Goal: Task Accomplishment & Management: Use online tool/utility

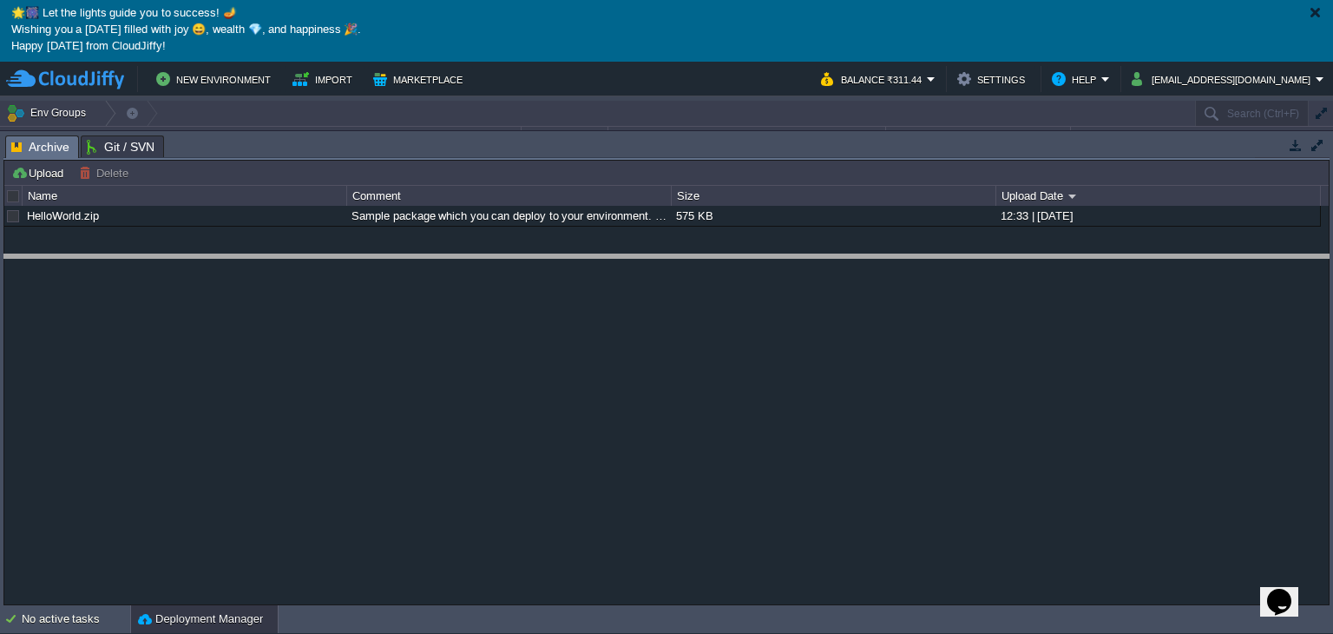
drag, startPoint x: 631, startPoint y: 150, endPoint x: 579, endPoint y: 318, distance: 175.4
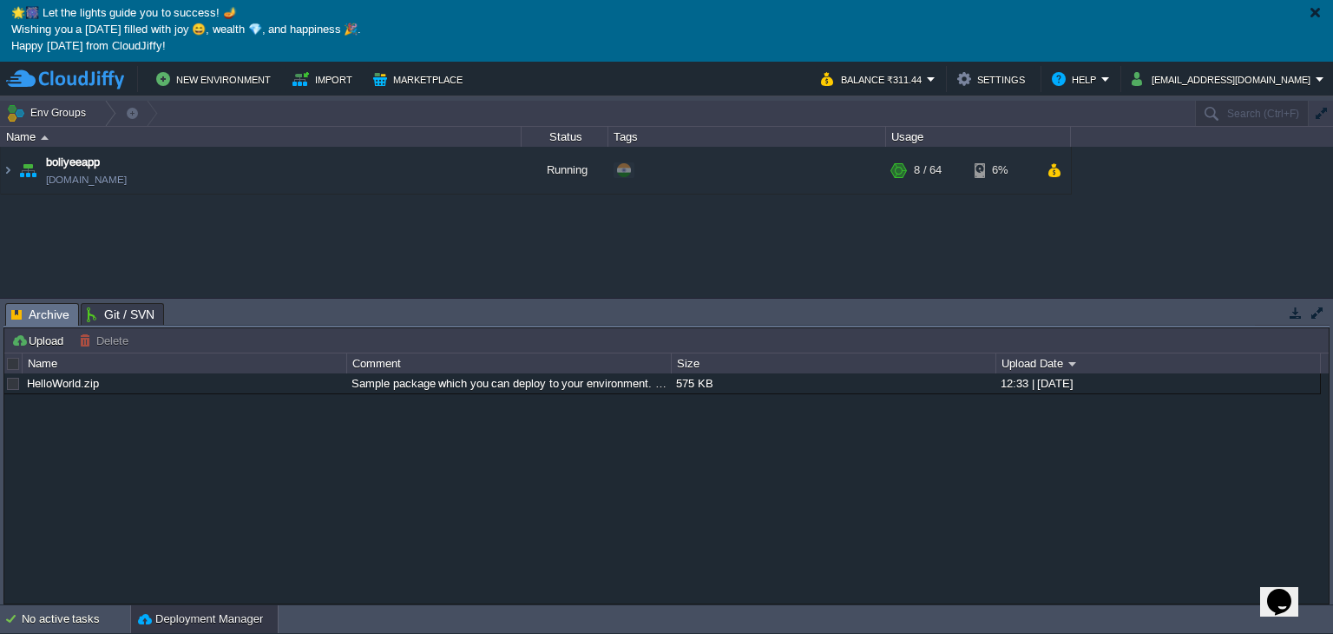
click at [1319, 6] on div at bounding box center [1315, 12] width 13 height 13
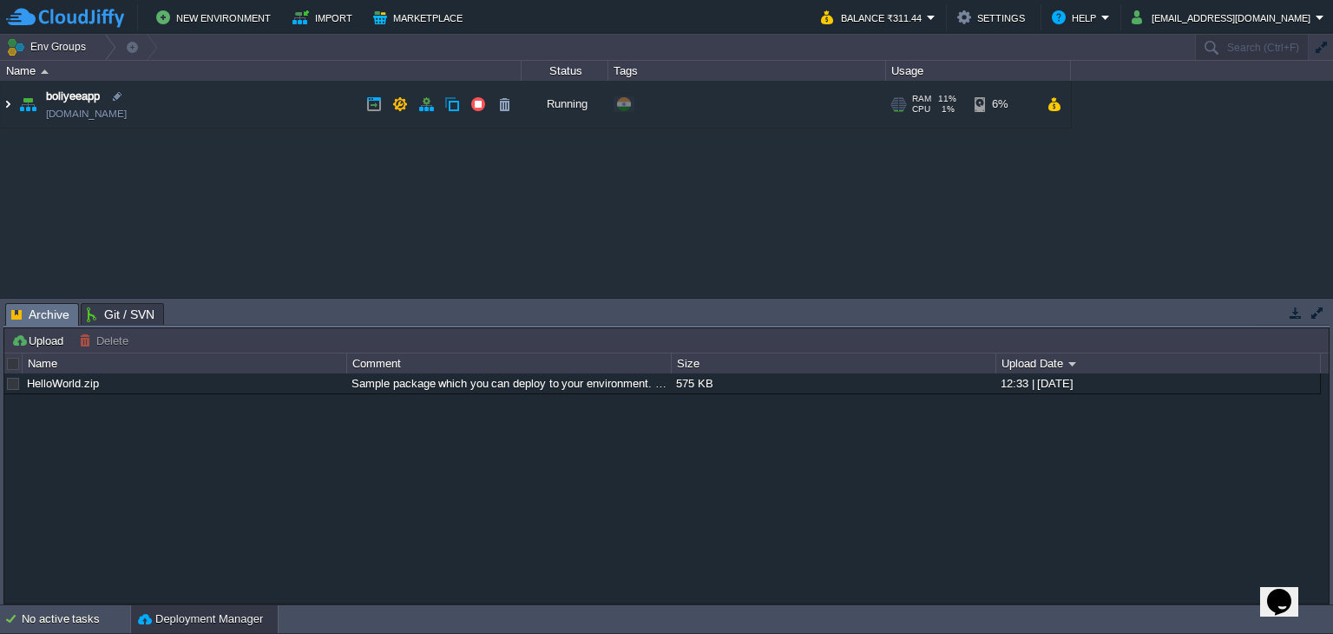
click at [3, 112] on img at bounding box center [8, 104] width 14 height 47
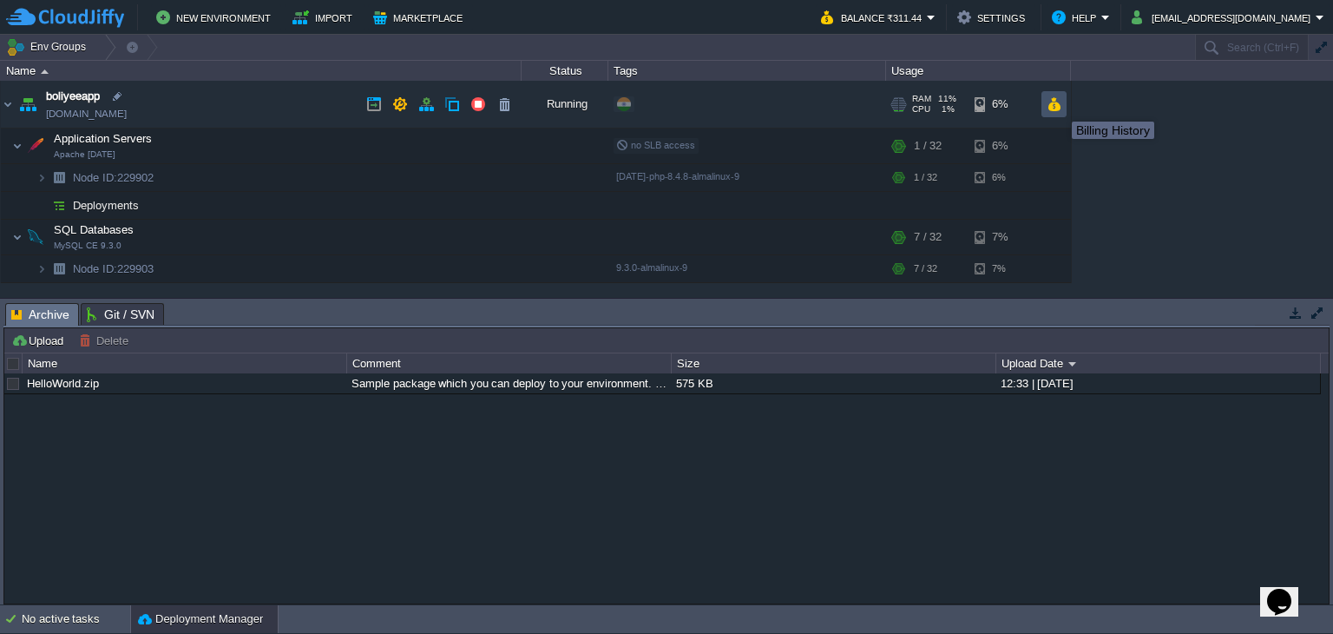
click at [1059, 106] on button "button" at bounding box center [1054, 104] width 15 height 16
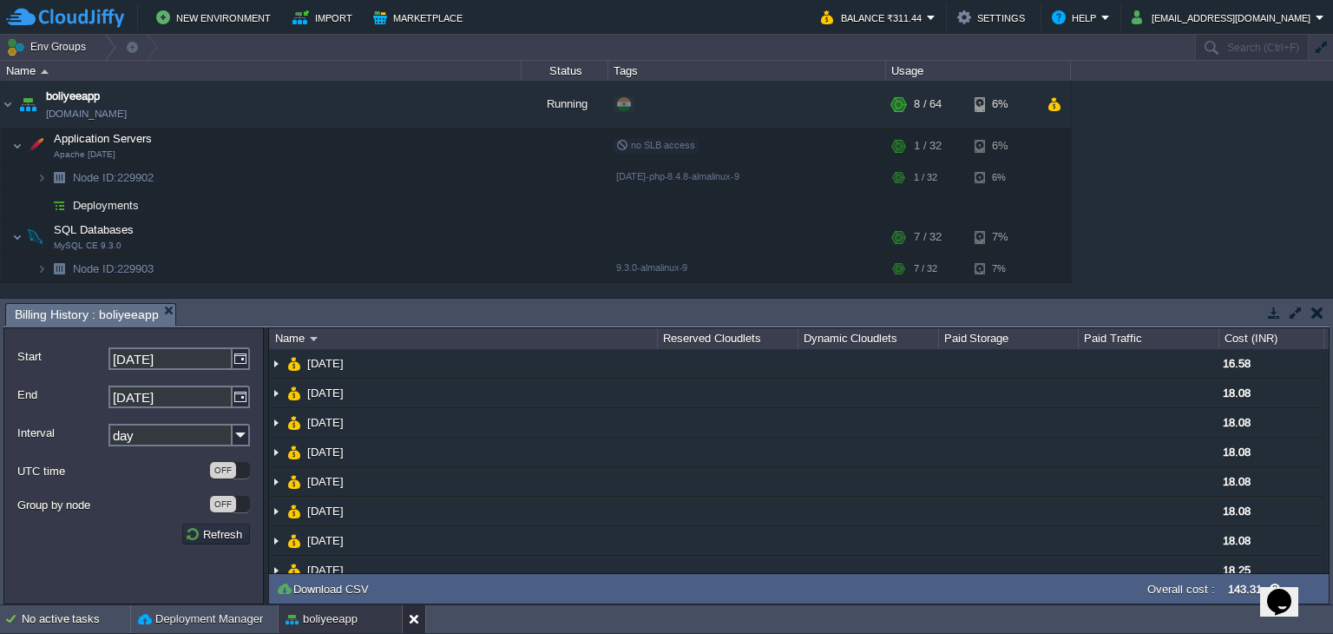
click at [413, 616] on button at bounding box center [417, 618] width 17 height 17
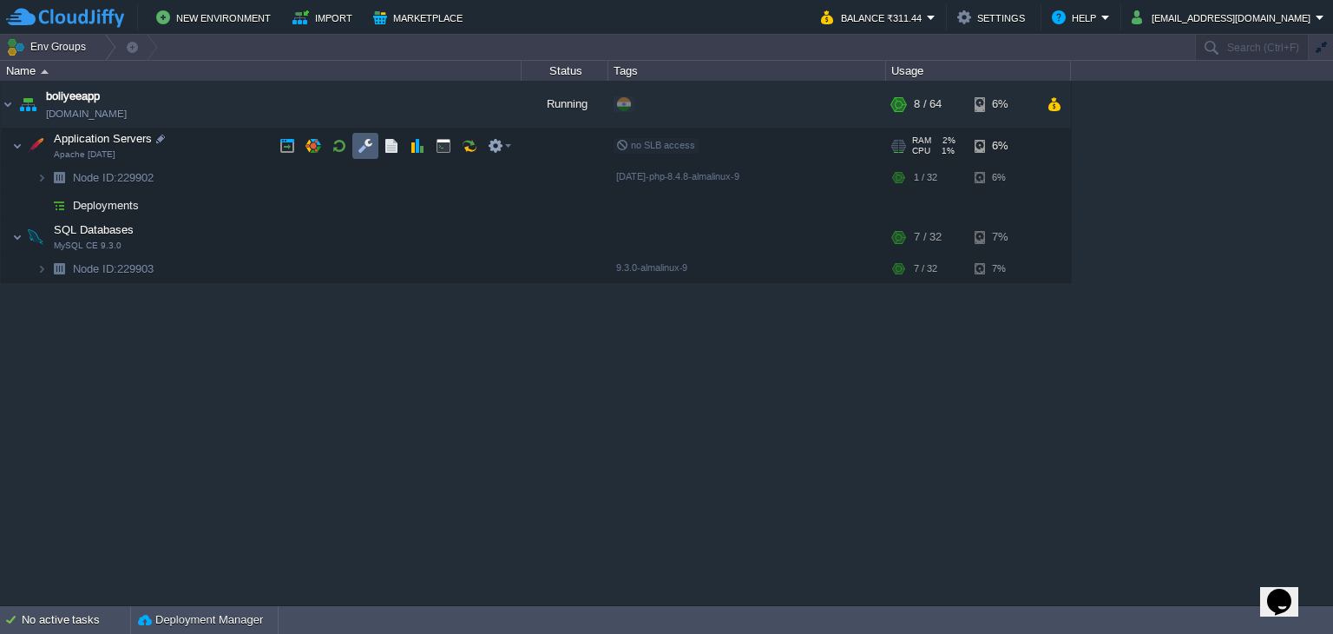
click at [352, 146] on td at bounding box center [365, 146] width 26 height 26
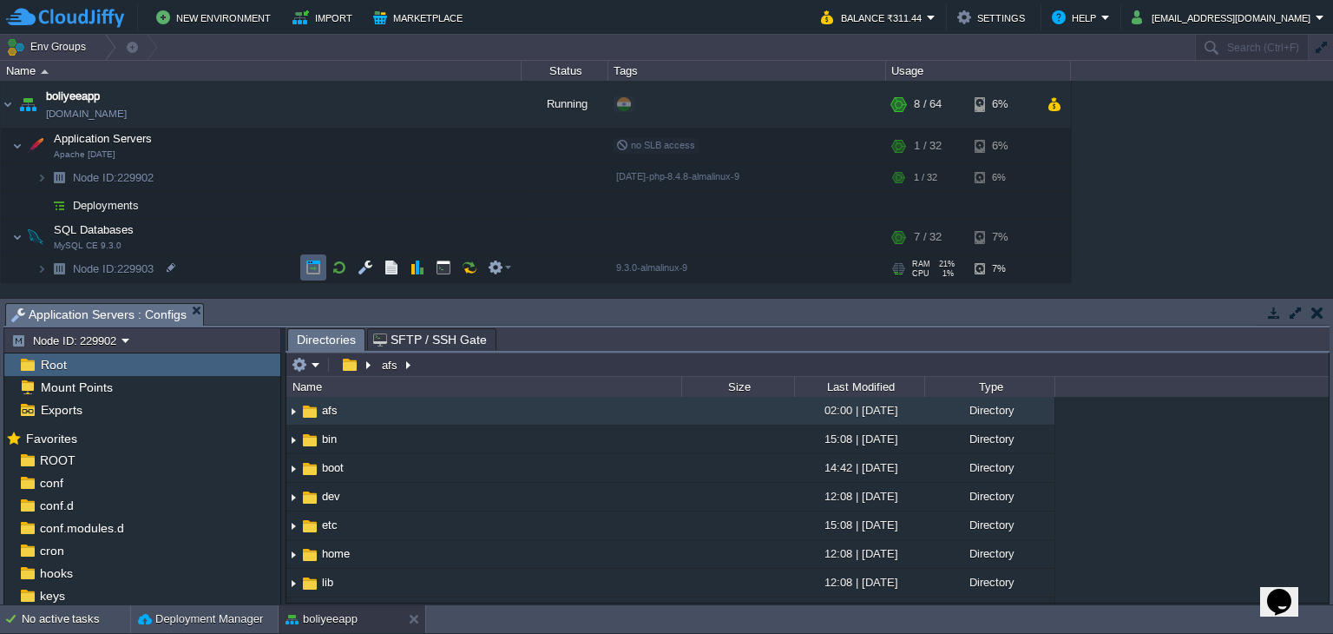
click at [325, 265] on td at bounding box center [313, 267] width 26 height 26
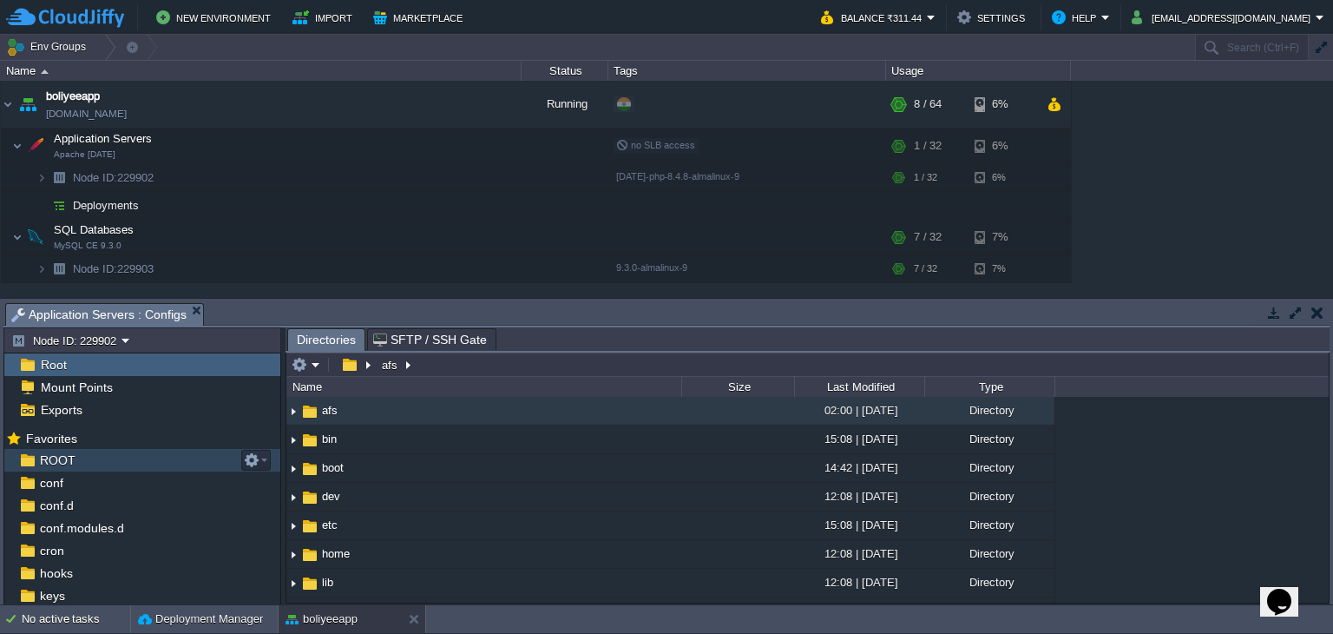
click at [115, 451] on div "ROOT" at bounding box center [142, 460] width 276 height 23
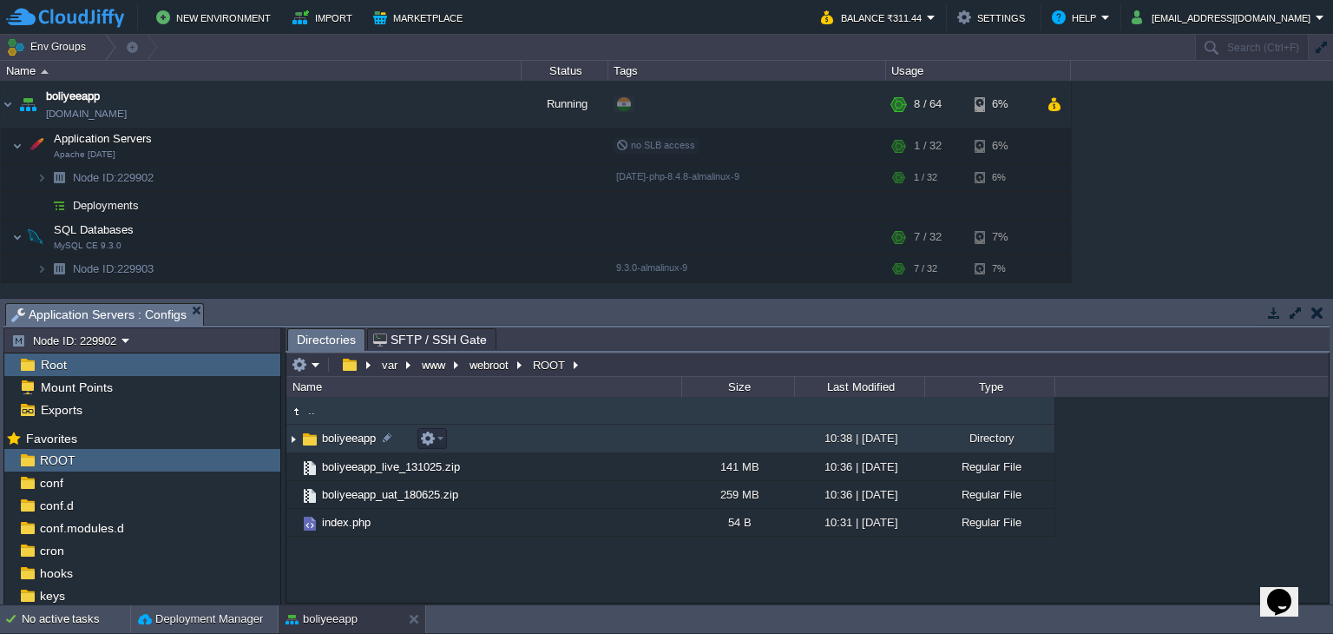
click at [347, 442] on span "boliyeeapp" at bounding box center [348, 438] width 59 height 15
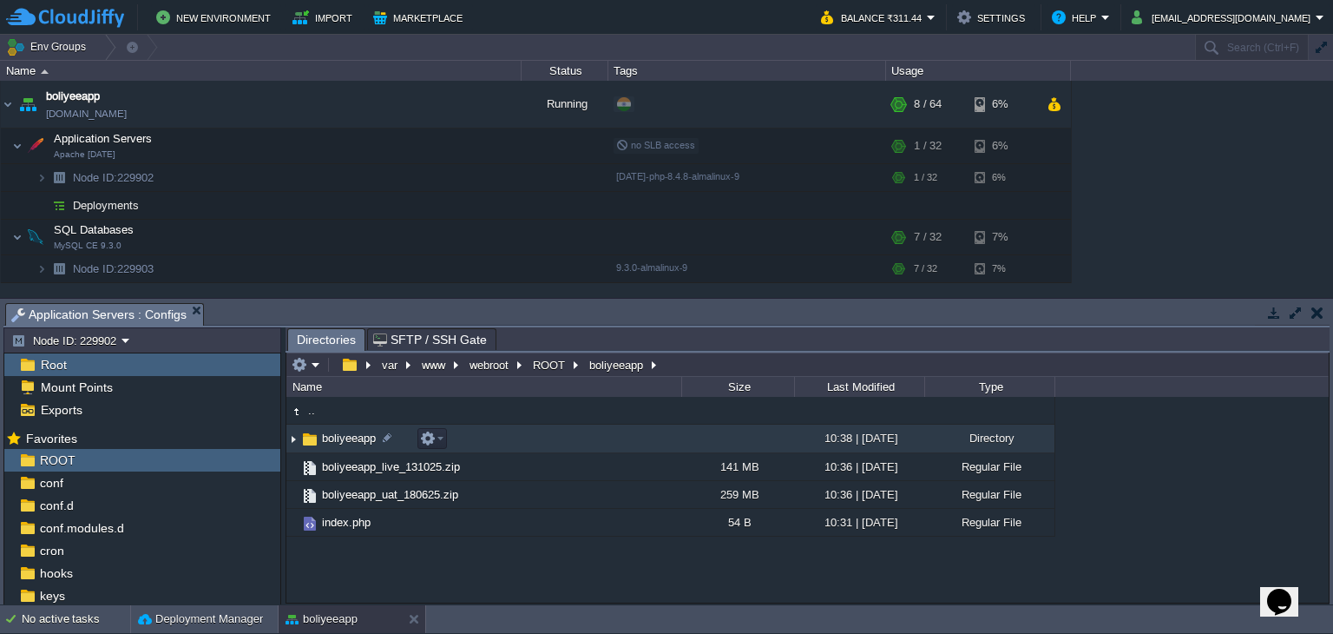
click at [347, 442] on span "boliyeeapp" at bounding box center [348, 438] width 59 height 15
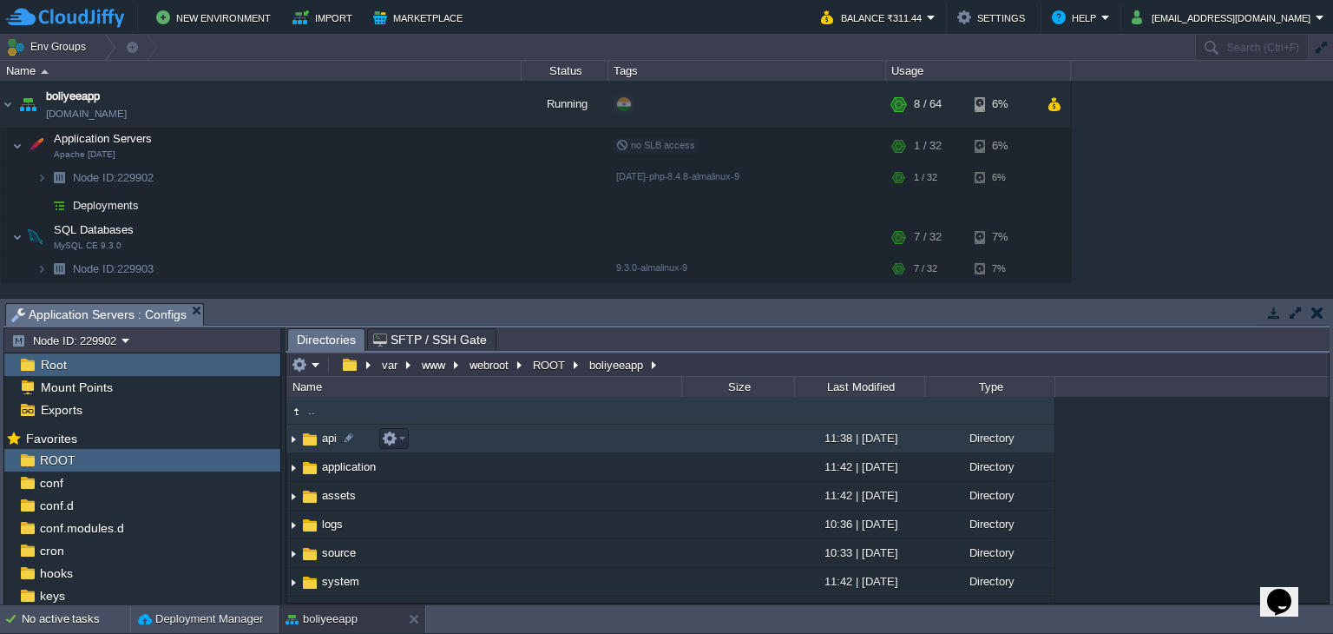
click at [327, 438] on span "api" at bounding box center [329, 438] width 20 height 15
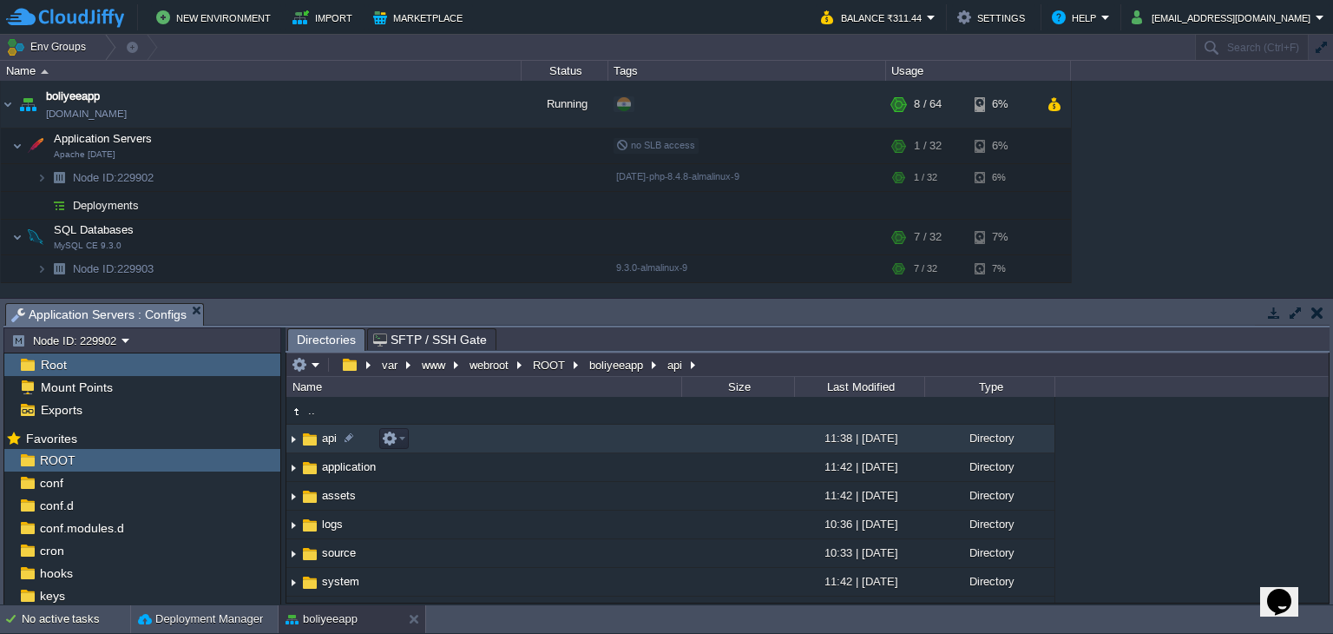
click at [327, 438] on span "api" at bounding box center [329, 438] width 20 height 15
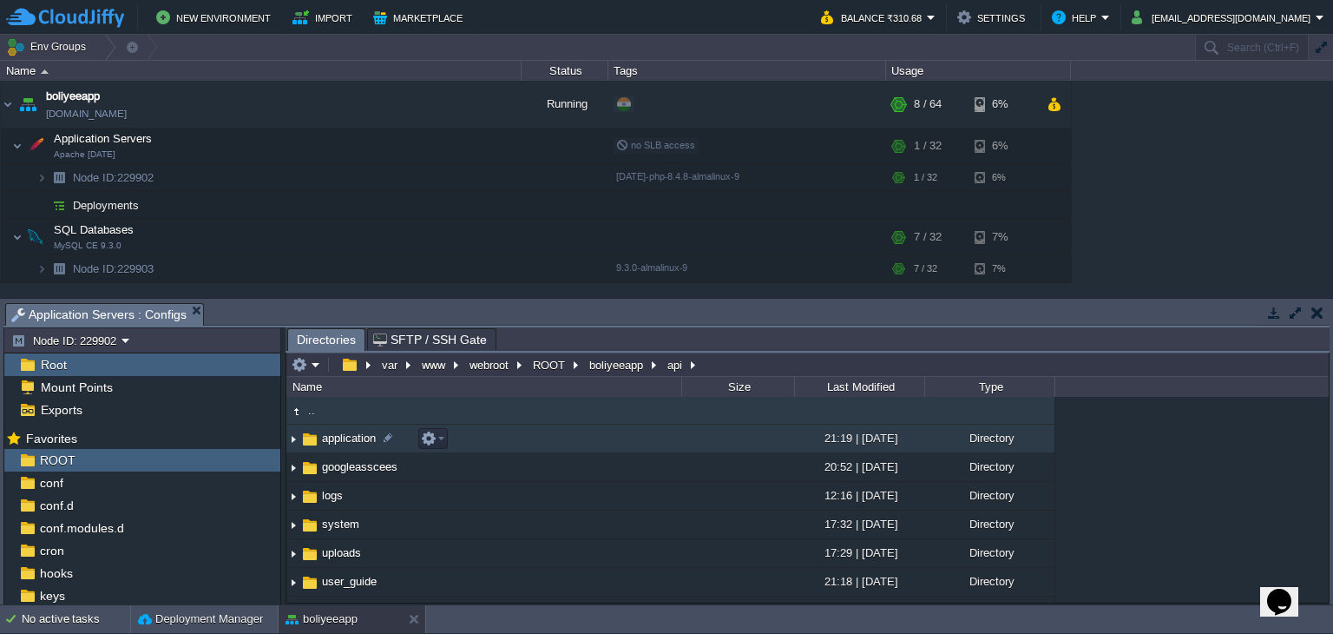
click at [351, 445] on span "application" at bounding box center [348, 438] width 59 height 15
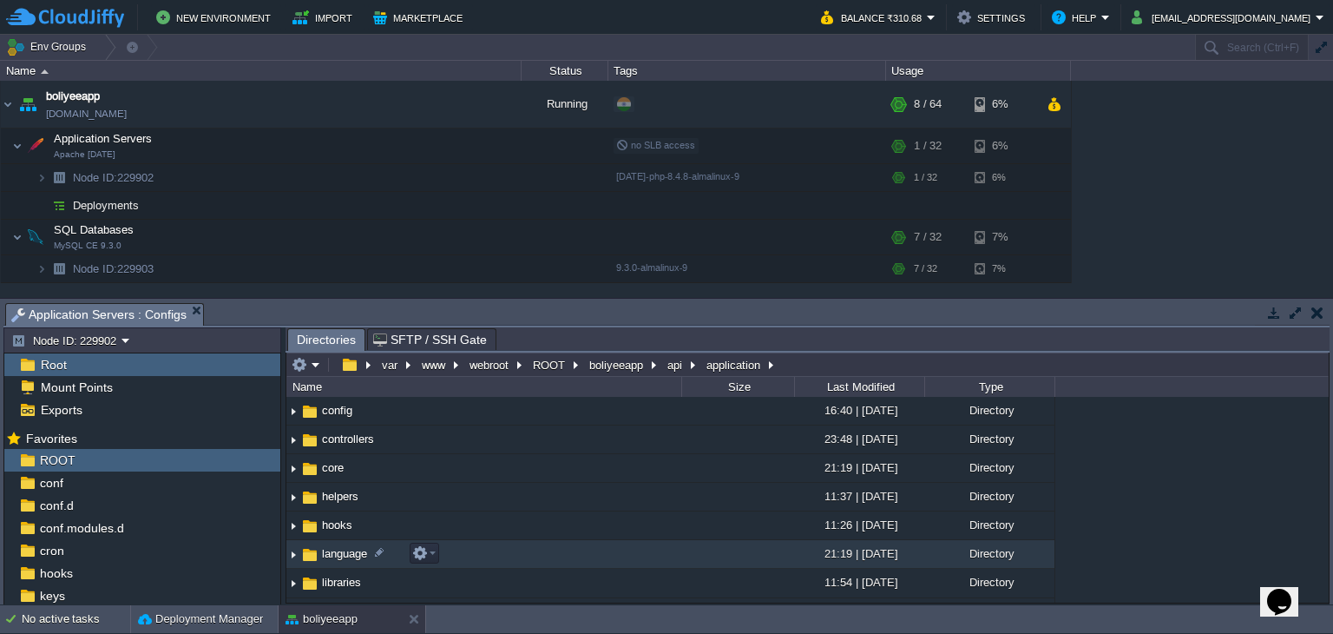
scroll to position [87, 0]
click at [333, 553] on span "libraries" at bounding box center [341, 551] width 44 height 15
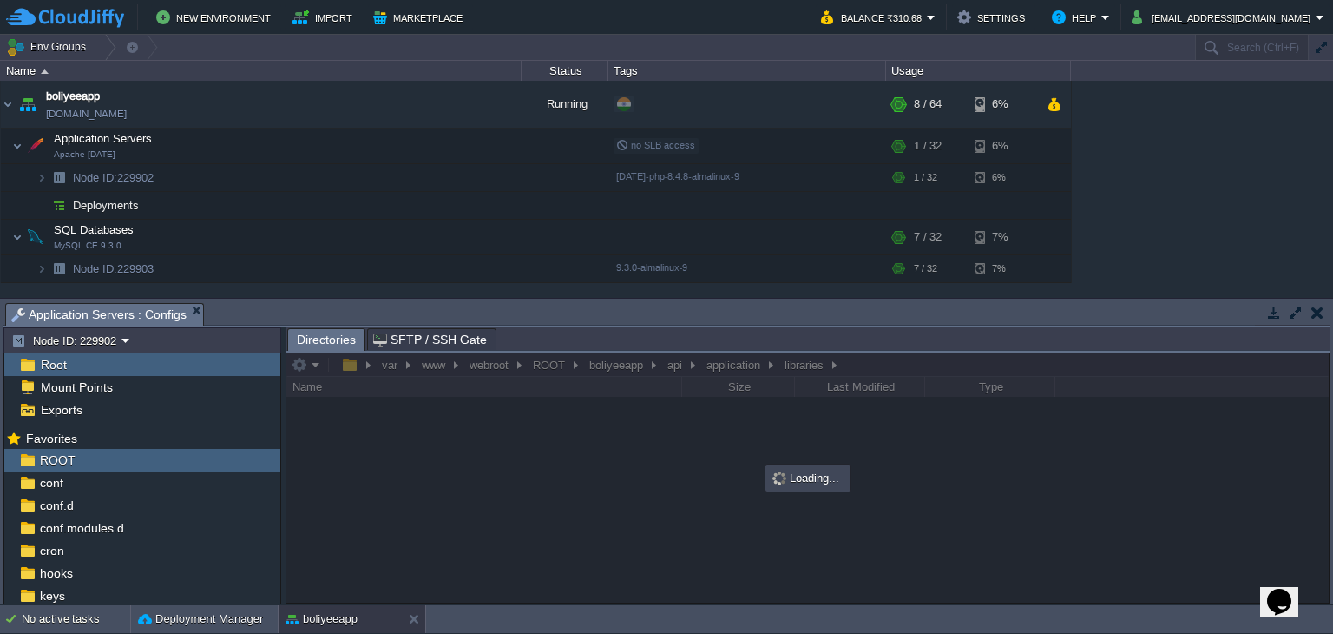
scroll to position [0, 0]
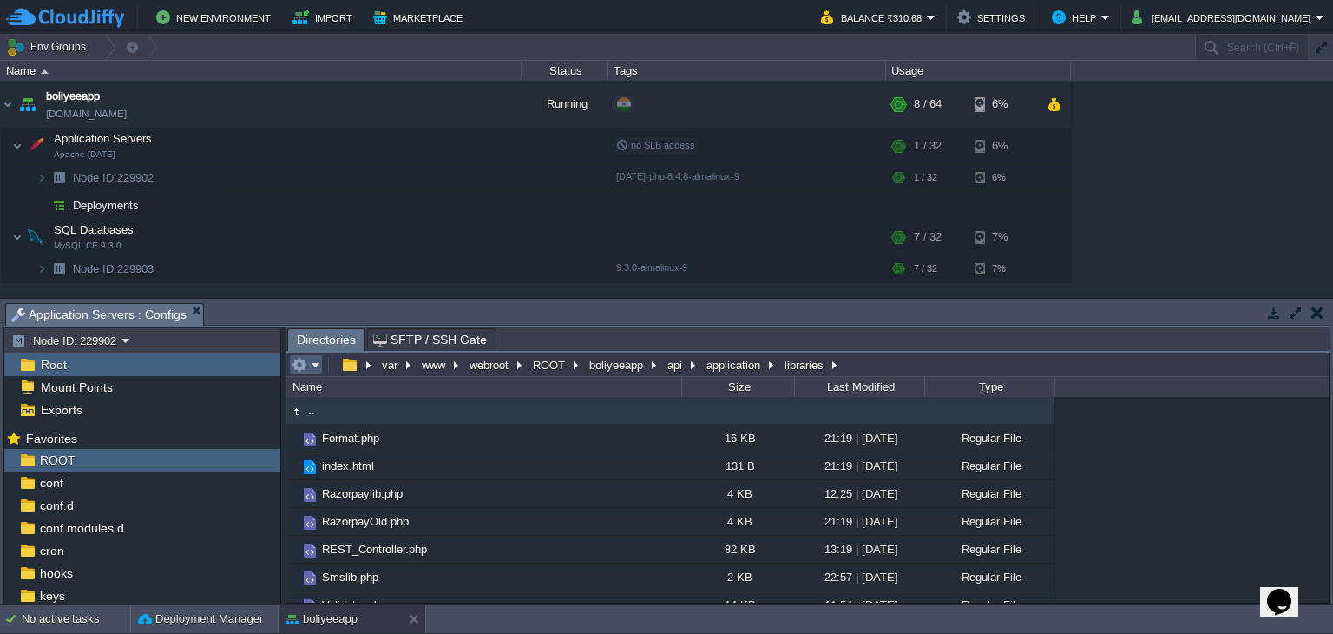
click at [310, 359] on em at bounding box center [306, 365] width 29 height 16
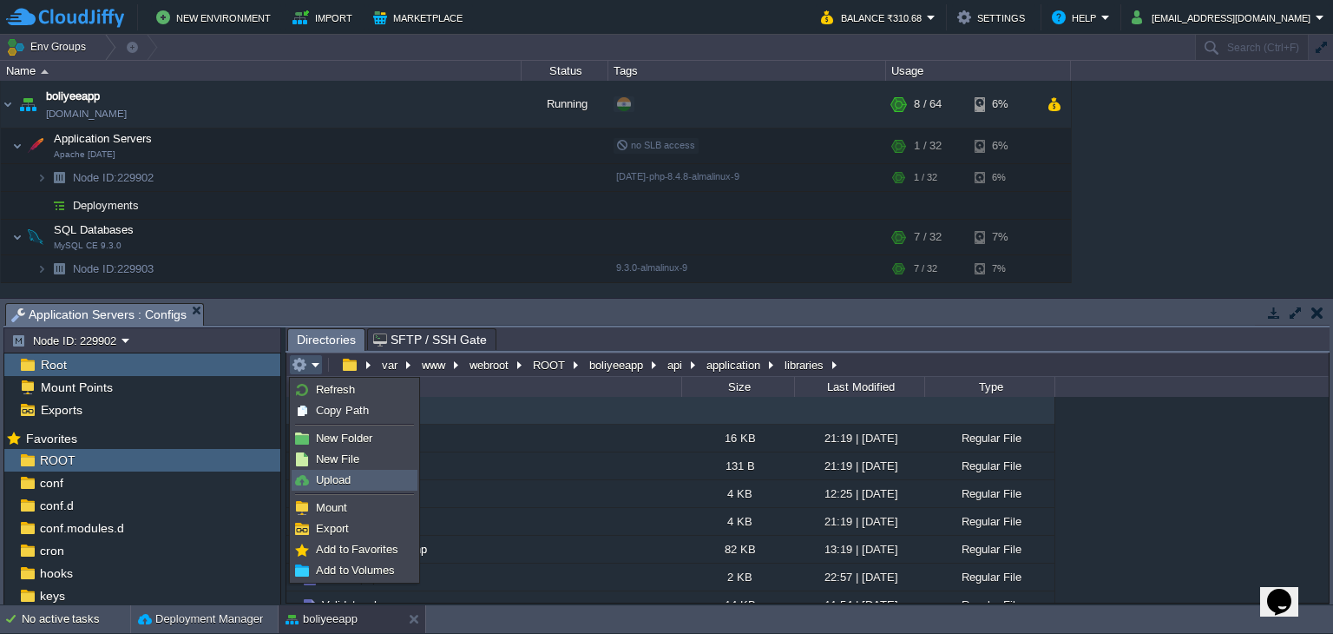
click at [345, 476] on span "Upload" at bounding box center [333, 479] width 35 height 13
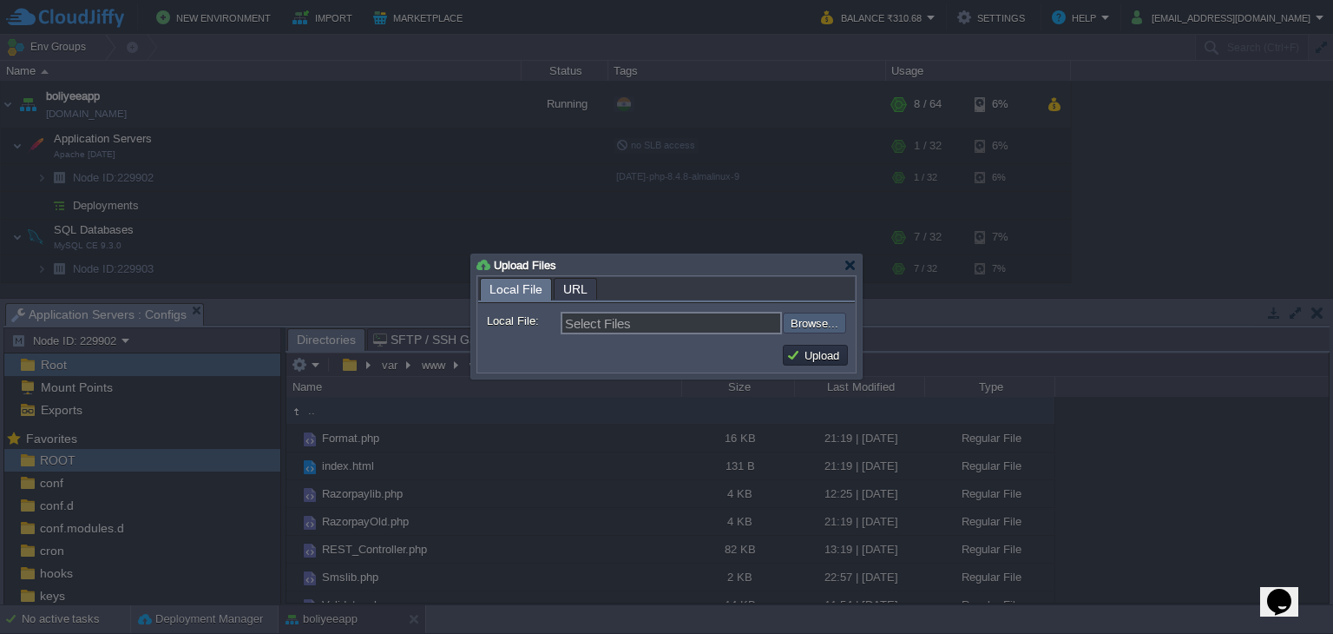
click at [795, 323] on input "file" at bounding box center [737, 323] width 220 height 21
type input "C:\fakepath\Razorpaylib.php"
type input "Razorpaylib.php"
click at [809, 354] on button "Upload" at bounding box center [815, 355] width 58 height 16
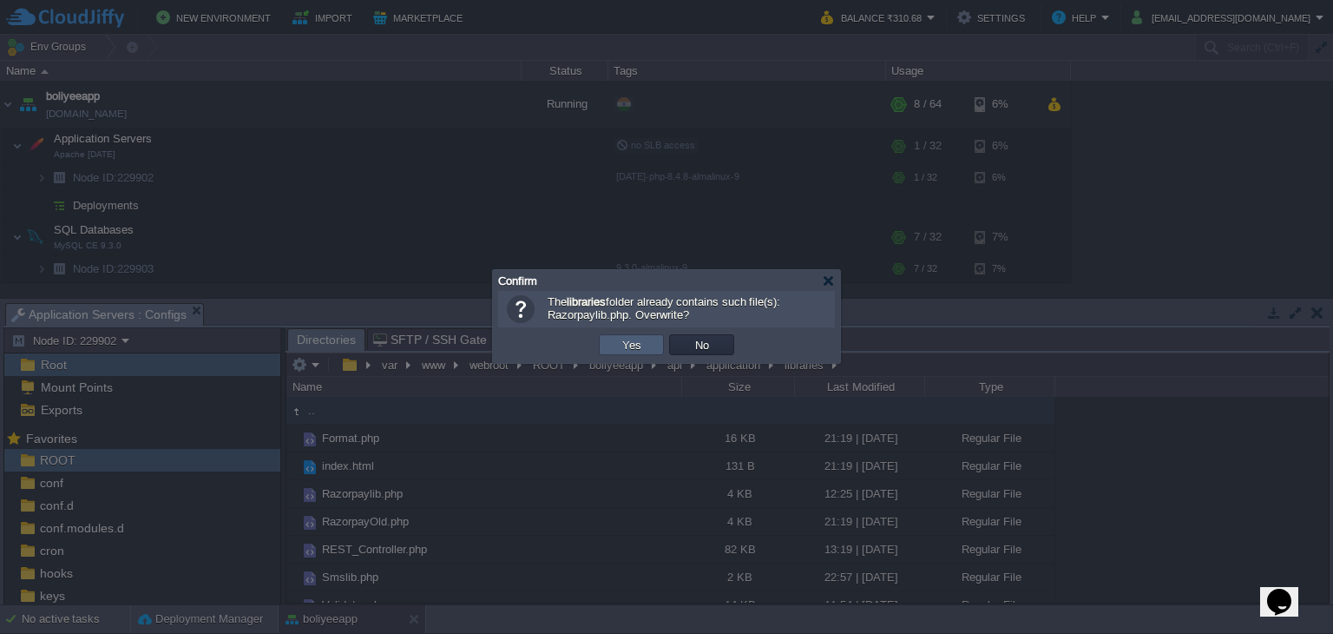
click at [609, 352] on td "Yes" at bounding box center [631, 344] width 65 height 21
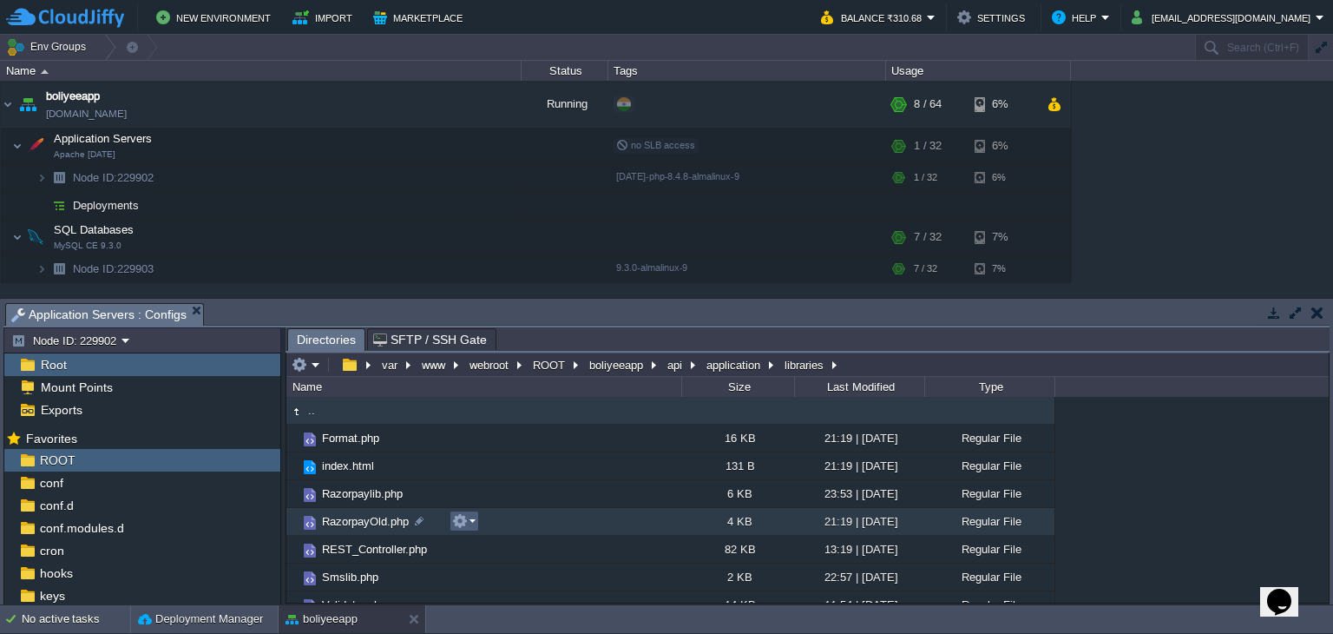
click at [469, 525] on em at bounding box center [463, 521] width 23 height 16
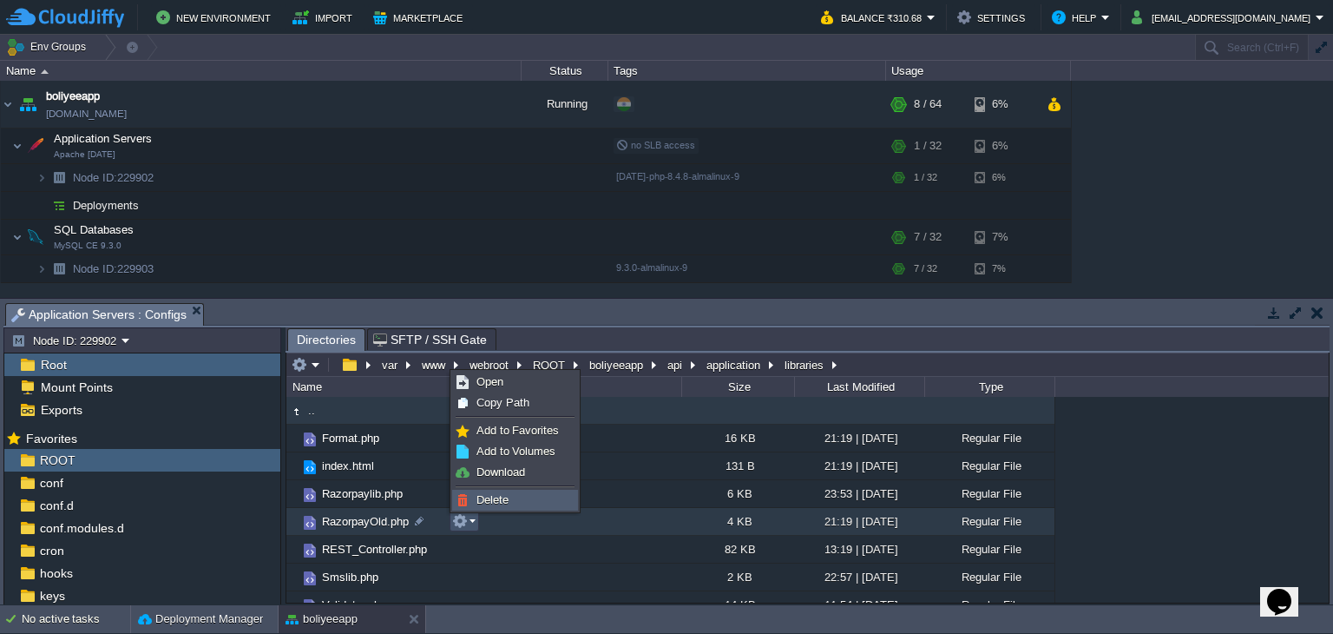
click at [477, 508] on link "Delete" at bounding box center [515, 499] width 124 height 19
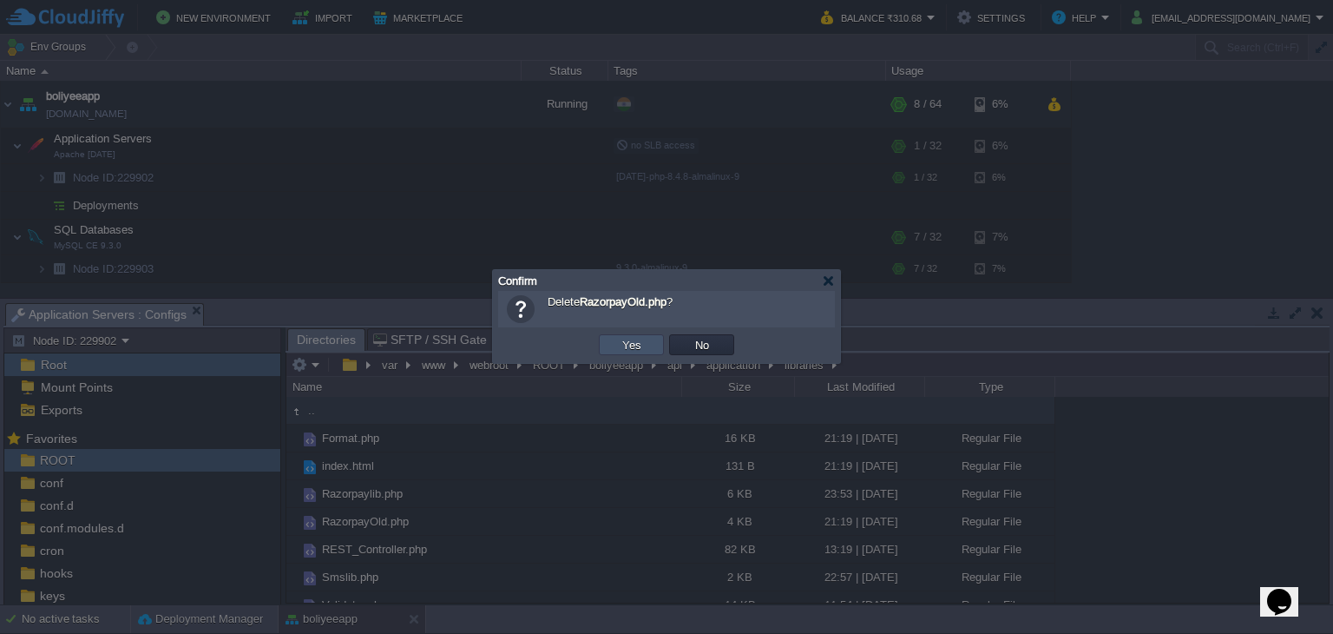
click at [628, 345] on button "Yes" at bounding box center [632, 345] width 30 height 16
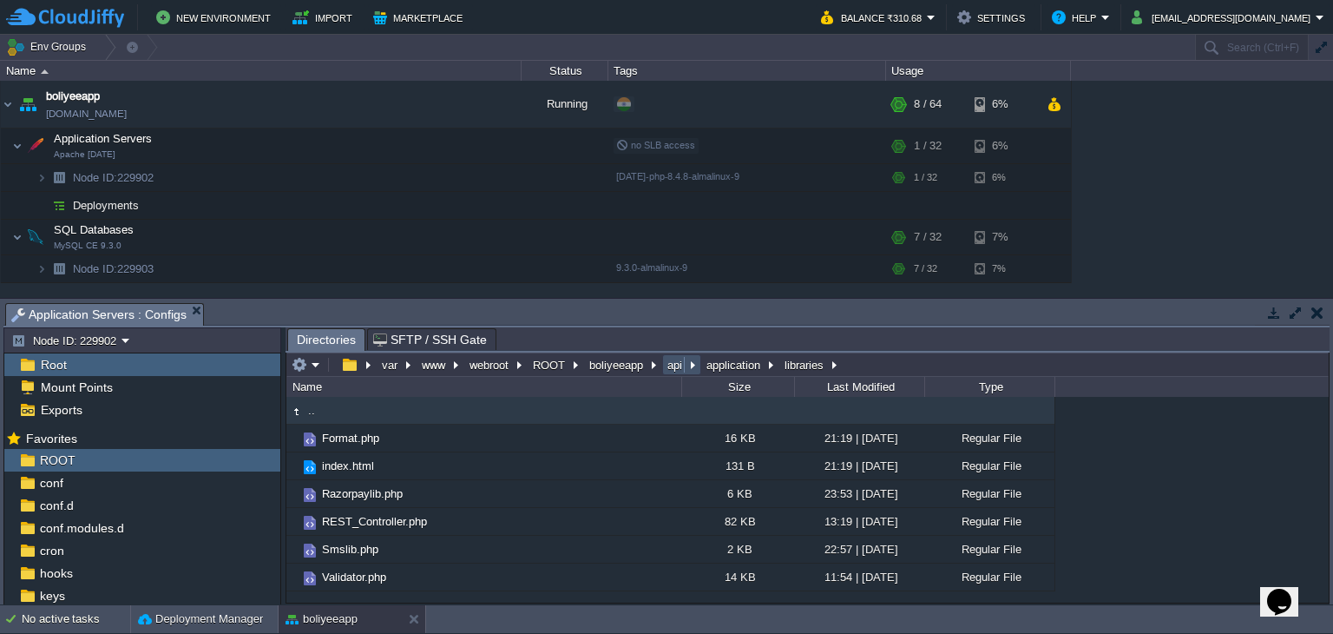
click at [671, 370] on button "api" at bounding box center [676, 365] width 22 height 16
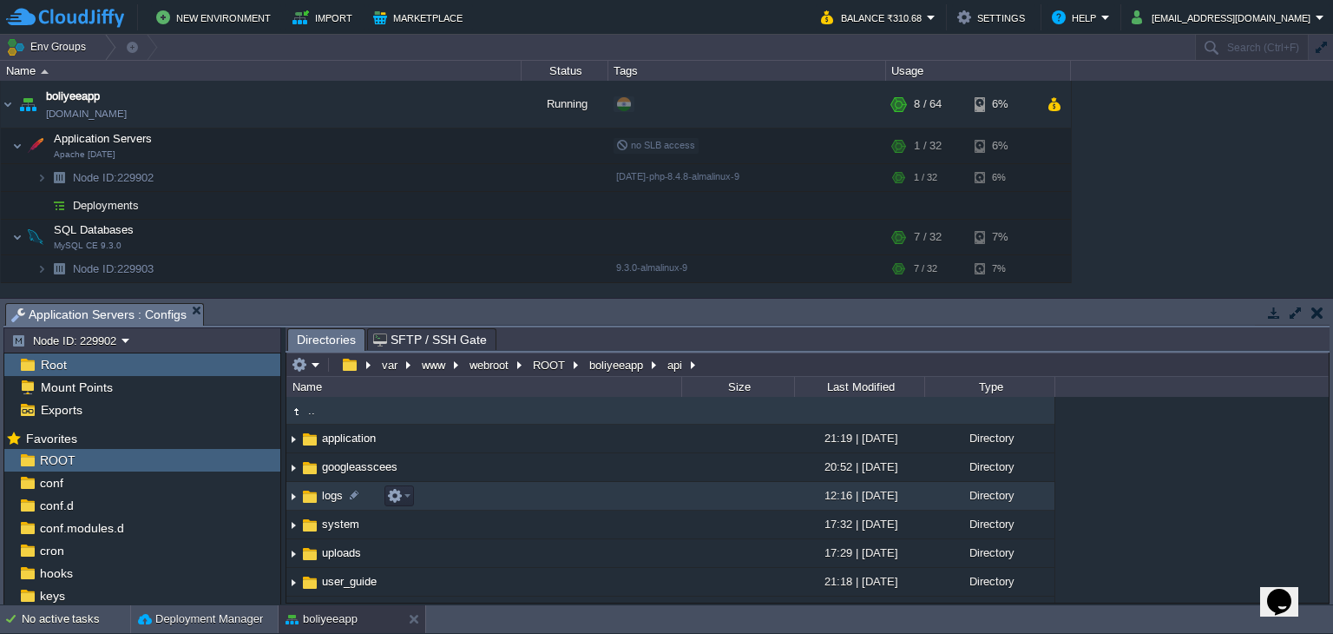
click at [324, 497] on span "logs" at bounding box center [332, 495] width 26 height 15
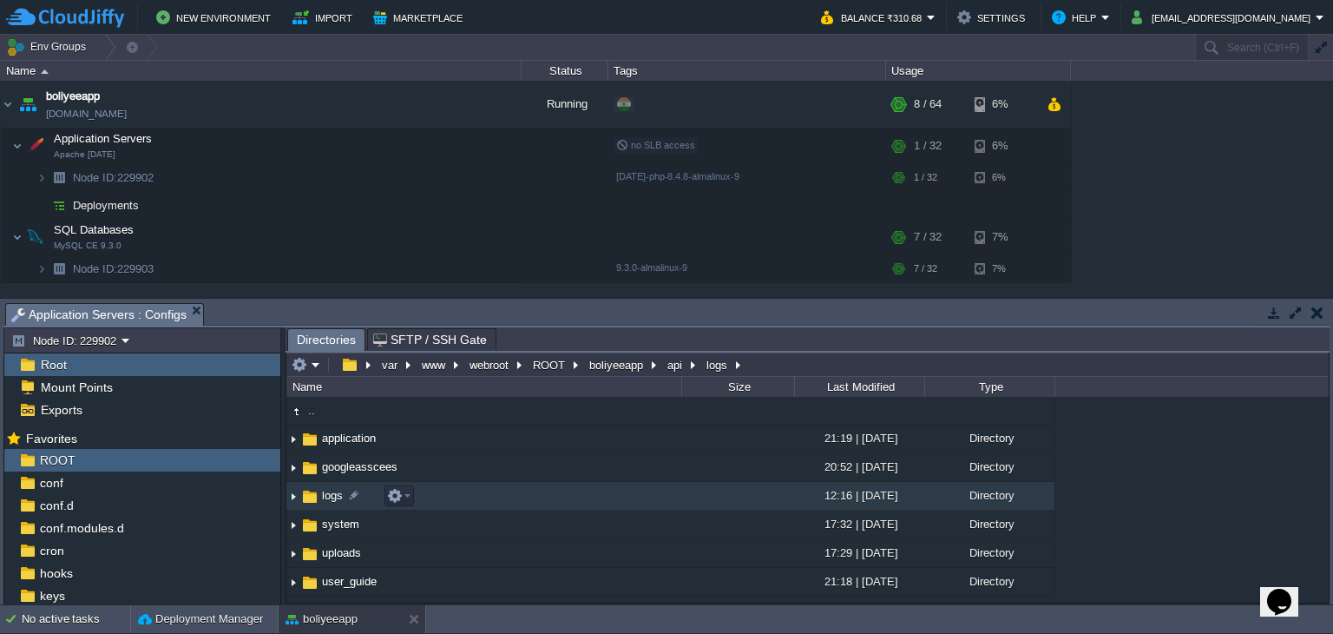
click at [324, 497] on span "logs" at bounding box center [332, 495] width 26 height 15
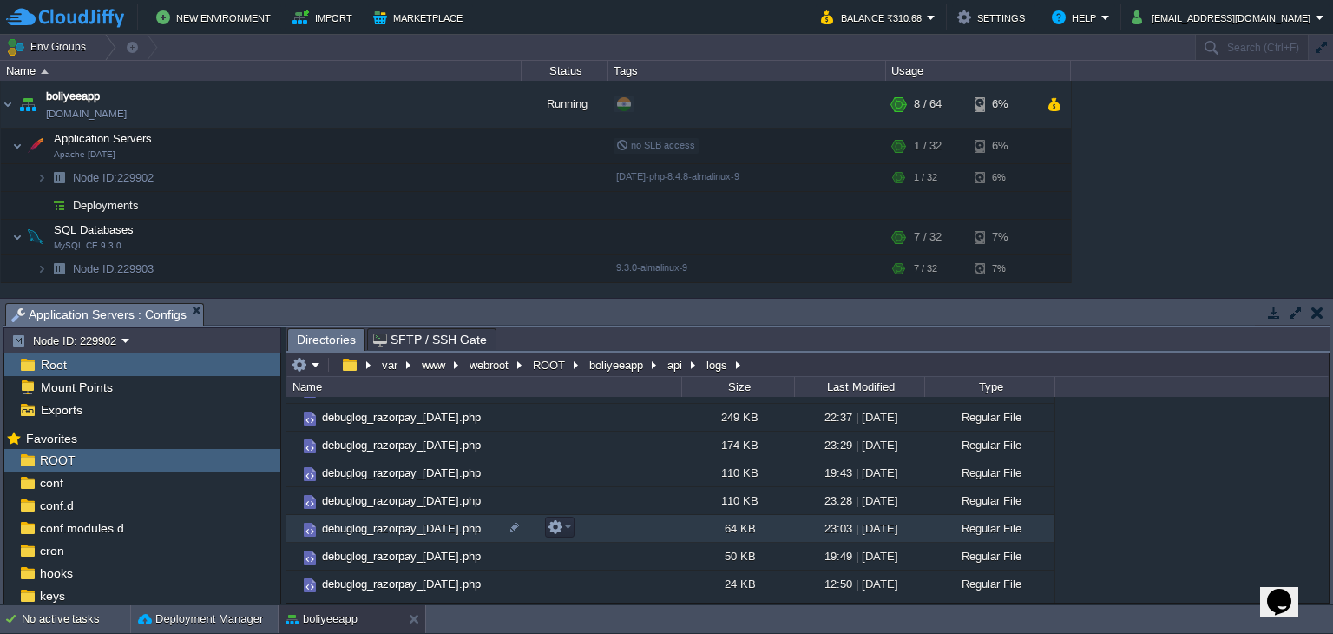
scroll to position [125, 0]
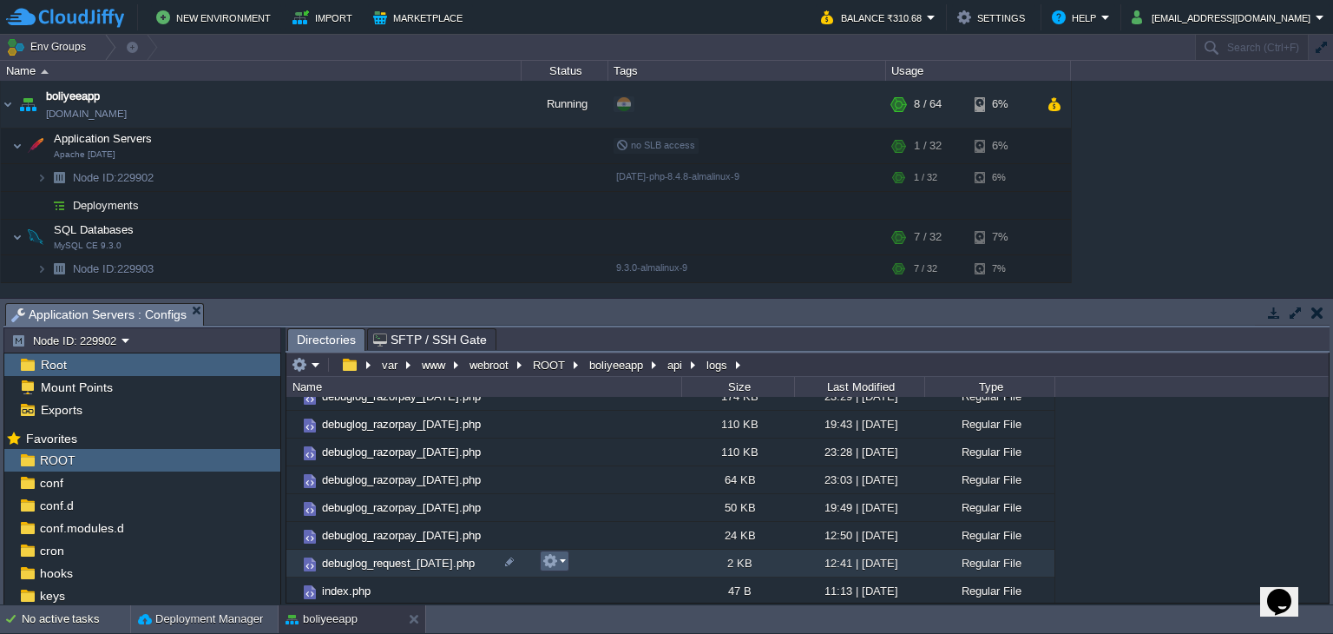
click at [551, 567] on button "button" at bounding box center [551, 561] width 16 height 16
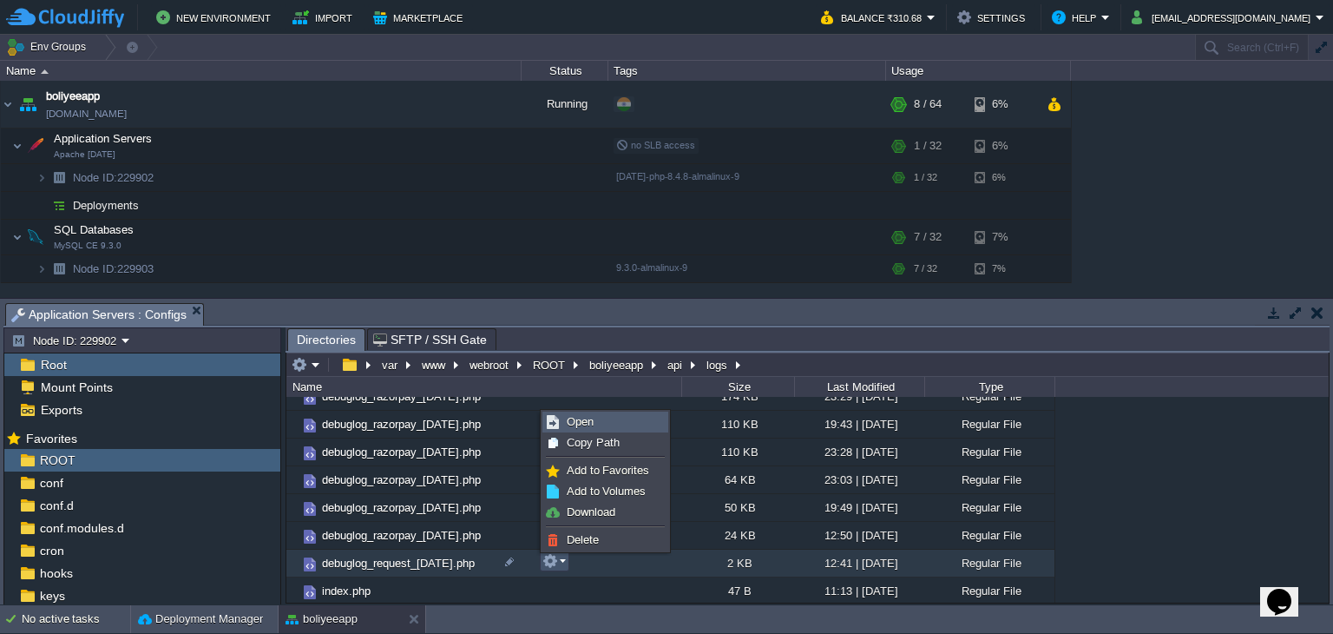
click at [572, 416] on span "Open" at bounding box center [580, 421] width 27 height 13
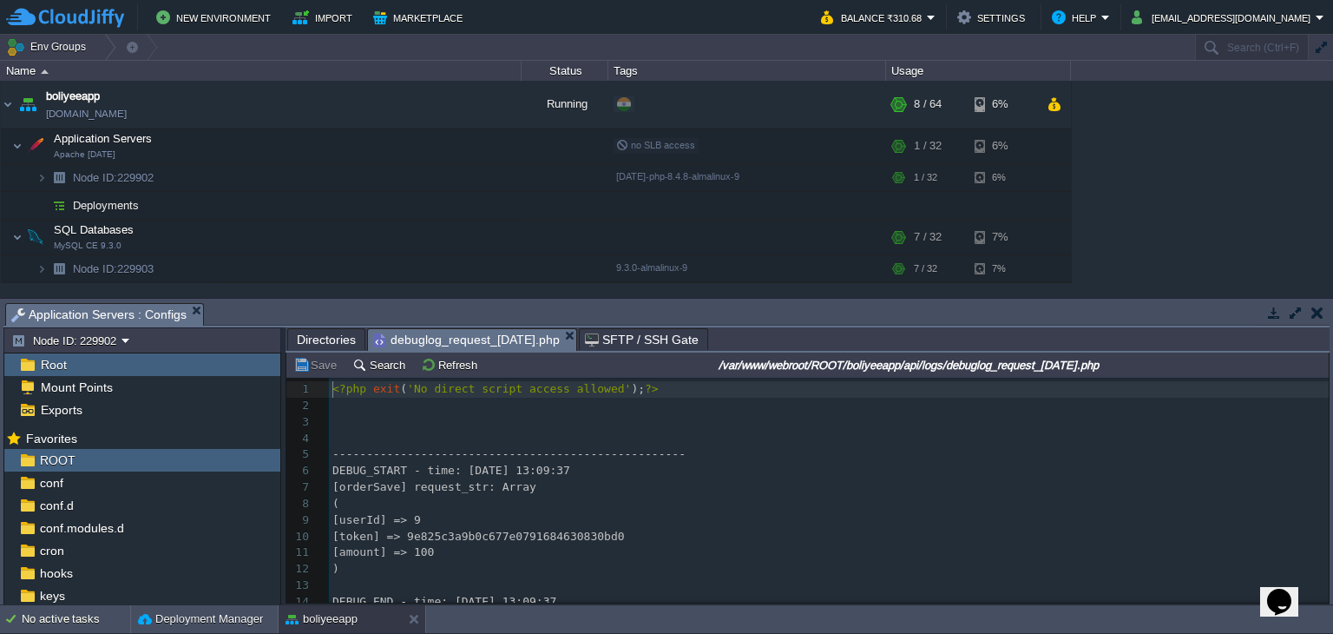
scroll to position [5, 0]
click at [385, 372] on button "Search" at bounding box center [381, 365] width 58 height 16
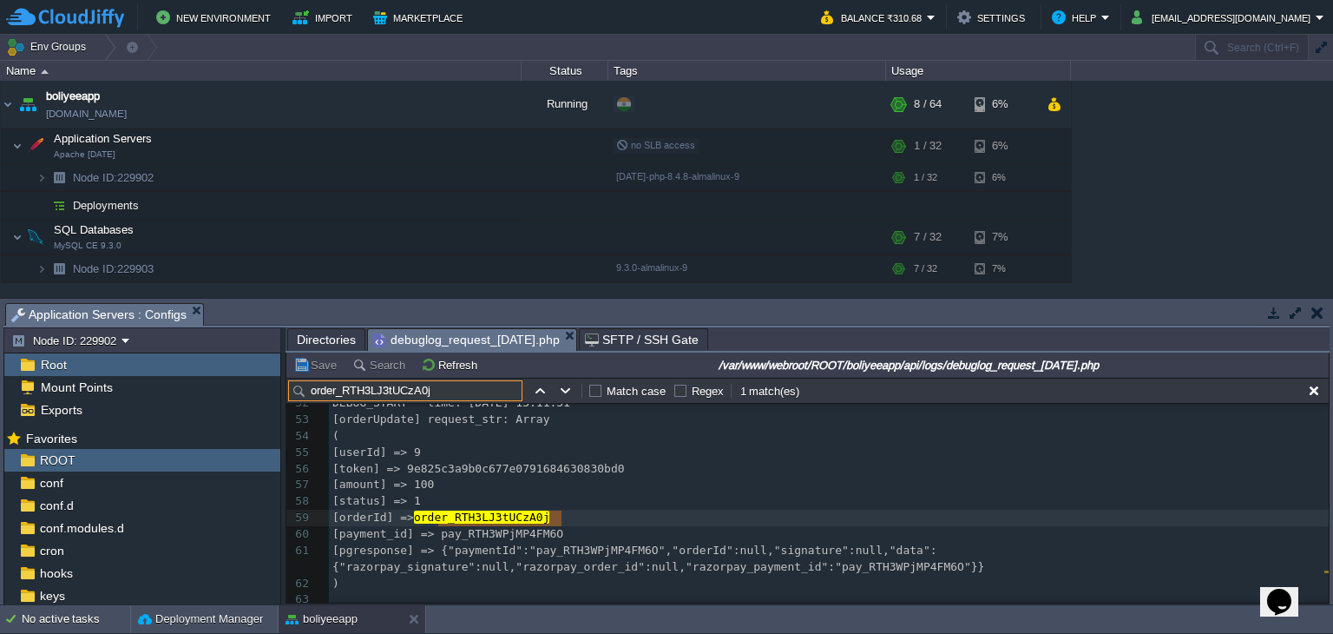
scroll to position [890, 0]
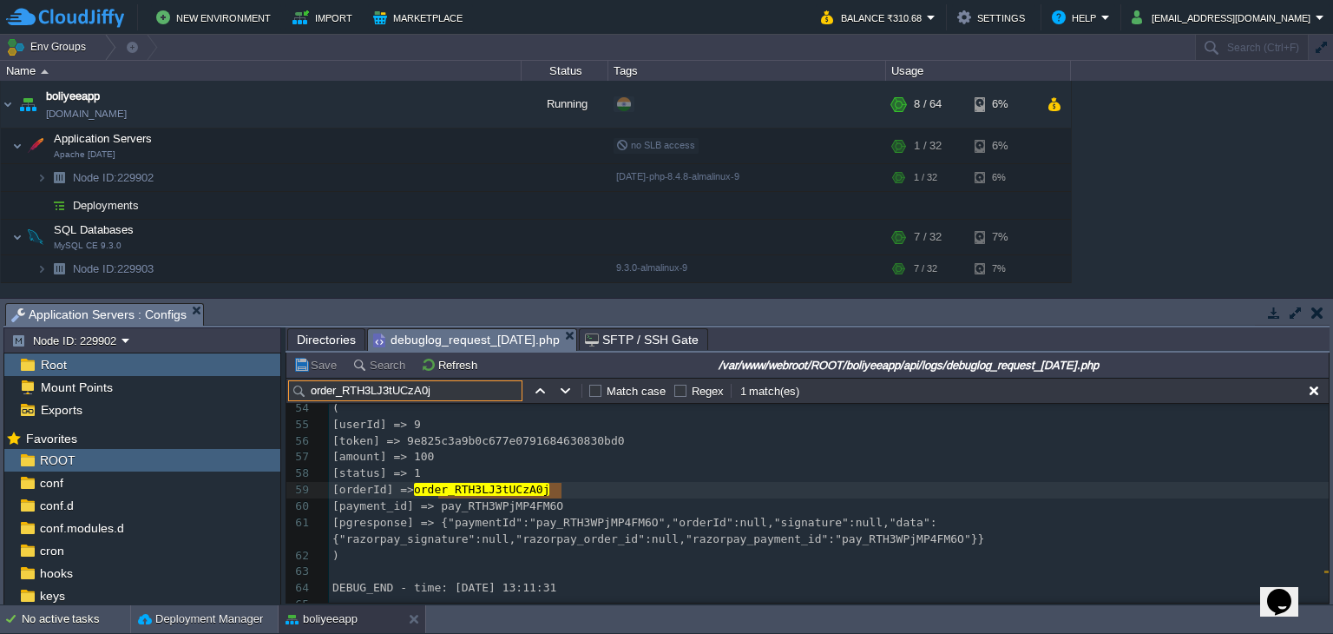
type input "order_RTH3LJ3tUCzA0j"
type textarea "pay_RTH3WPjMP4FM6O"
drag, startPoint x: 457, startPoint y: 510, endPoint x: 559, endPoint y: 511, distance: 101.6
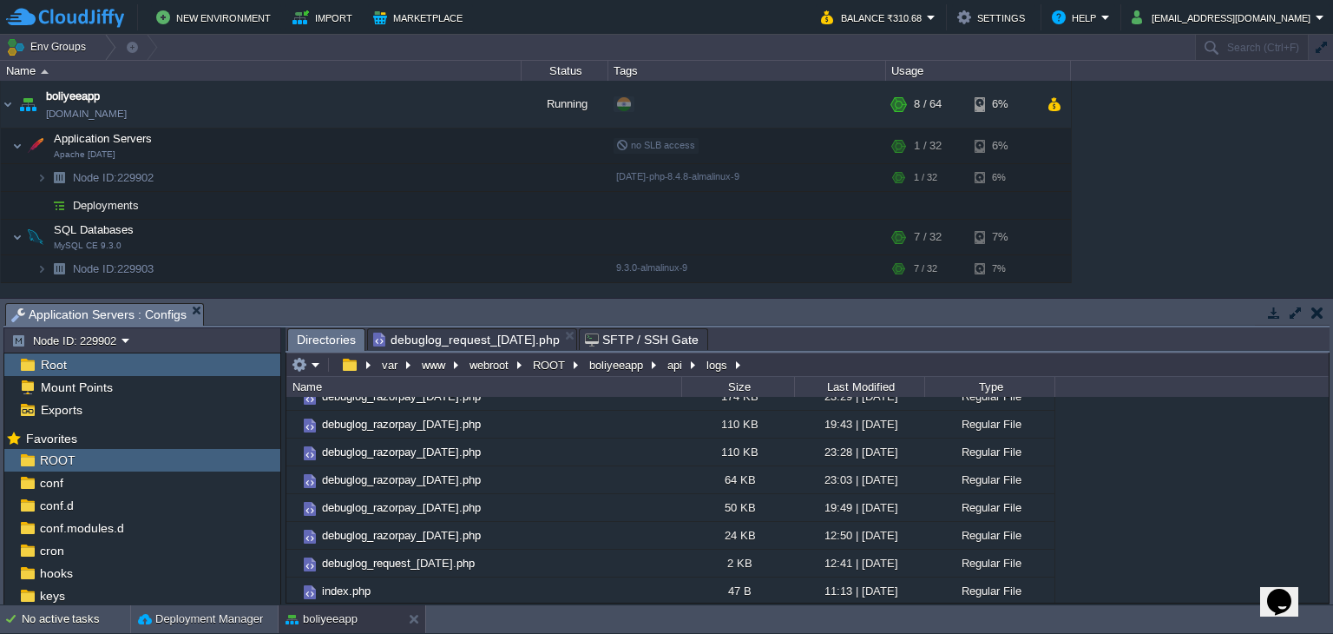
click at [313, 340] on span "Directories" at bounding box center [326, 340] width 59 height 22
click at [669, 372] on button "api" at bounding box center [676, 365] width 22 height 16
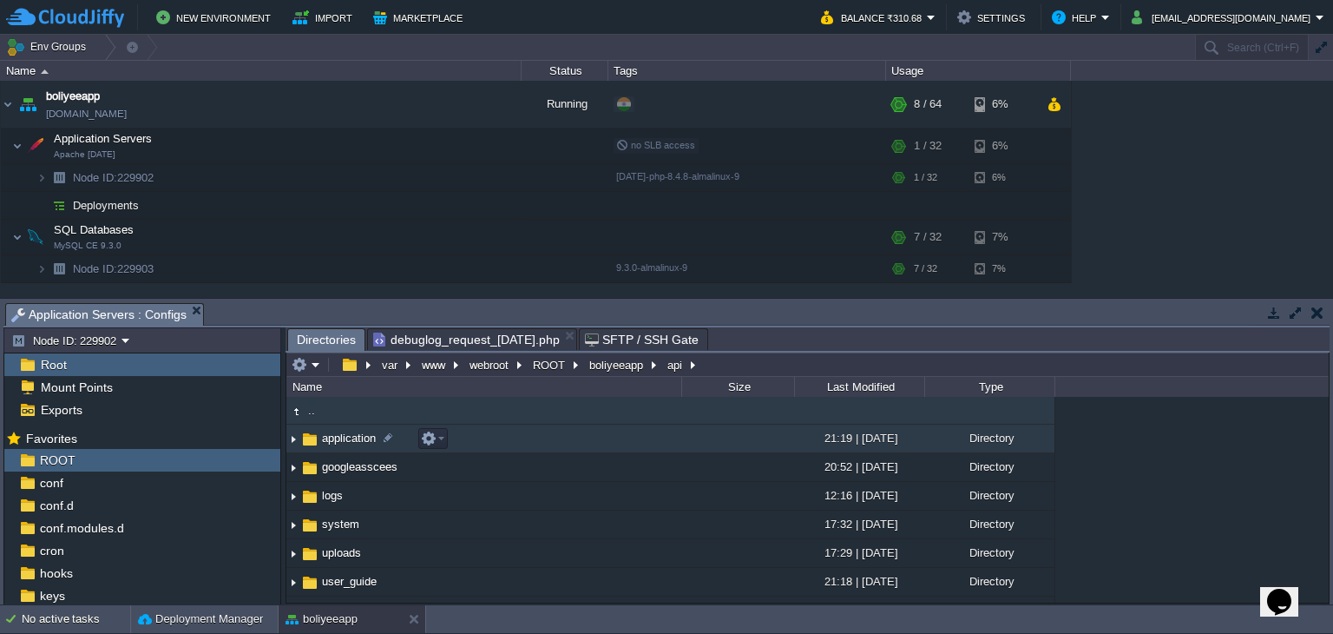
click at [351, 430] on td "application" at bounding box center [483, 438] width 395 height 29
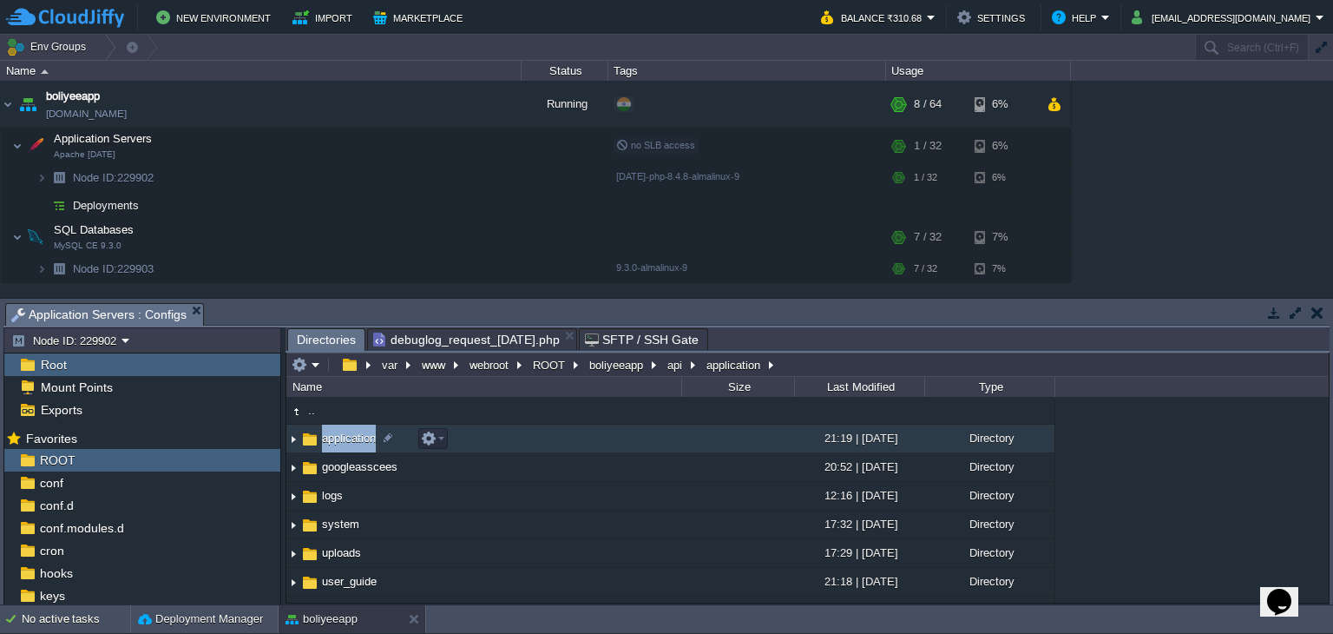
click at [351, 430] on td "application" at bounding box center [483, 438] width 395 height 29
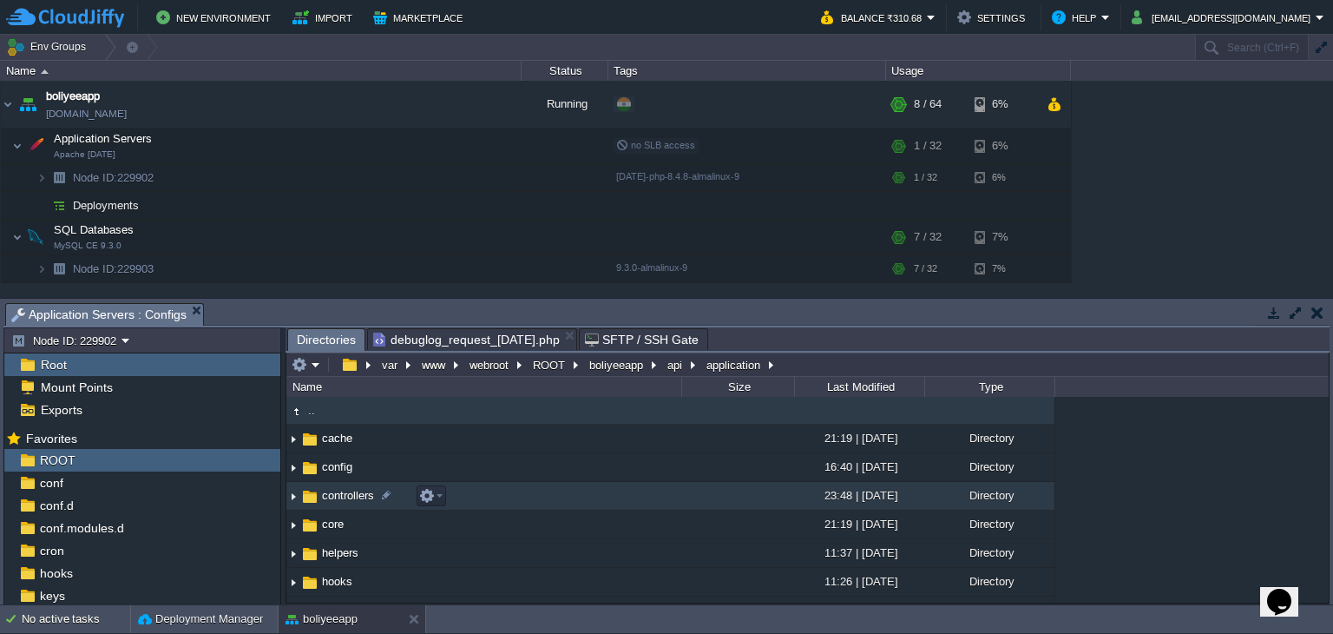
click at [352, 494] on span "controllers" at bounding box center [347, 495] width 57 height 15
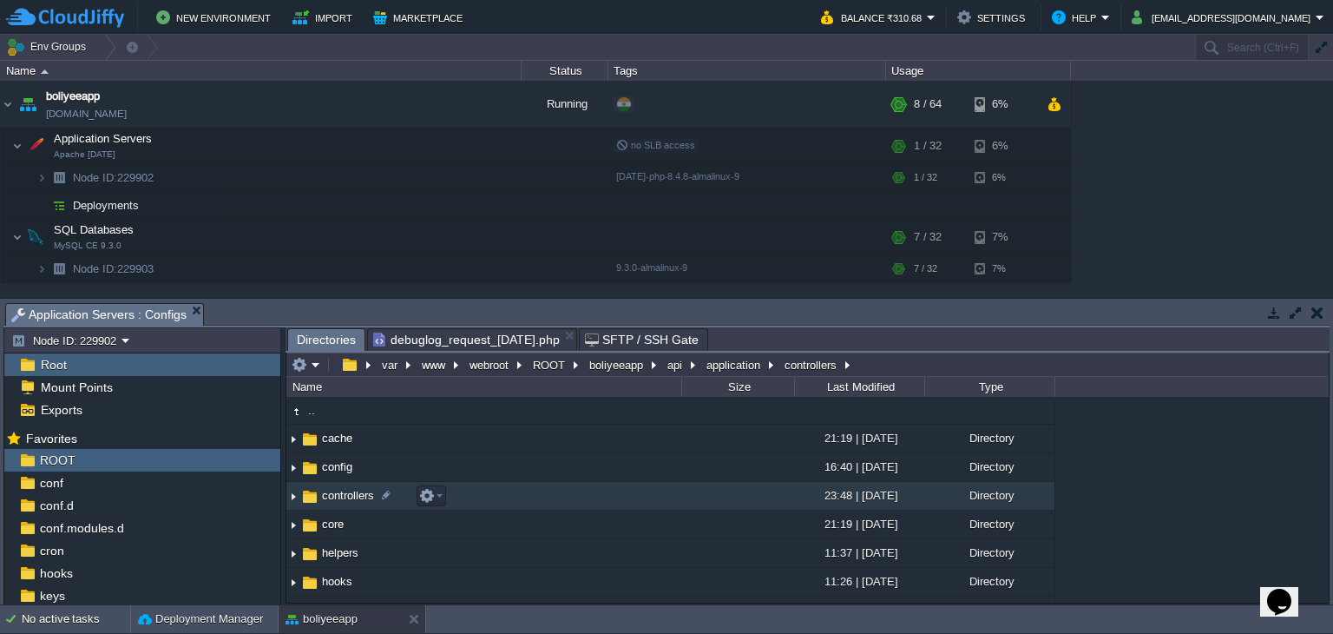
click at [352, 494] on span "controllers" at bounding box center [347, 495] width 57 height 15
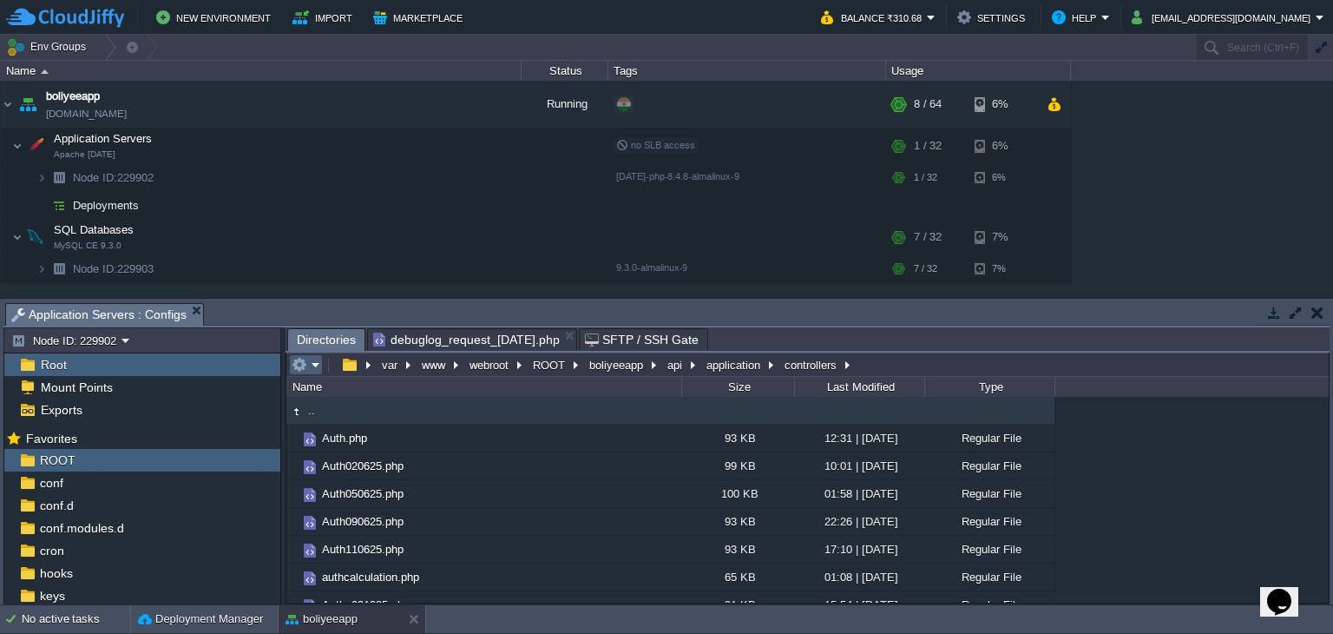
click at [314, 366] on em at bounding box center [306, 365] width 29 height 16
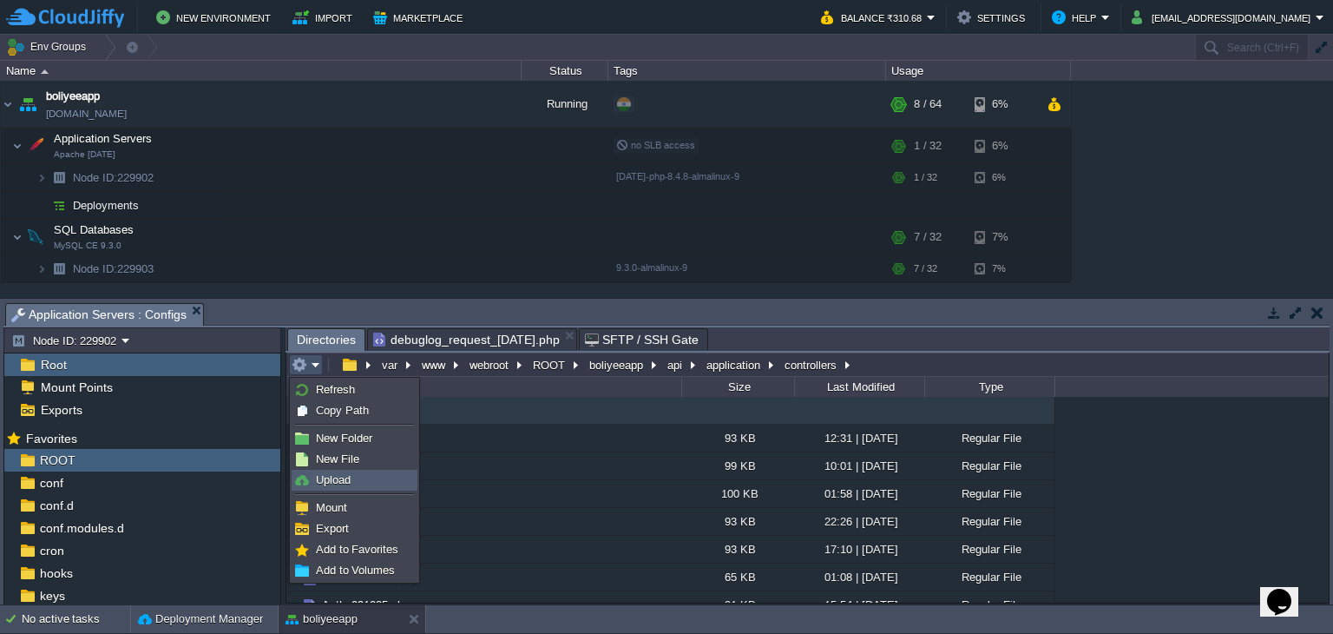
click at [345, 478] on span "Upload" at bounding box center [333, 479] width 35 height 13
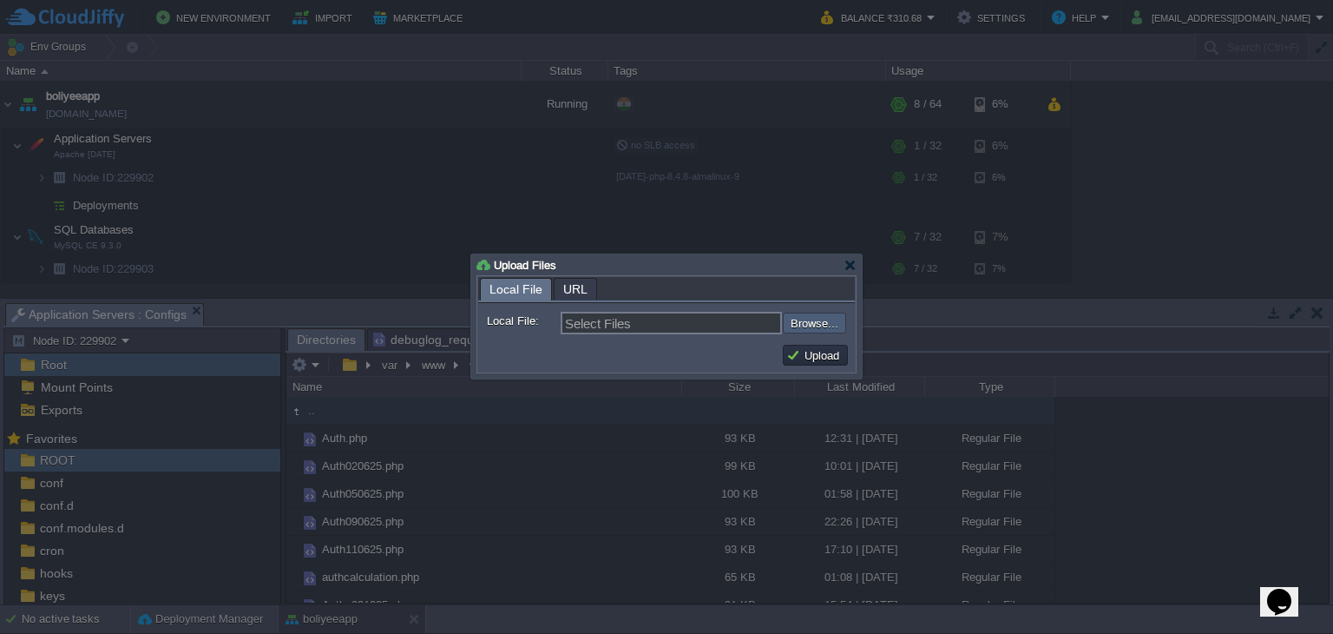
click at [806, 326] on input "file" at bounding box center [737, 323] width 220 height 21
type input "C:\fakepath\Payments.php"
type input "Payments.php"
click at [839, 356] on button "Upload" at bounding box center [815, 355] width 58 height 16
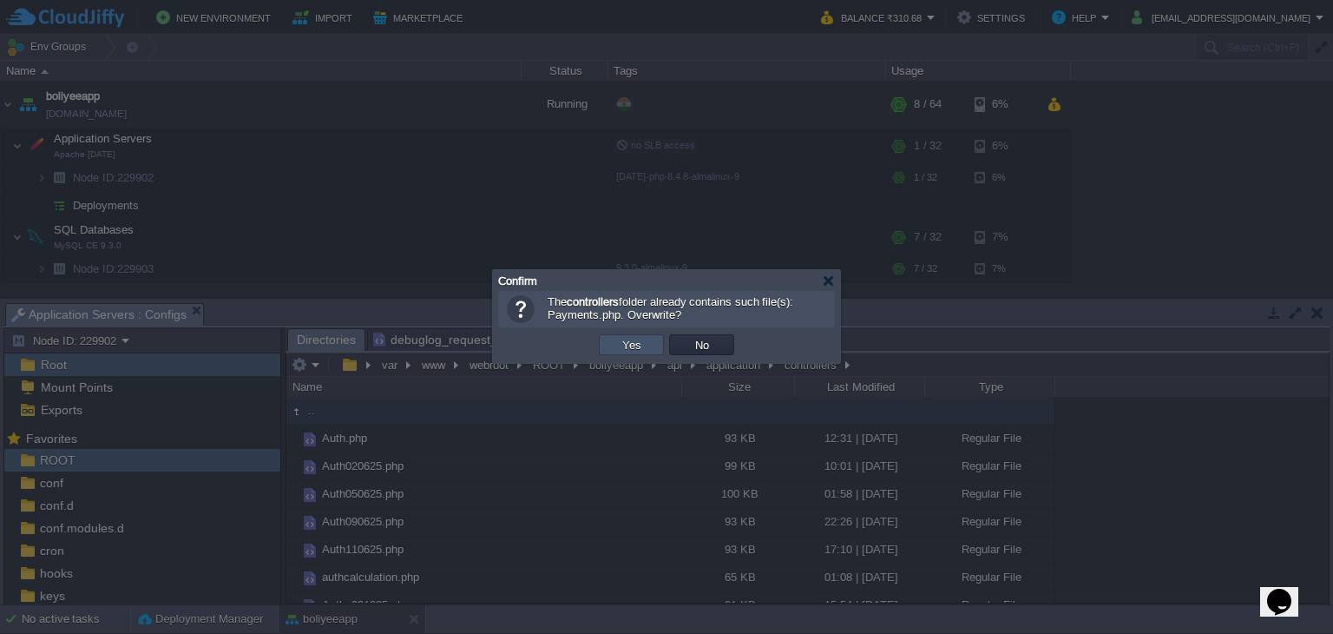
click at [643, 348] on button "Yes" at bounding box center [632, 345] width 30 height 16
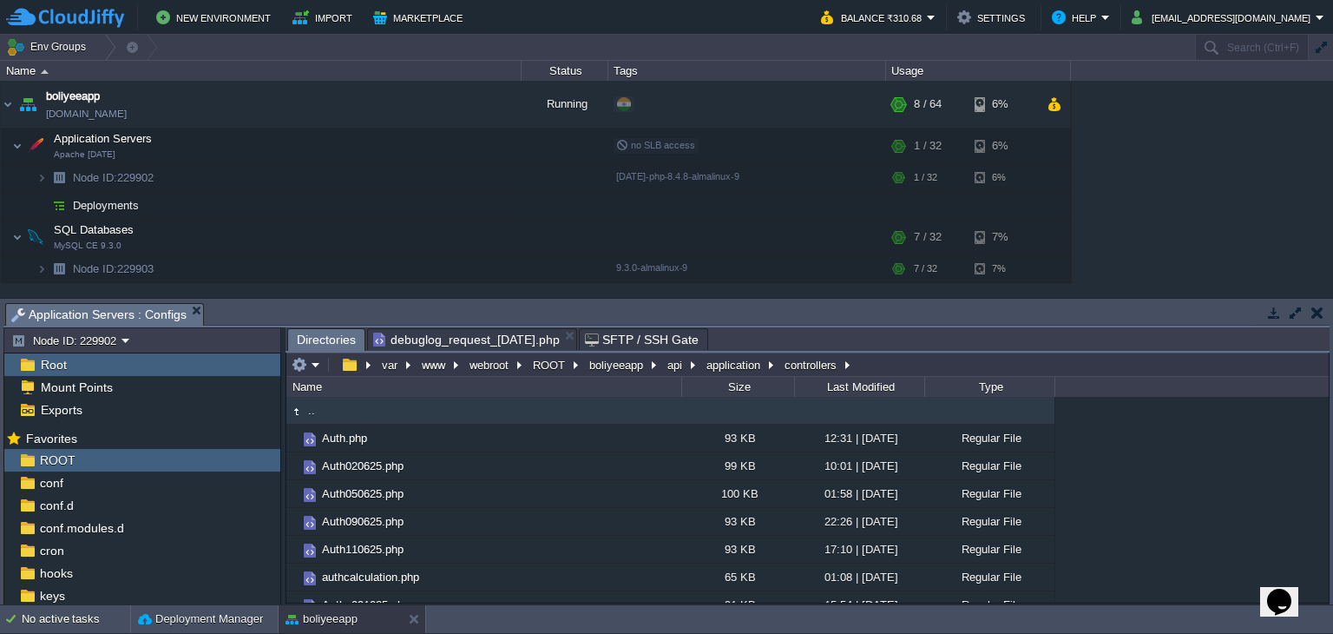
click at [514, 345] on span "debuglog_request_[DATE].php" at bounding box center [466, 339] width 187 height 21
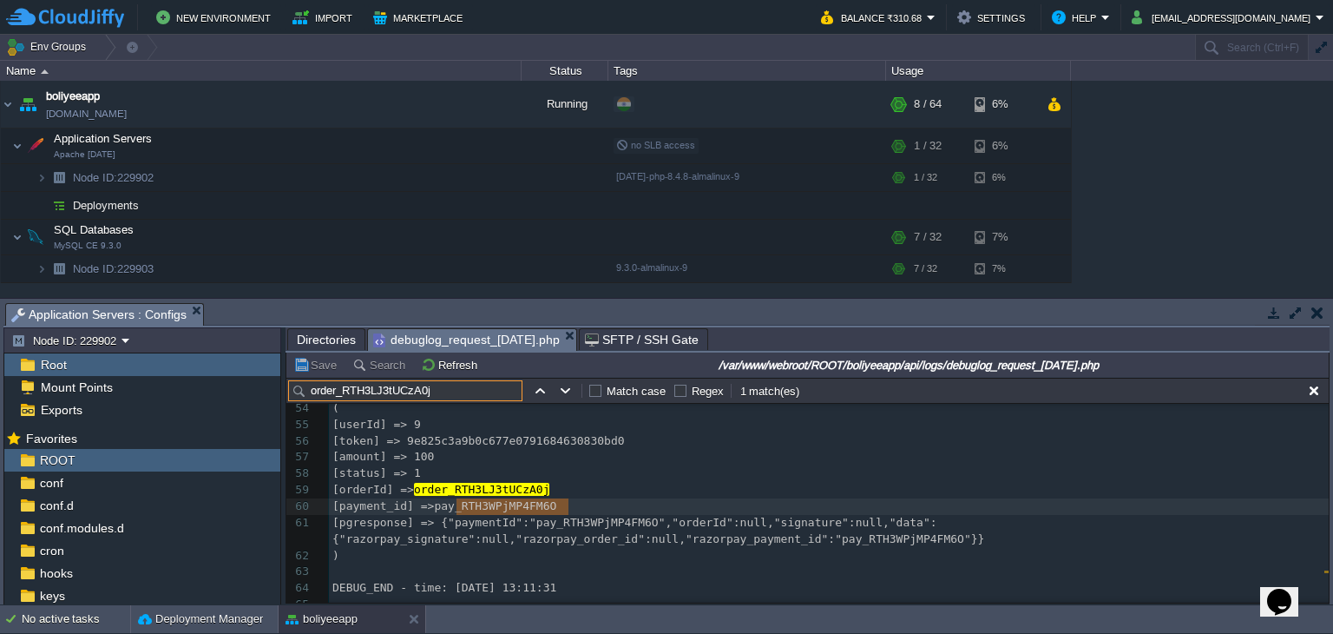
drag, startPoint x: 435, startPoint y: 388, endPoint x: 281, endPoint y: 396, distance: 153.8
click at [281, 396] on div "Node ID: 229902 Root Mount Points Exports Mark the most frequently used files a…" at bounding box center [666, 465] width 1326 height 277
paste input "1wlCrq3B6lW"
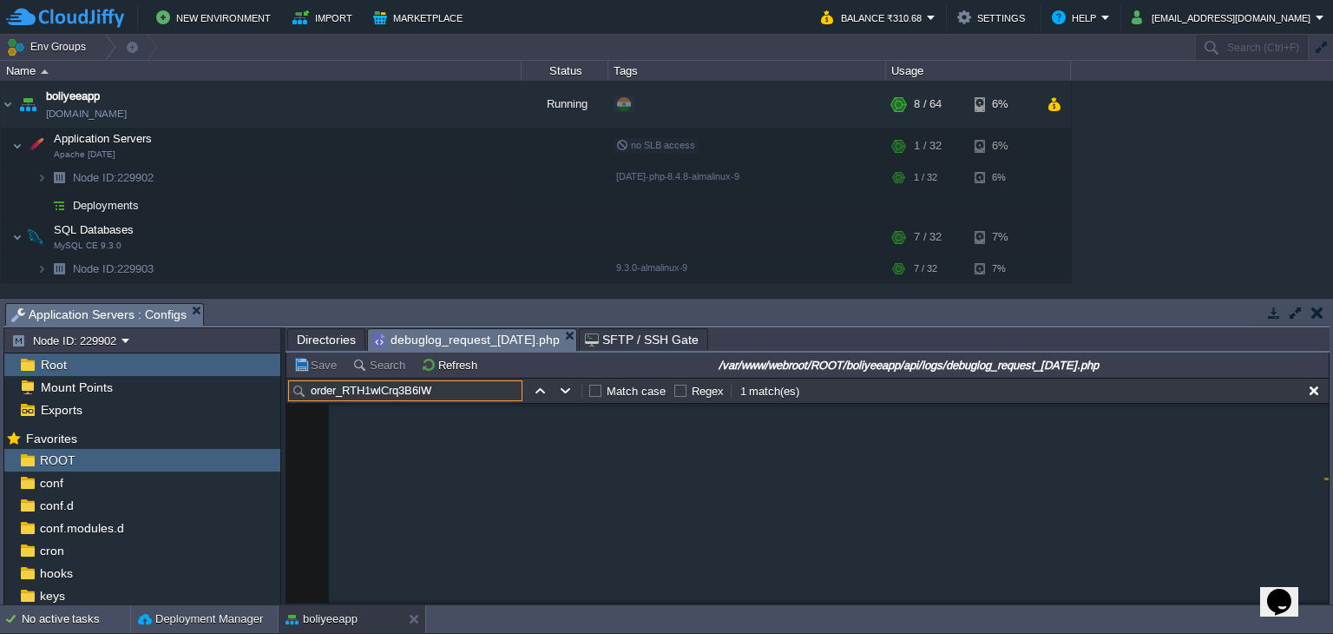
scroll to position [378, 0]
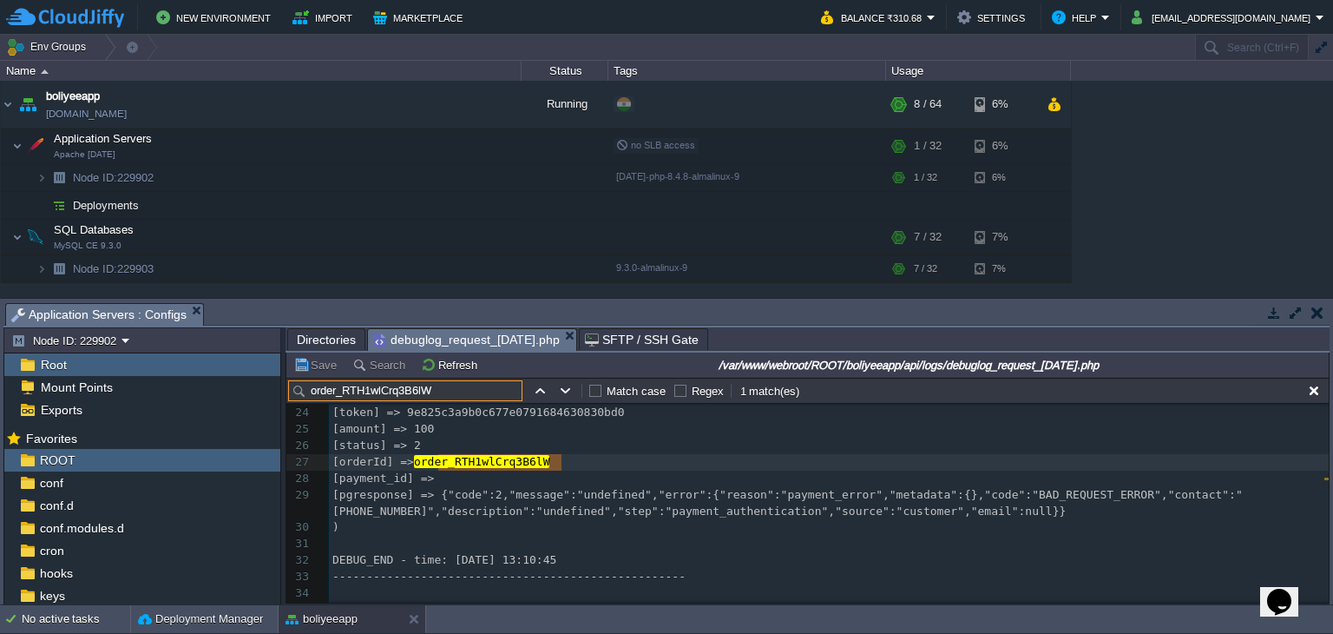
type input "order_RTH1wlCrq3B6lW"
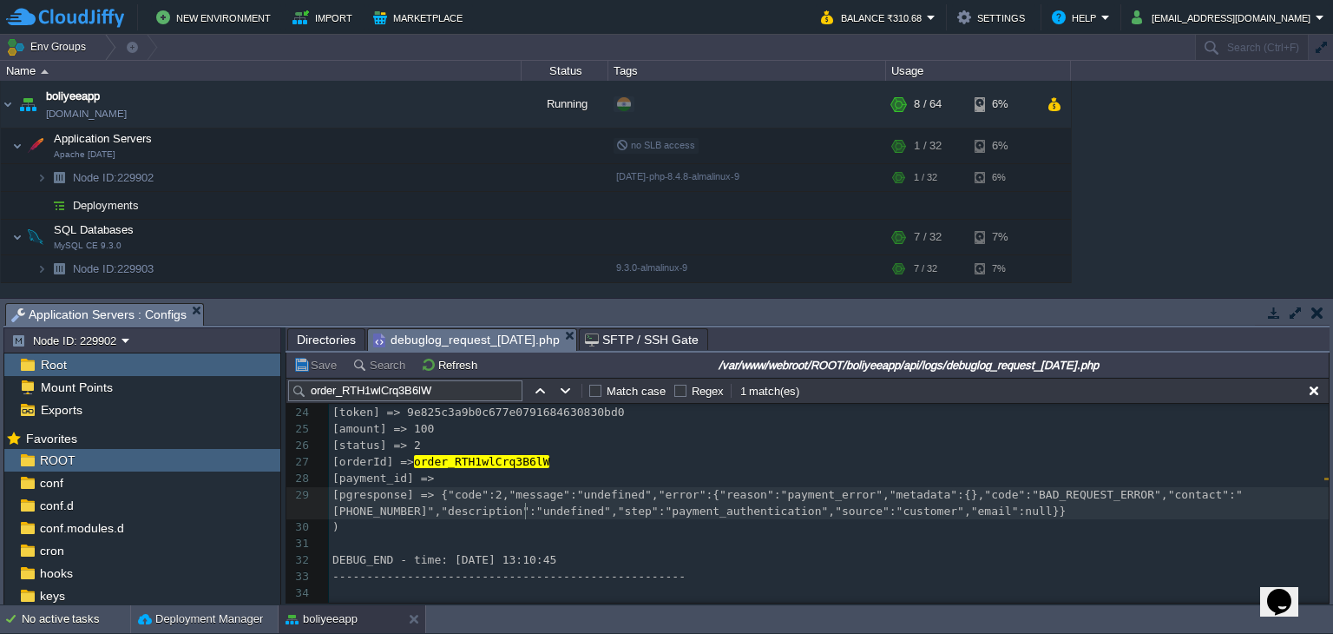
click at [524, 504] on div "x 13 ​ 14 DEBUG_END - time: [DATE] 13:09:37 15 --------------------------------…" at bounding box center [829, 503] width 1000 height 556
click at [560, 397] on button "button" at bounding box center [566, 391] width 16 height 16
type textarea "order_RTH1wlCrq3B6lW"
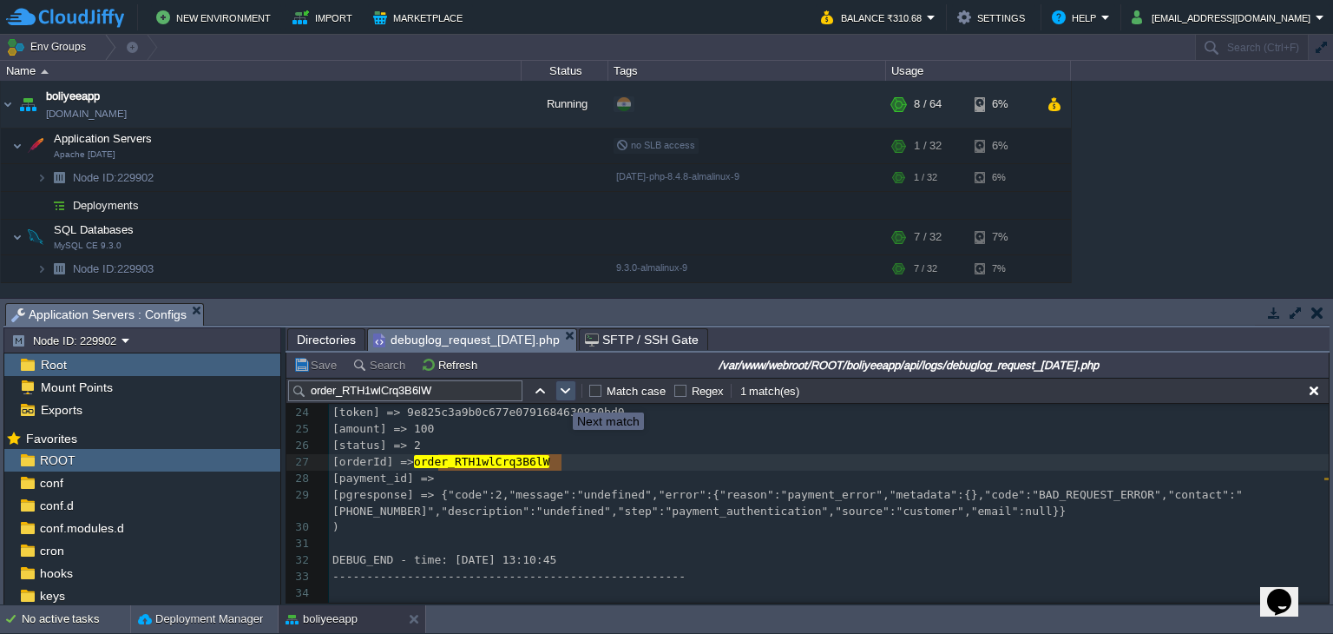
click at [560, 397] on button "button" at bounding box center [566, 391] width 16 height 16
click at [324, 338] on span "Directories" at bounding box center [326, 339] width 59 height 21
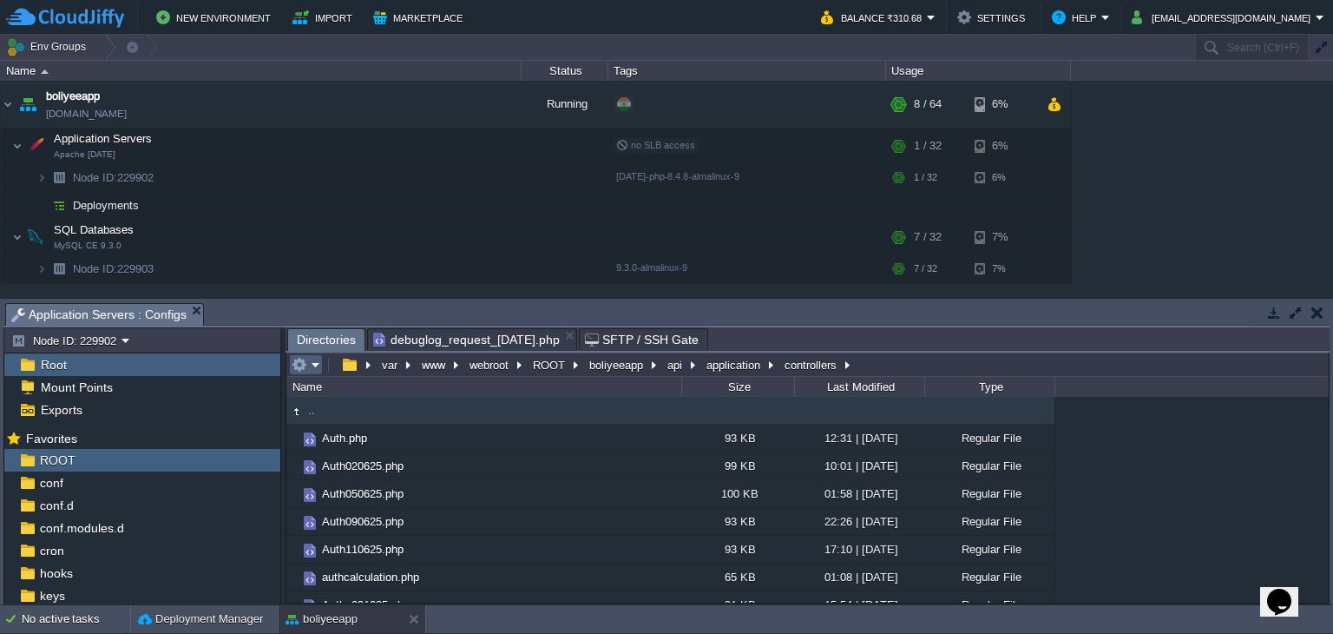
click at [315, 365] on em at bounding box center [306, 365] width 29 height 16
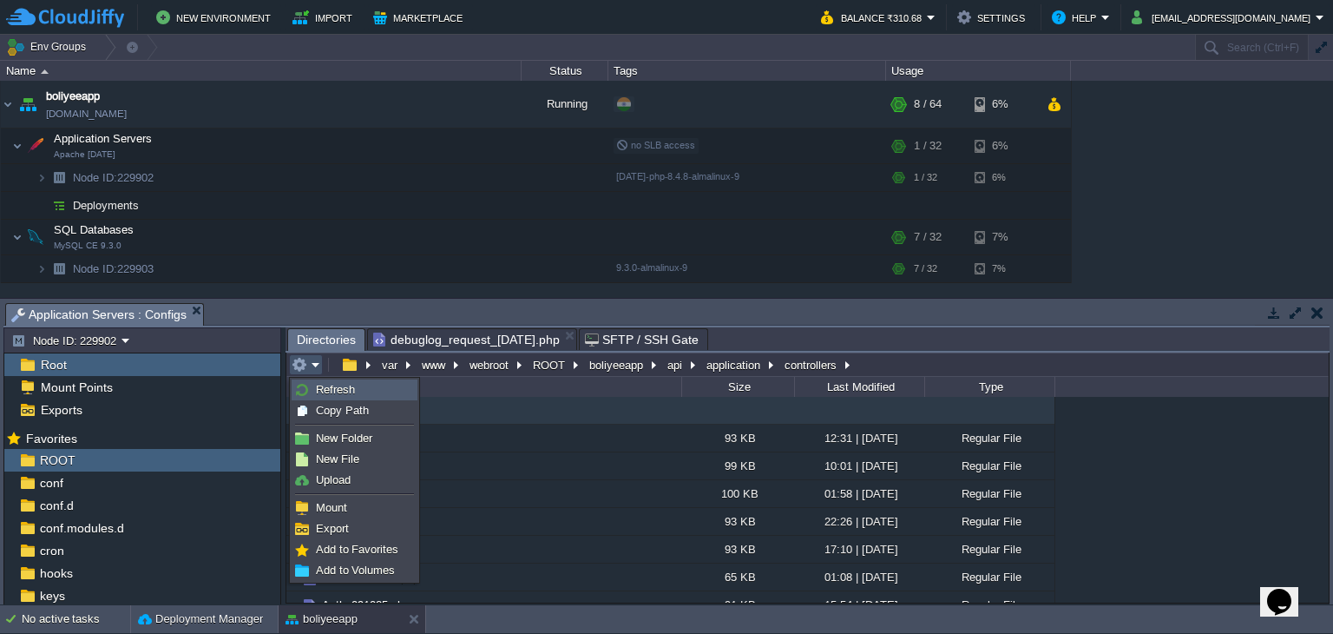
click at [330, 393] on span "Refresh" at bounding box center [335, 389] width 39 height 13
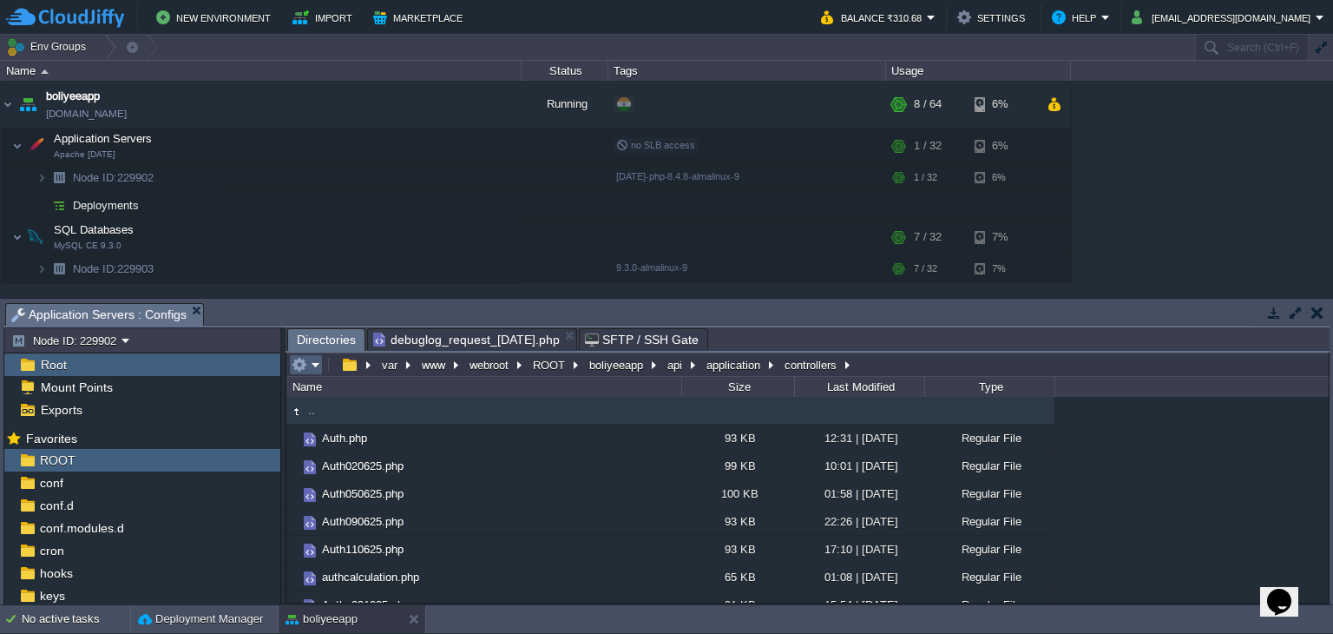
click at [315, 367] on em at bounding box center [306, 365] width 29 height 16
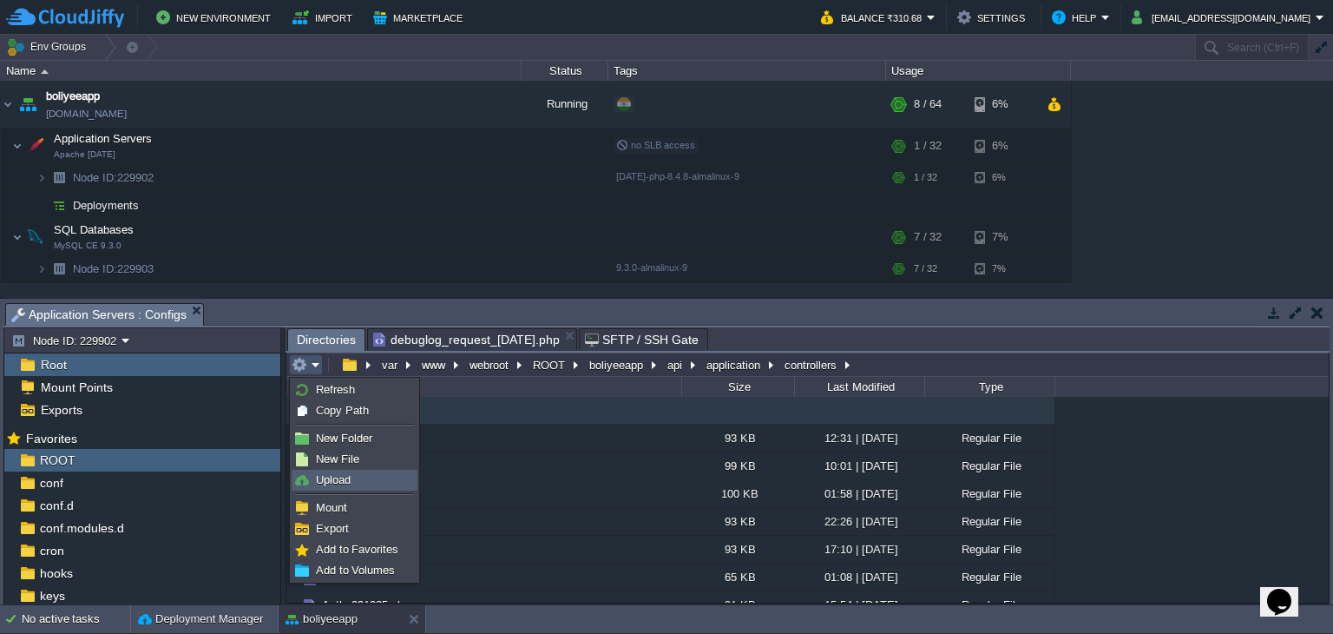
click at [353, 485] on link "Upload" at bounding box center [355, 479] width 124 height 19
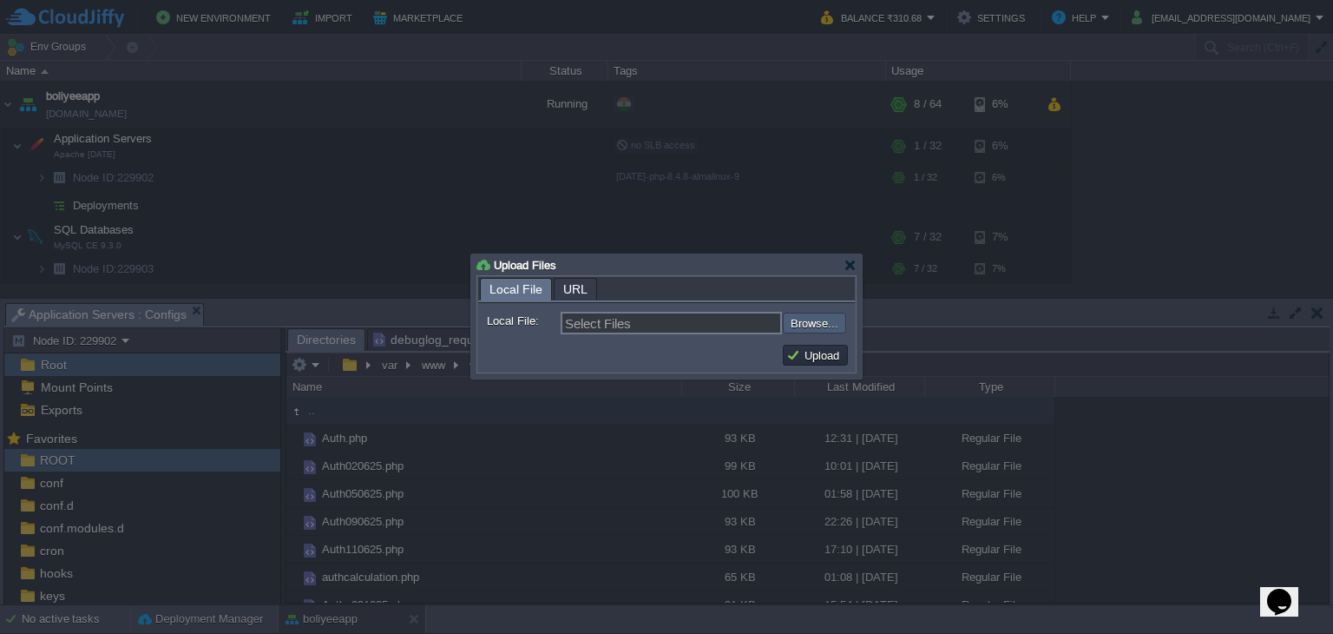
click at [823, 320] on input "file" at bounding box center [737, 323] width 220 height 21
type input "C:\fakepath\Auth.php"
type input "Auth.php"
click at [822, 348] on button "Upload" at bounding box center [815, 355] width 58 height 16
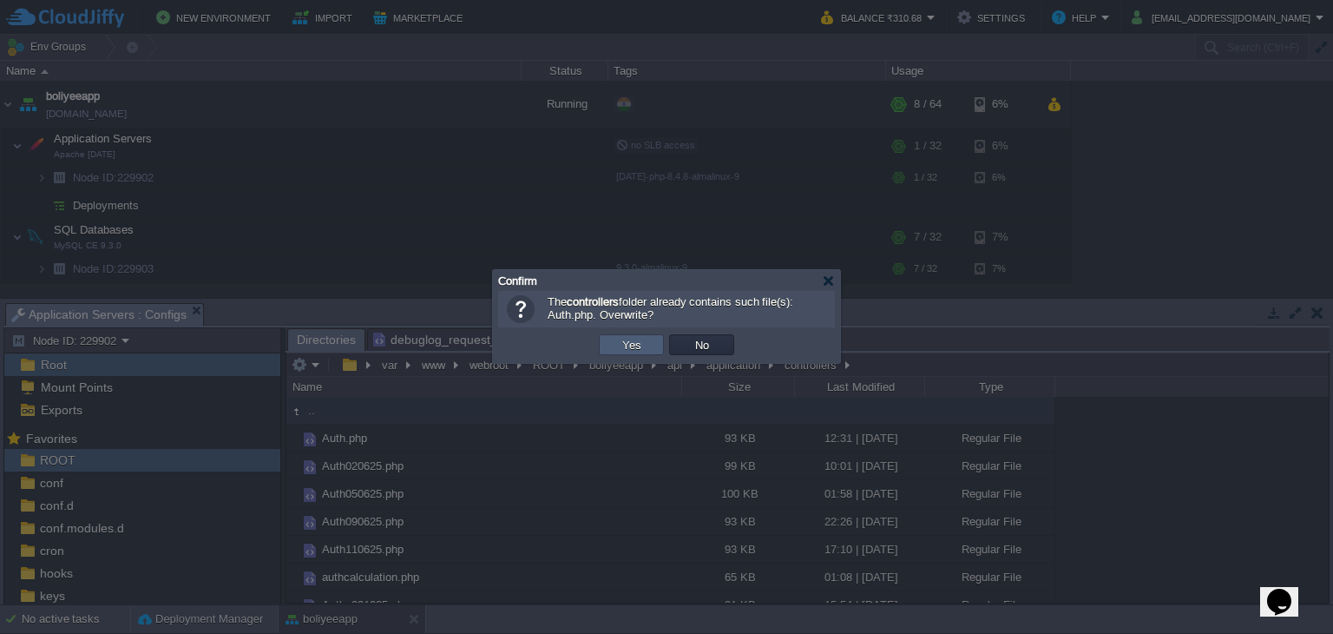
click at [622, 348] on button "Yes" at bounding box center [632, 345] width 30 height 16
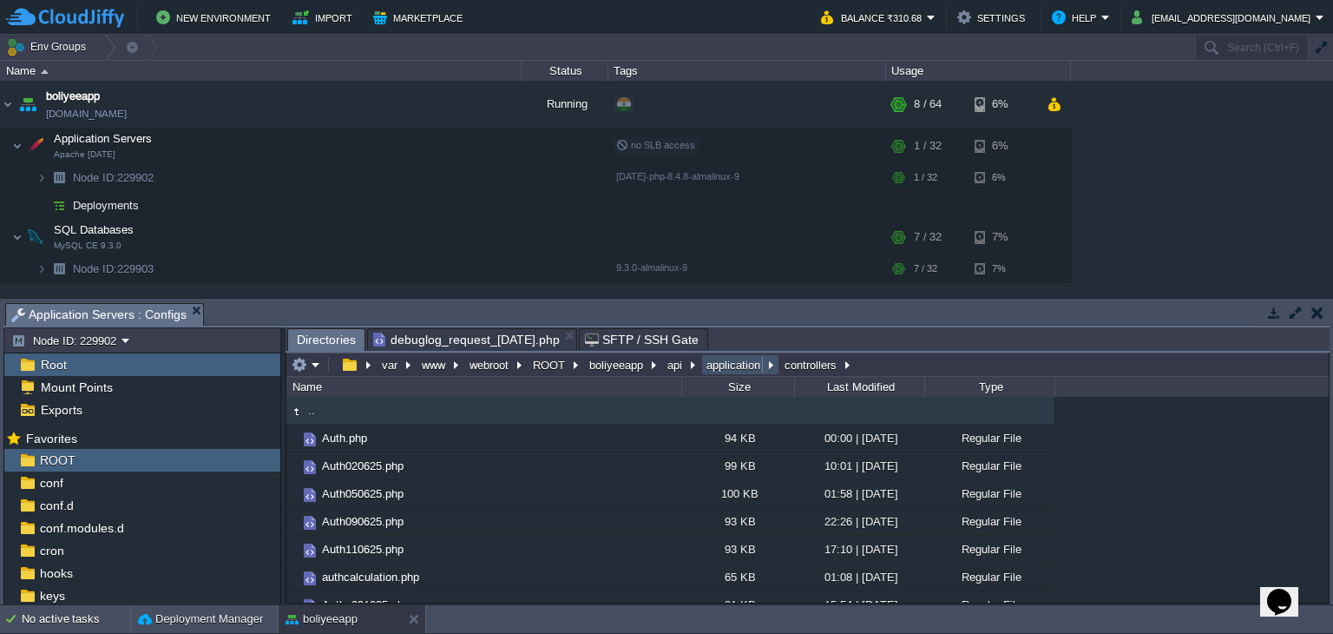
click at [712, 370] on button "application" at bounding box center [734, 365] width 61 height 16
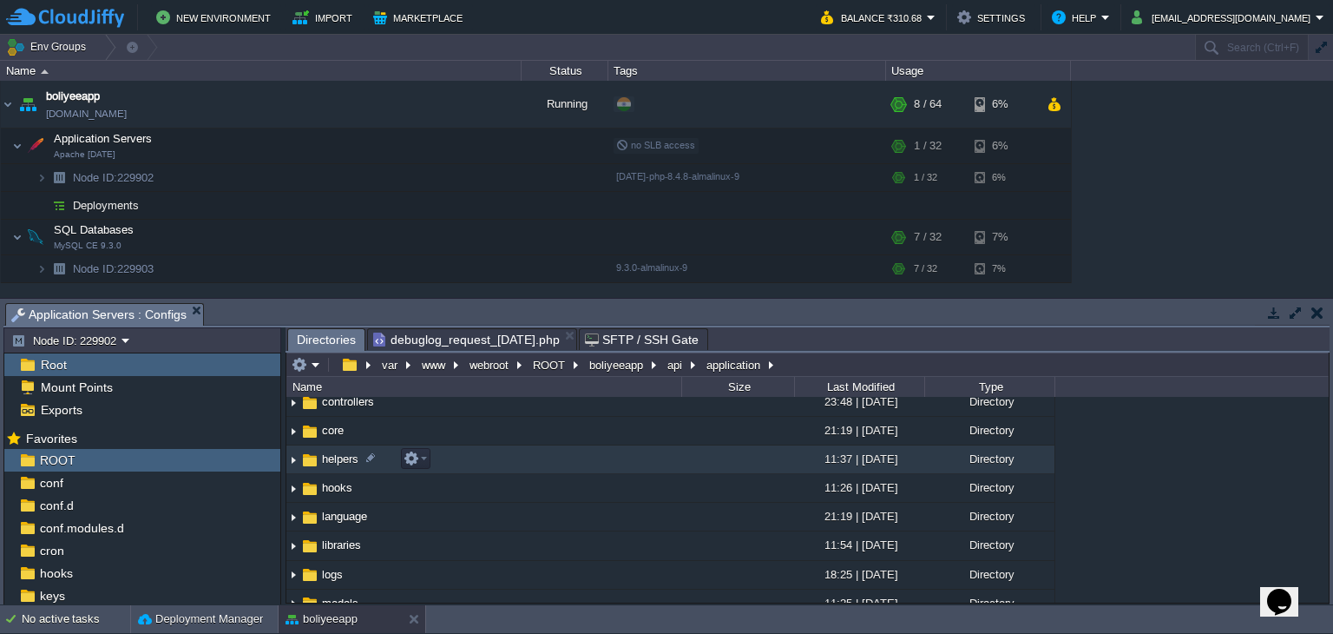
scroll to position [174, 0]
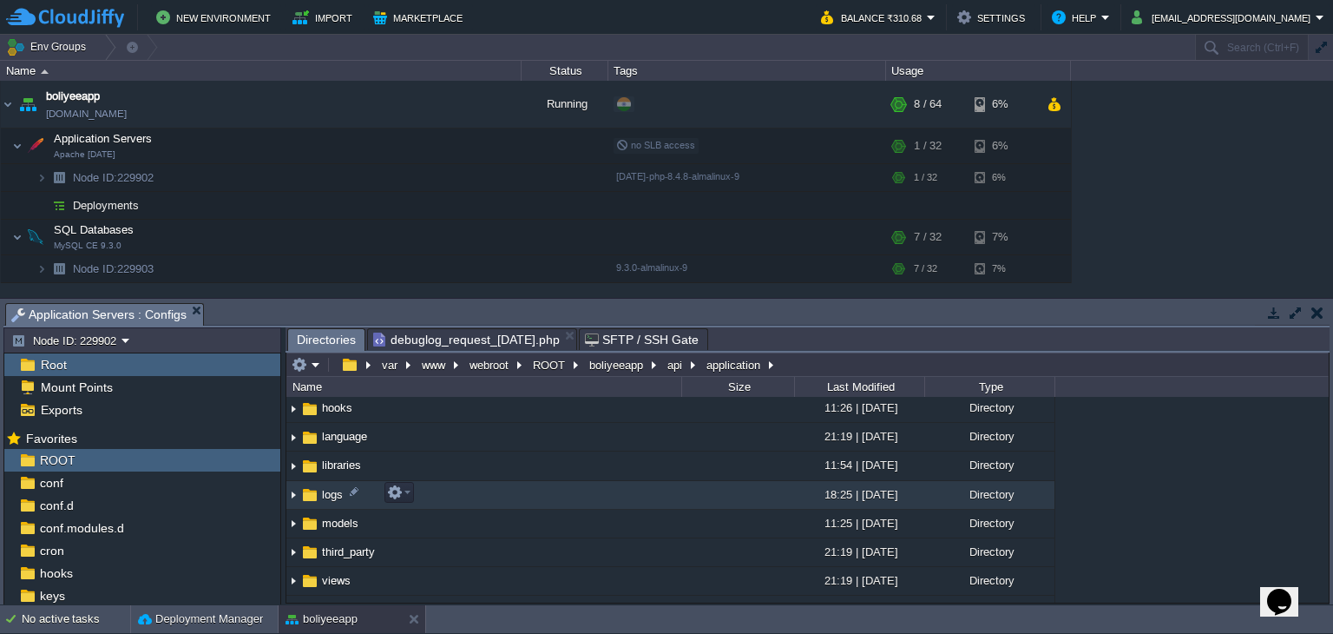
click at [327, 498] on span "logs" at bounding box center [332, 494] width 26 height 15
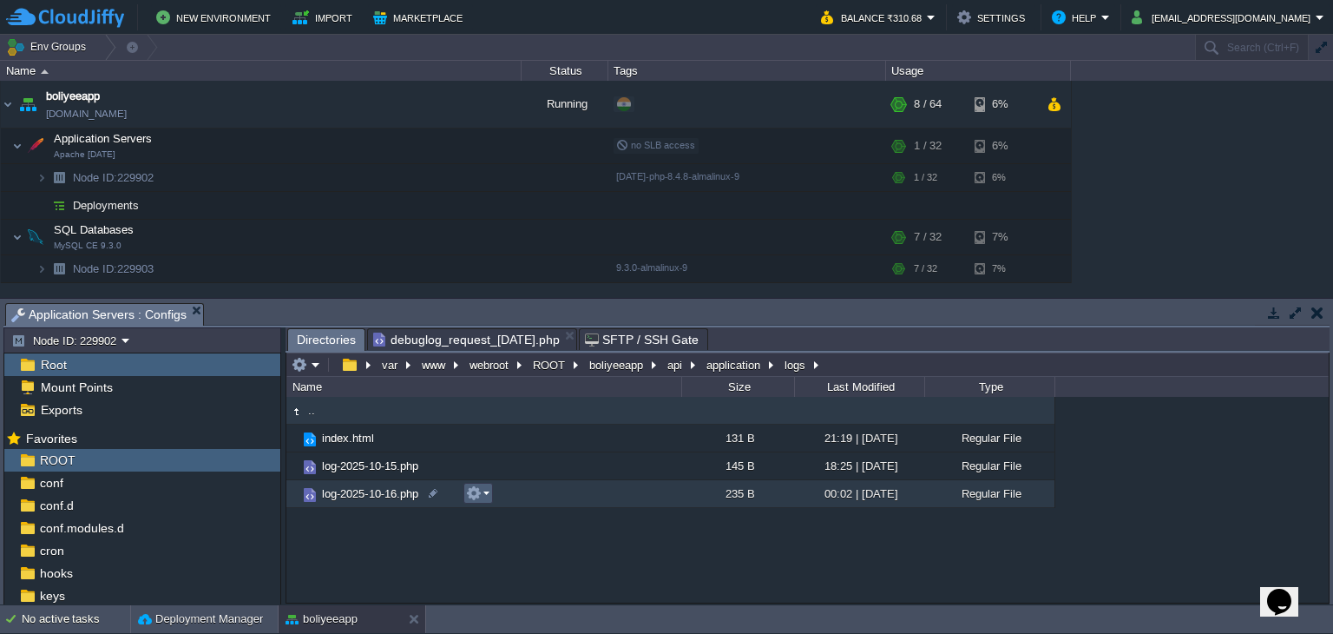
click at [476, 500] on button "button" at bounding box center [474, 493] width 16 height 16
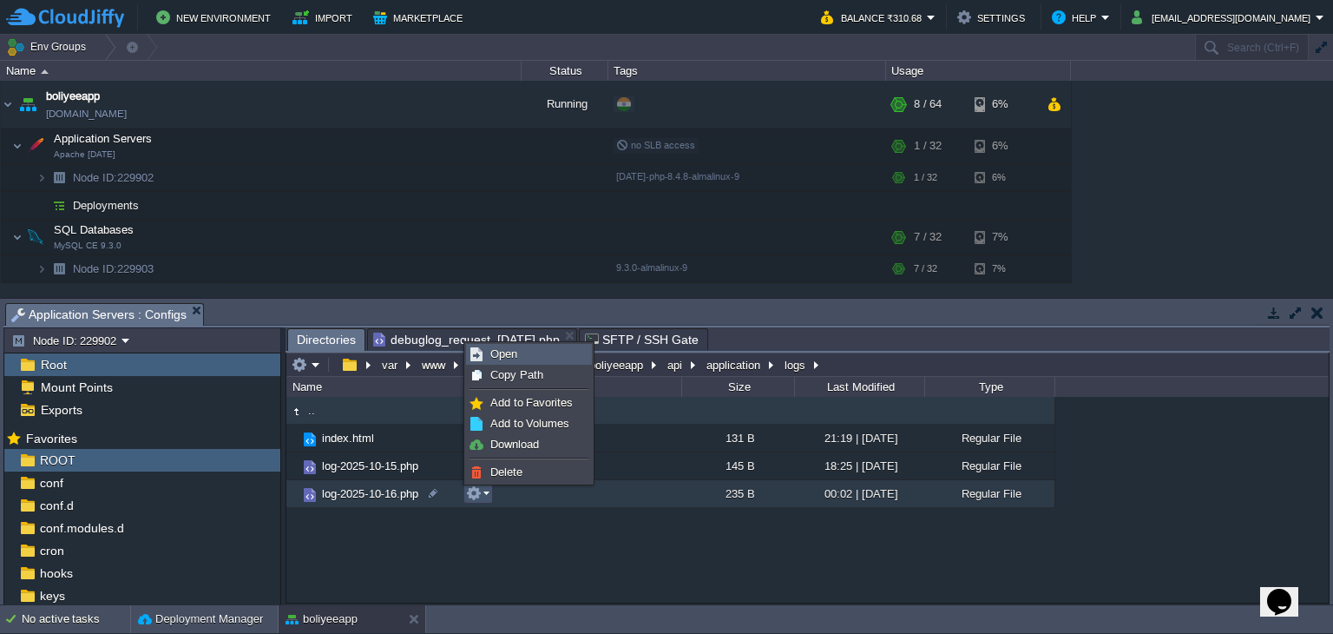
click at [497, 352] on span "Open" at bounding box center [503, 353] width 27 height 13
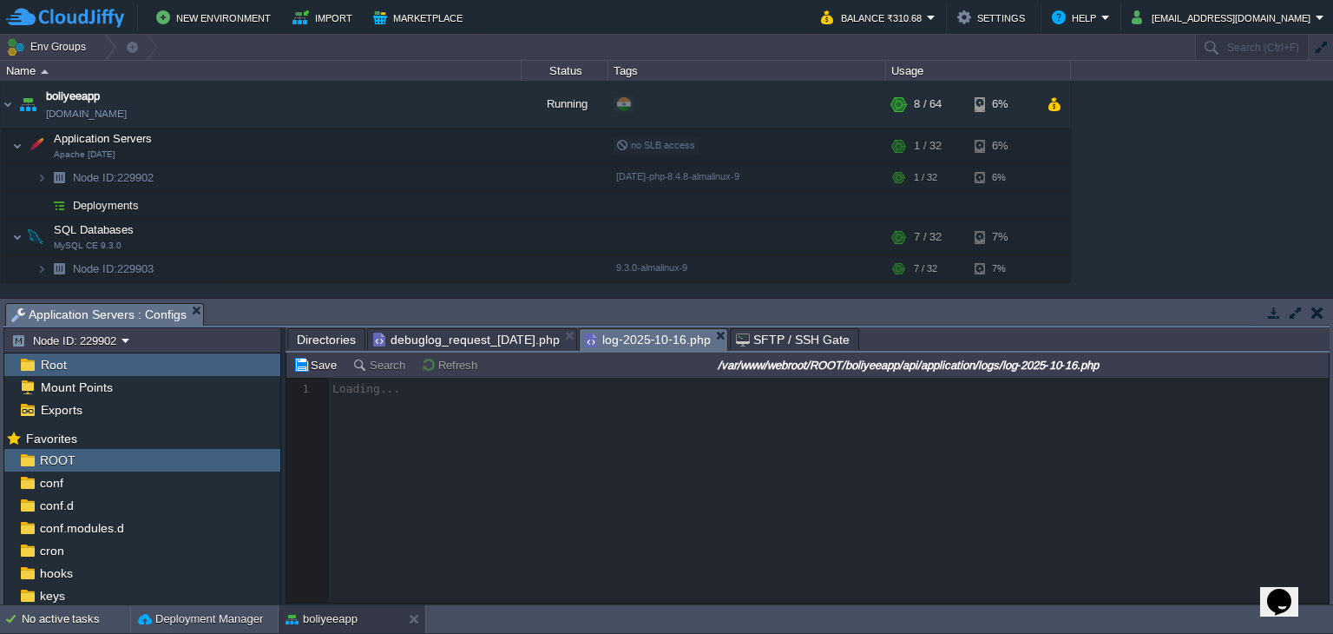
scroll to position [5, 0]
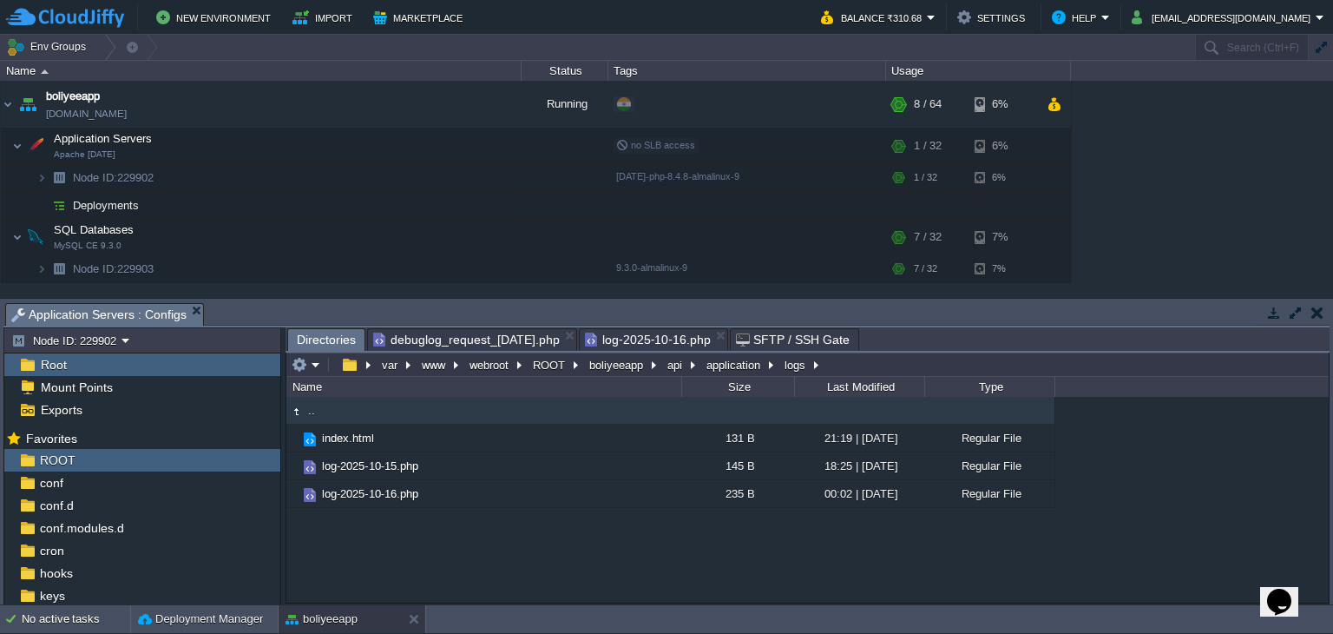
click at [306, 340] on span "Directories" at bounding box center [326, 340] width 59 height 22
click at [712, 372] on button "application" at bounding box center [734, 365] width 61 height 16
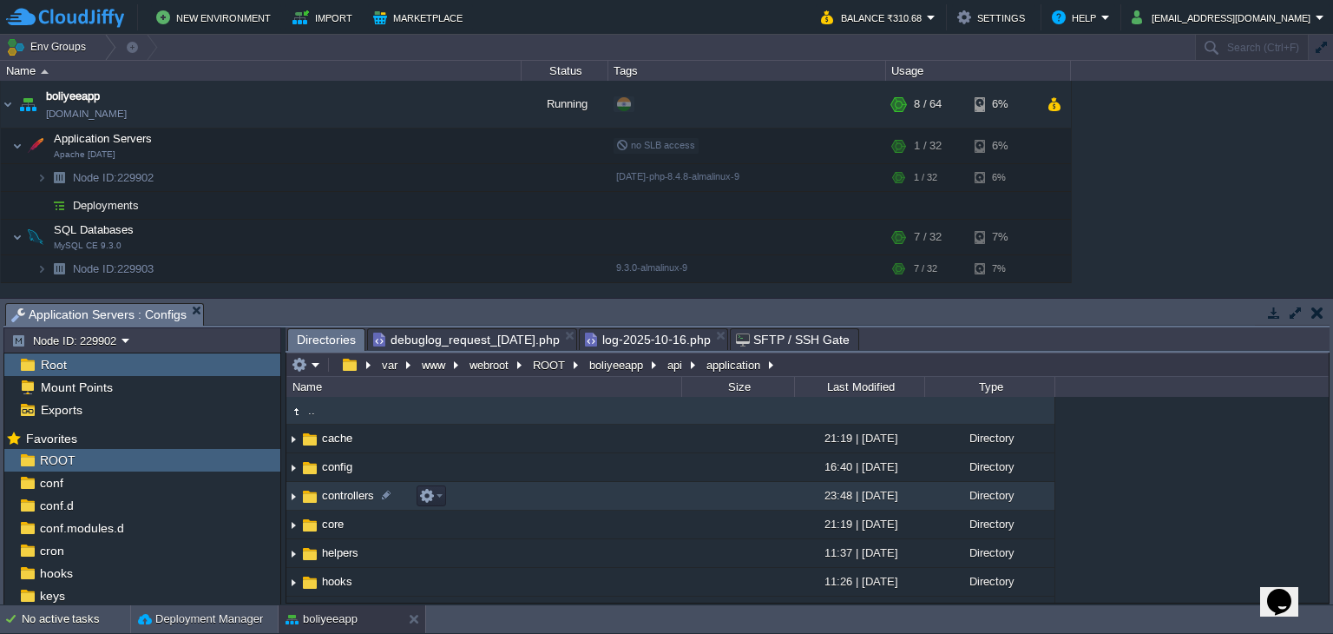
click at [358, 494] on span "controllers" at bounding box center [347, 495] width 57 height 15
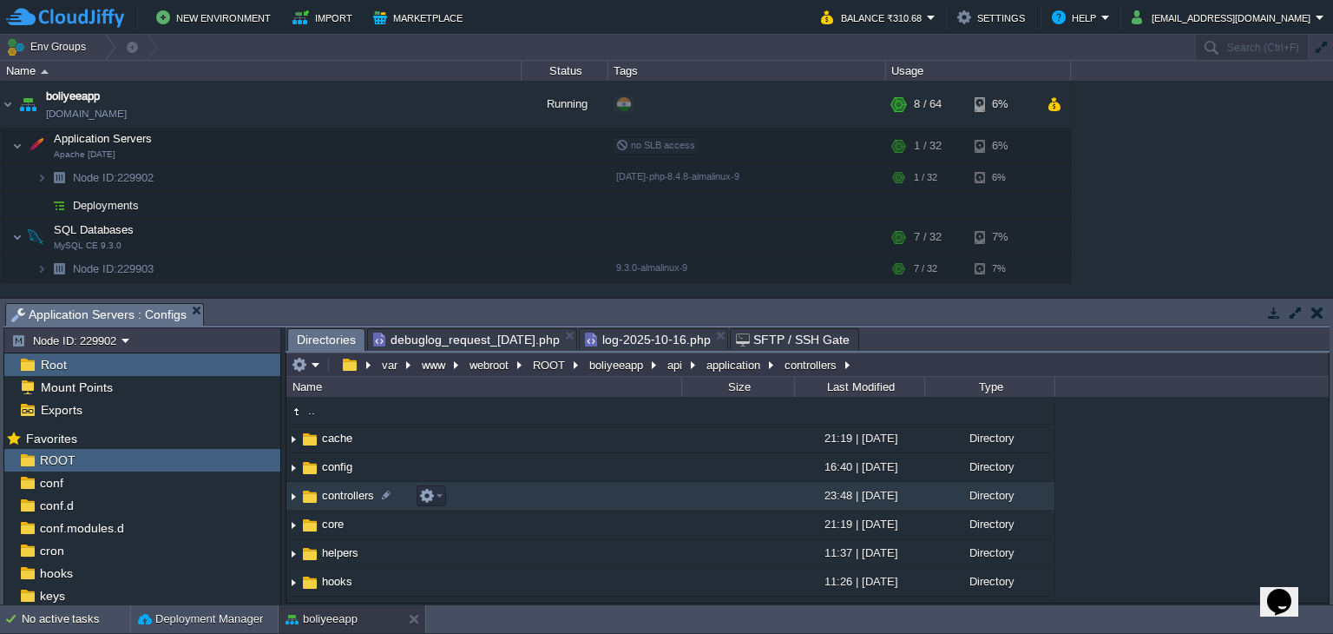
click at [358, 494] on span "controllers" at bounding box center [347, 495] width 57 height 15
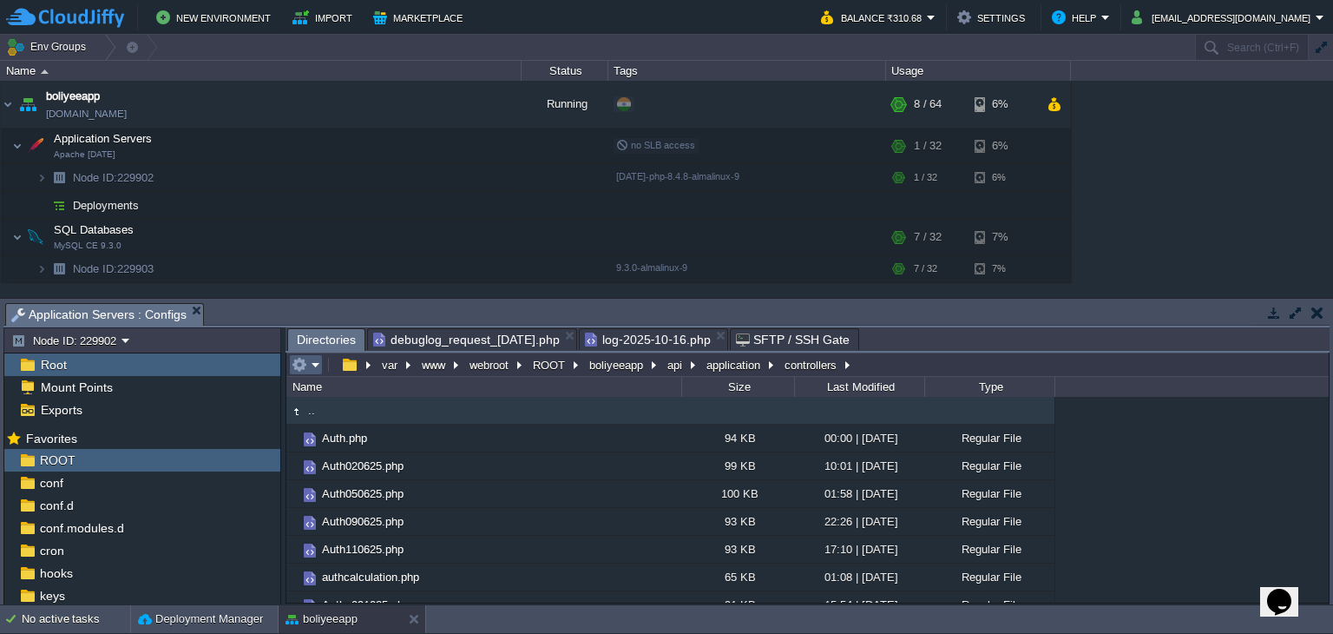
click at [313, 370] on em at bounding box center [306, 365] width 29 height 16
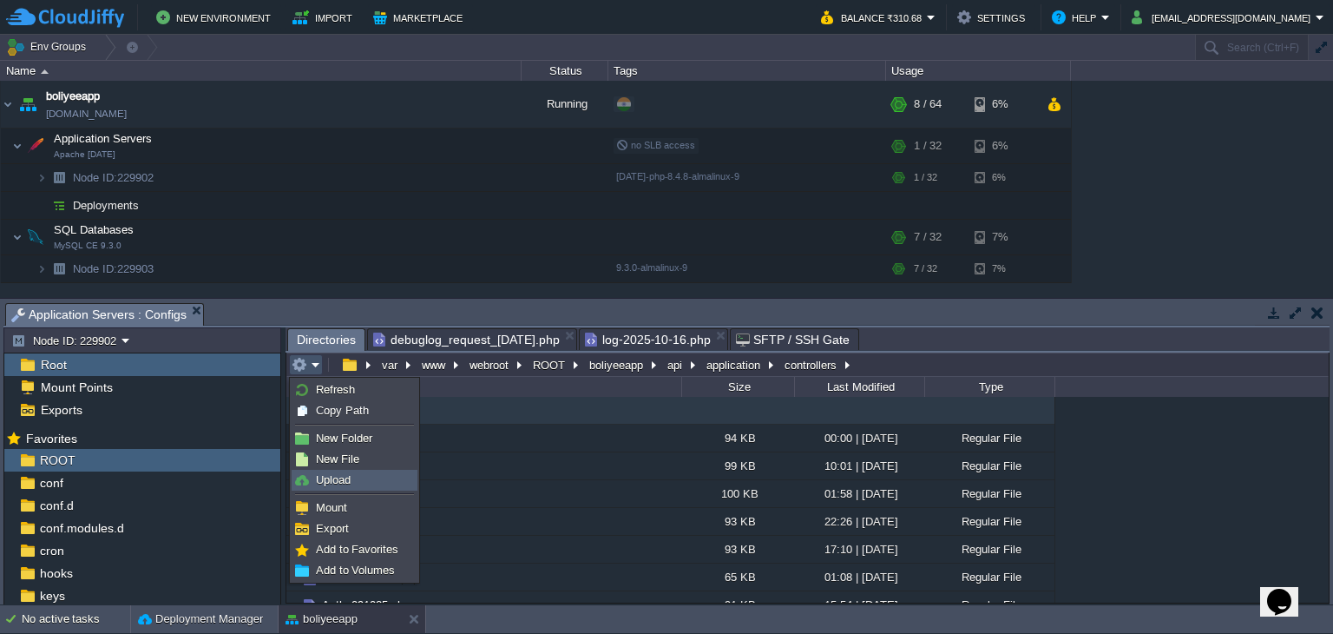
click at [343, 477] on span "Upload" at bounding box center [333, 479] width 35 height 13
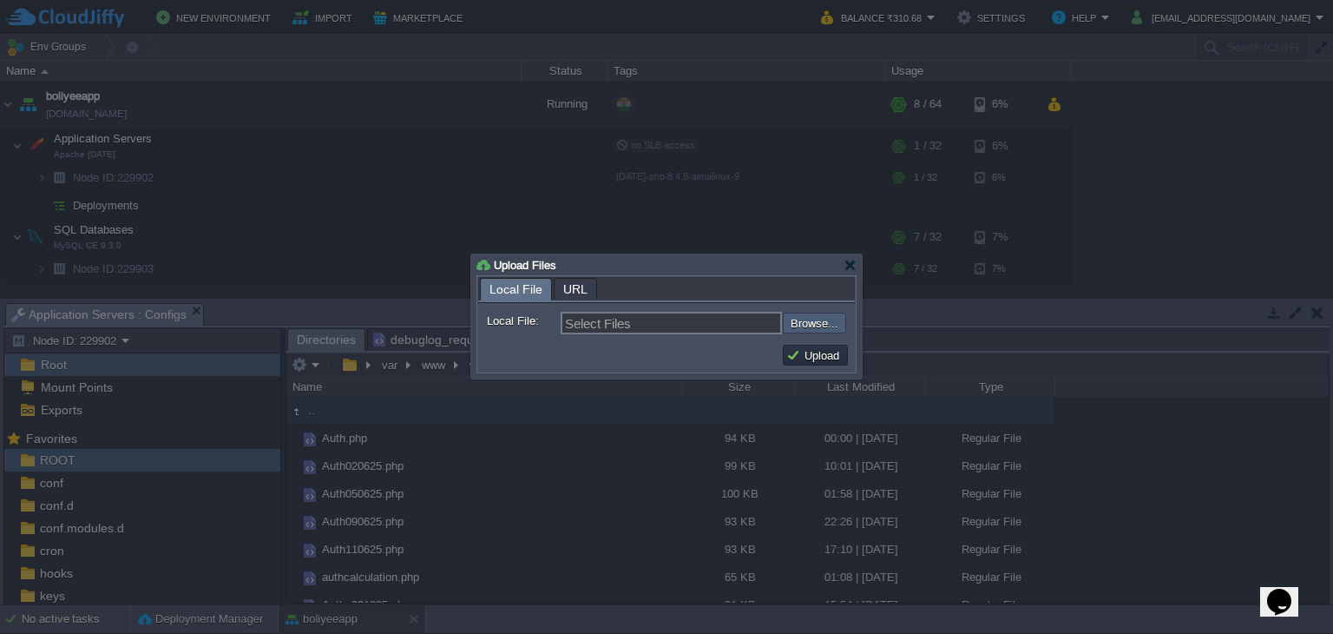
click at [801, 319] on input "file" at bounding box center [737, 323] width 220 height 21
type input "C:\fakepath\Auth.php"
type input "Auth.php"
click at [801, 359] on button "Upload" at bounding box center [815, 355] width 58 height 16
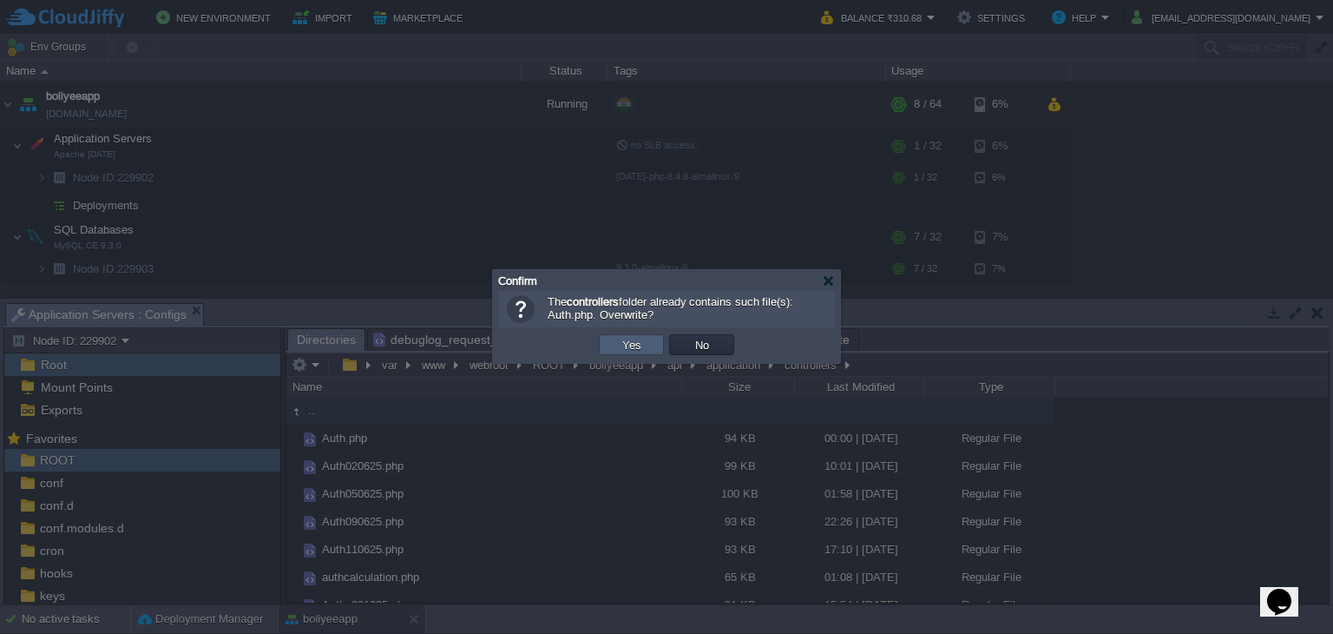
click at [628, 353] on td "Yes" at bounding box center [631, 344] width 65 height 21
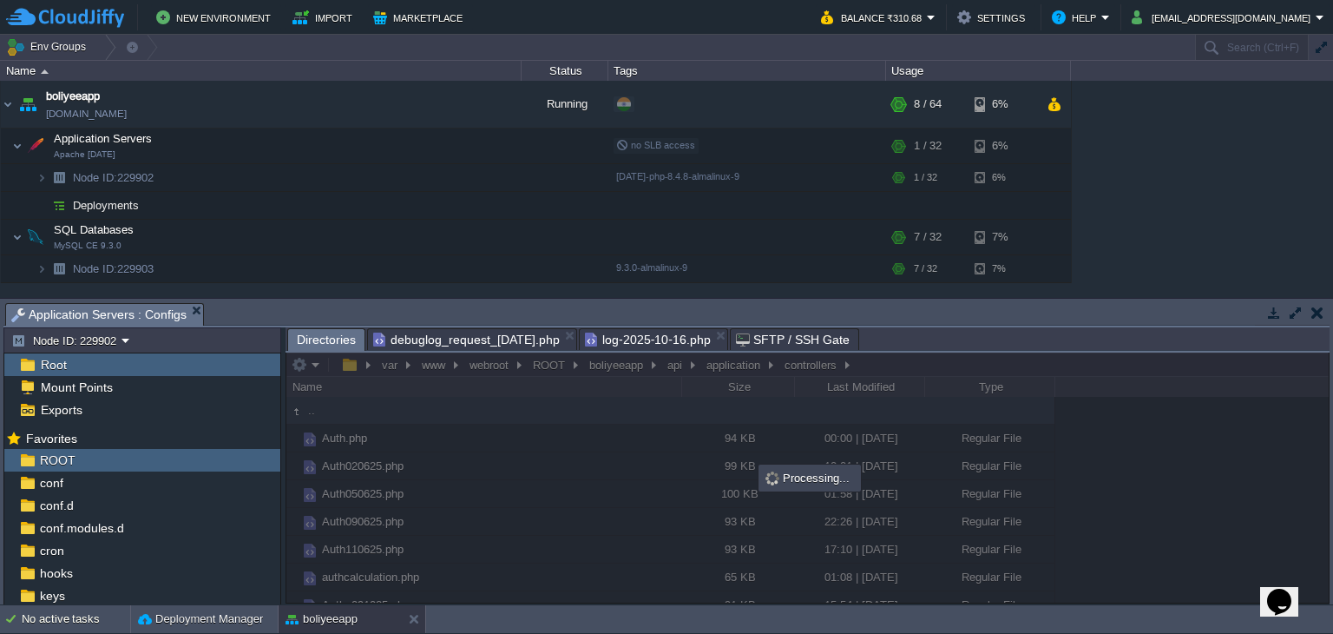
scroll to position [0, 0]
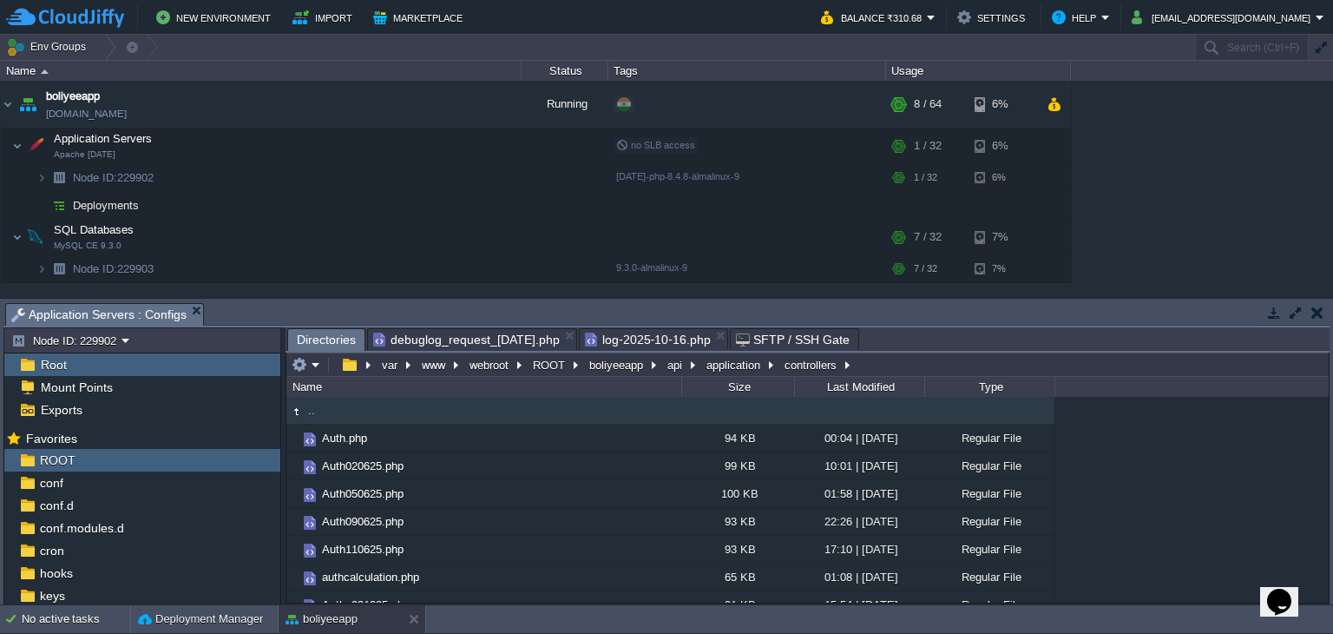
click at [338, 345] on span "Directories" at bounding box center [326, 340] width 59 height 22
click at [672, 372] on button "api" at bounding box center [676, 365] width 22 height 16
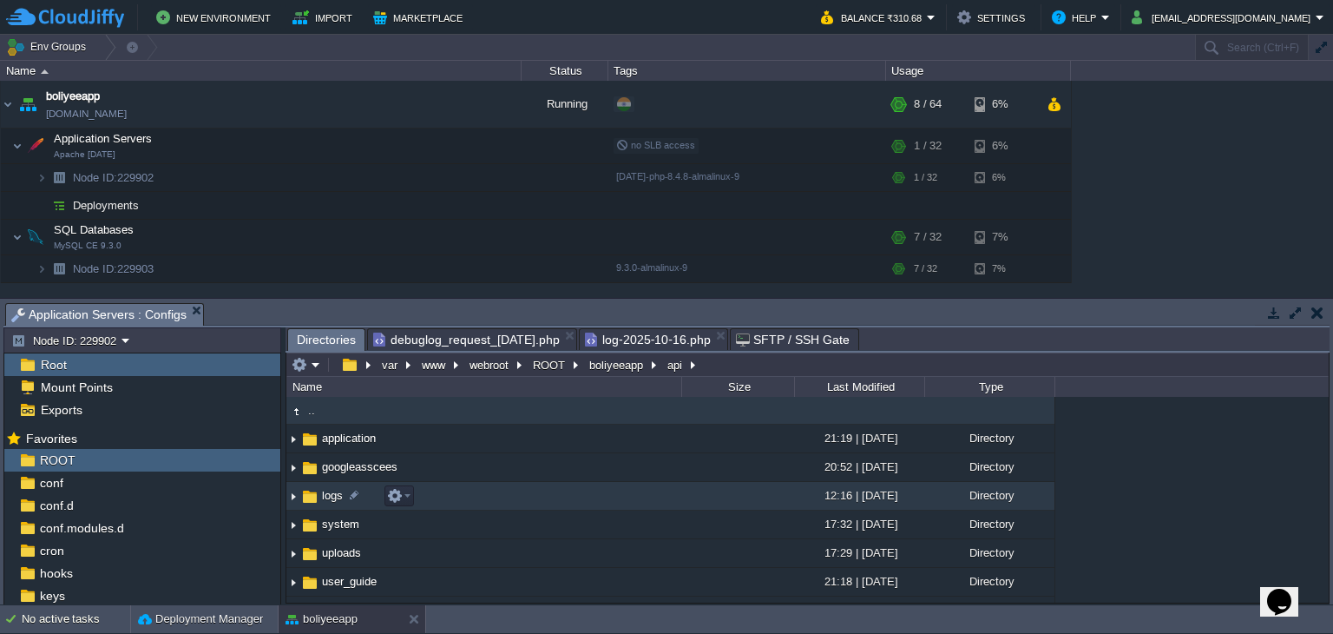
click at [332, 493] on span "logs" at bounding box center [332, 495] width 26 height 15
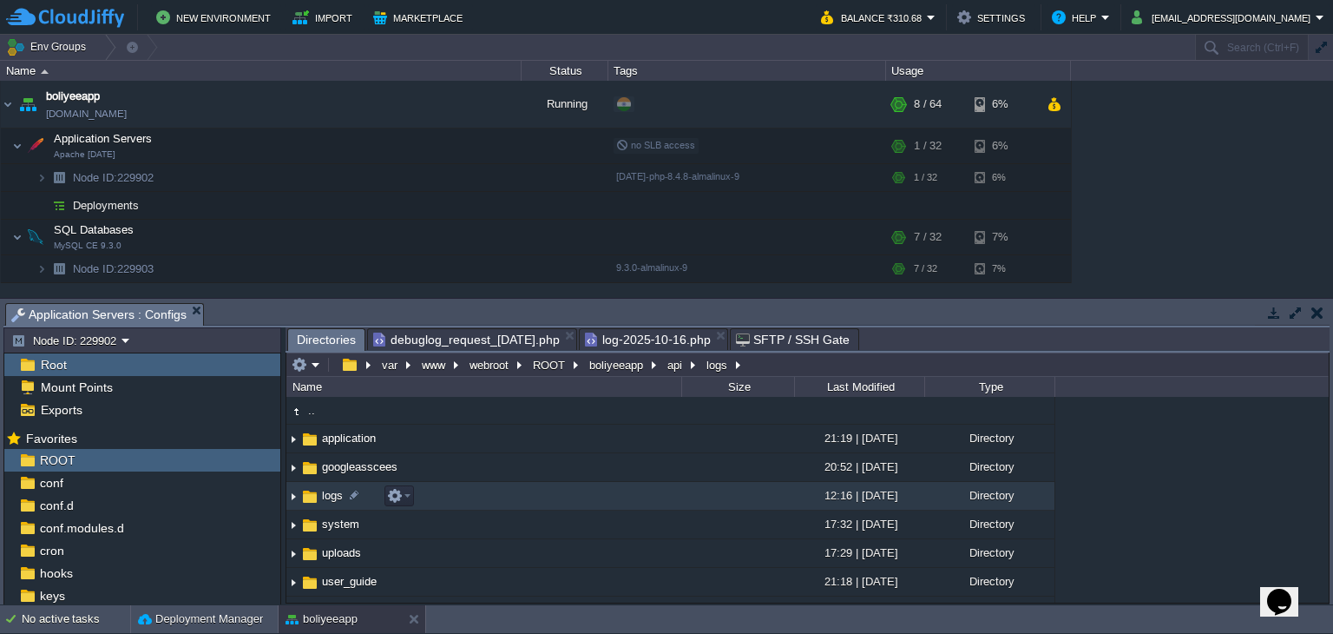
click at [332, 493] on span "logs" at bounding box center [332, 495] width 26 height 15
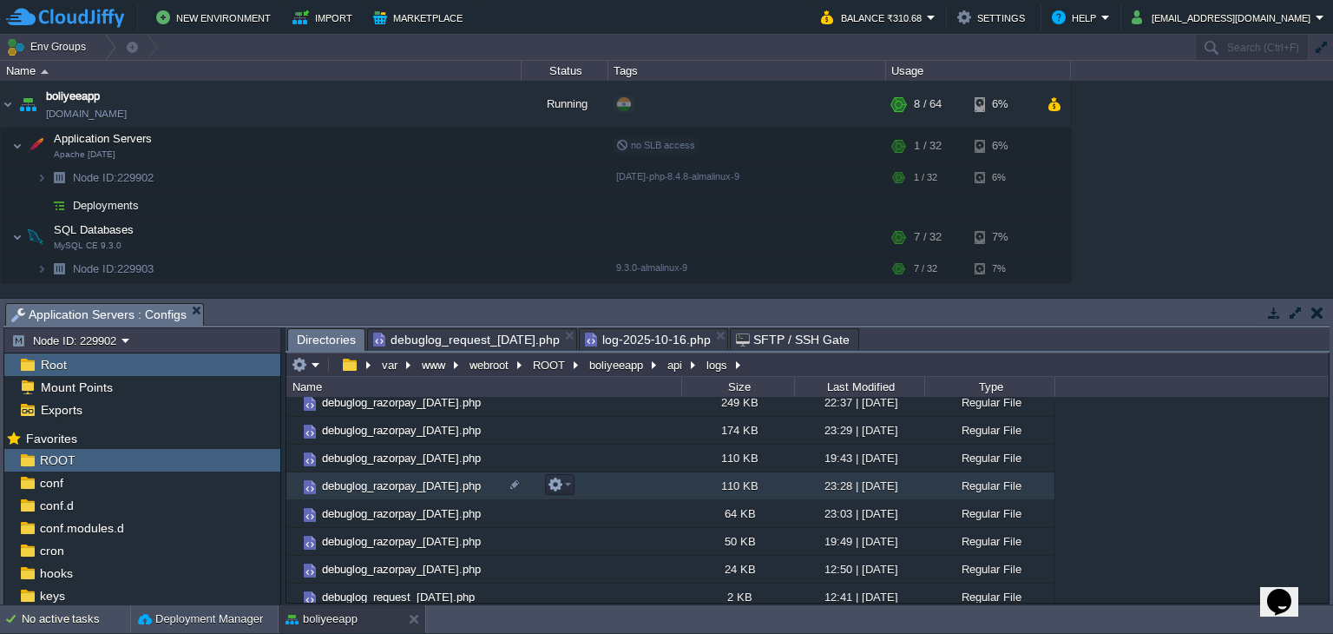
scroll to position [125, 0]
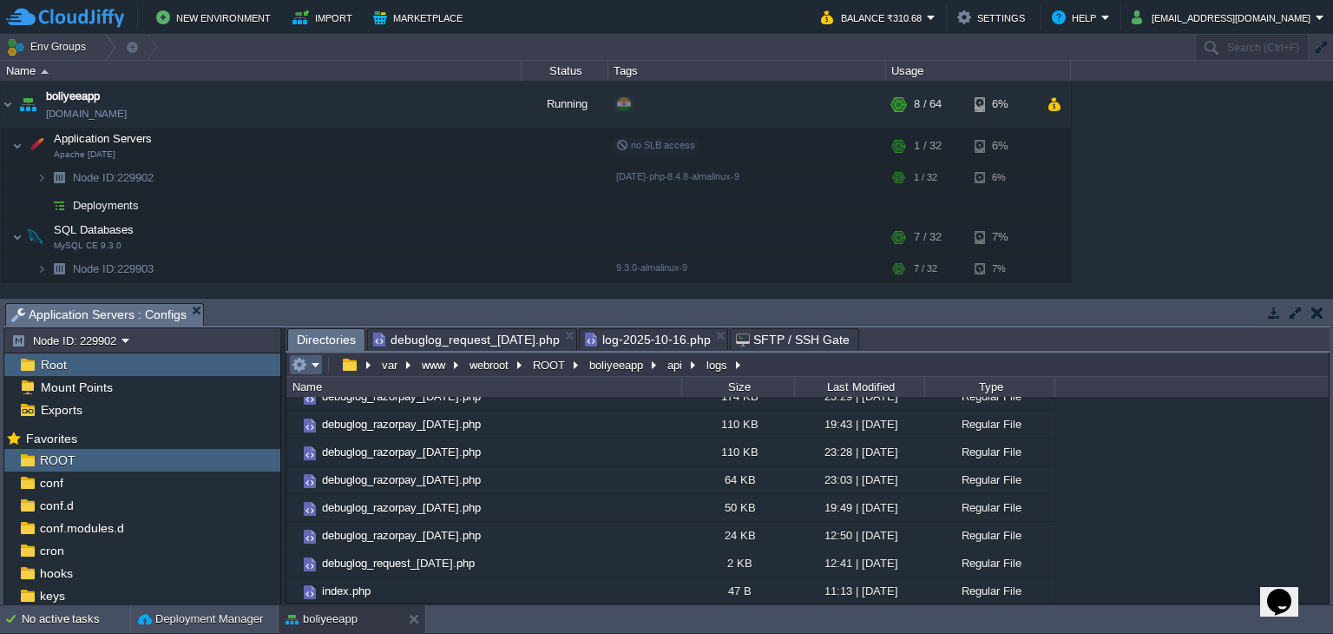
click at [311, 365] on em at bounding box center [306, 365] width 29 height 16
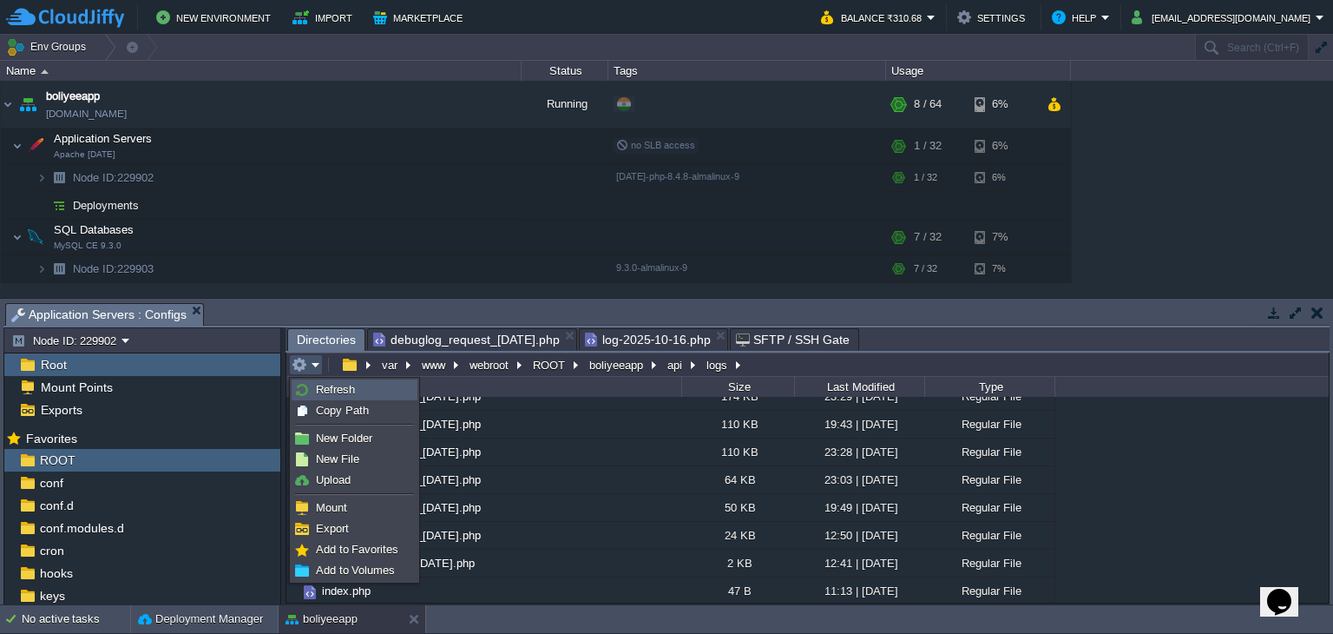
click at [326, 386] on span "Refresh" at bounding box center [335, 389] width 39 height 13
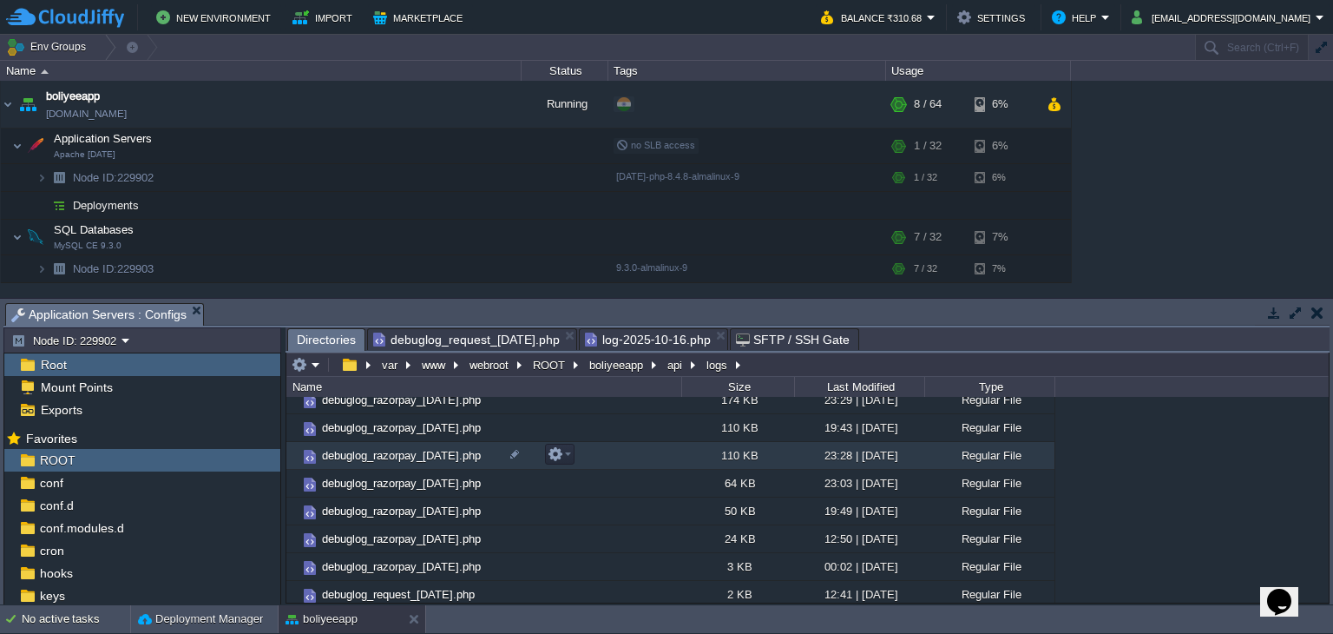
scroll to position [181, 0]
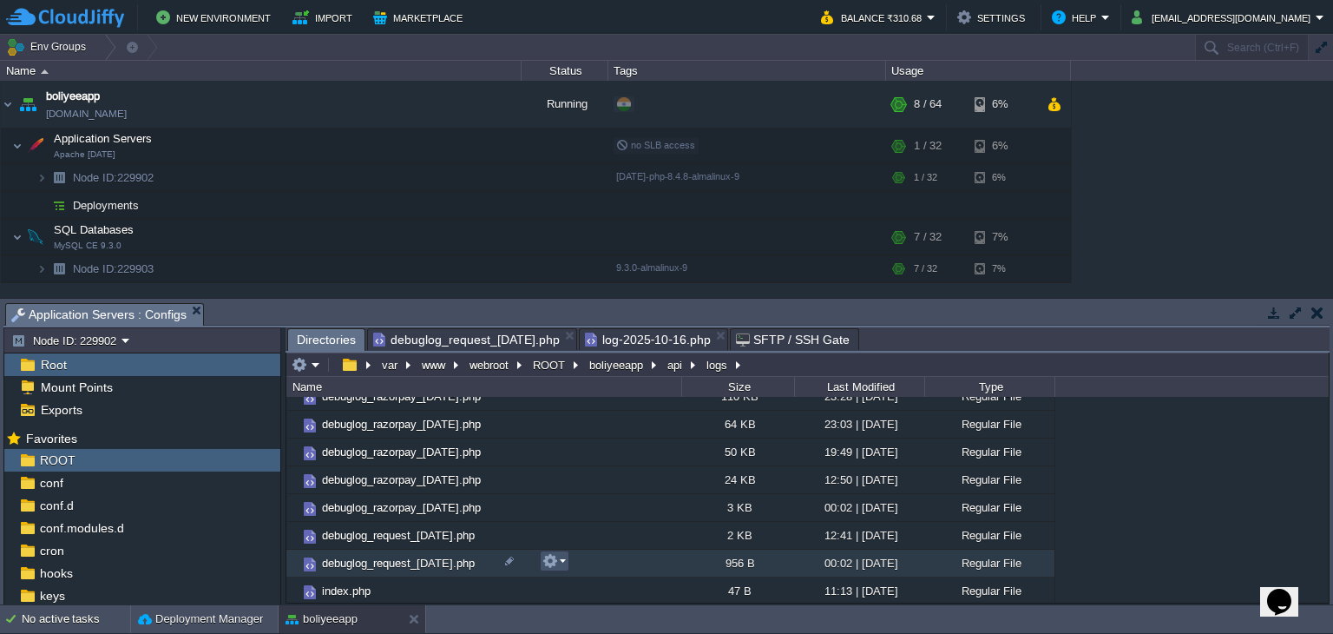
click at [556, 564] on button "button" at bounding box center [551, 561] width 16 height 16
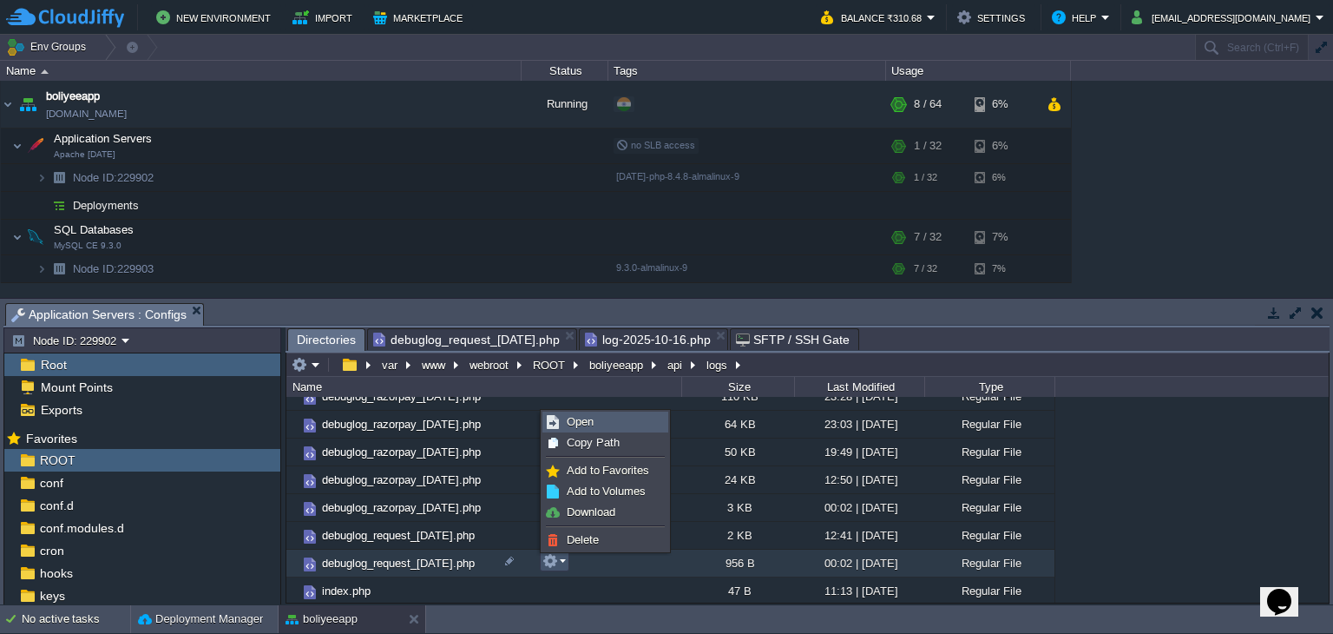
click at [580, 422] on span "Open" at bounding box center [580, 421] width 27 height 13
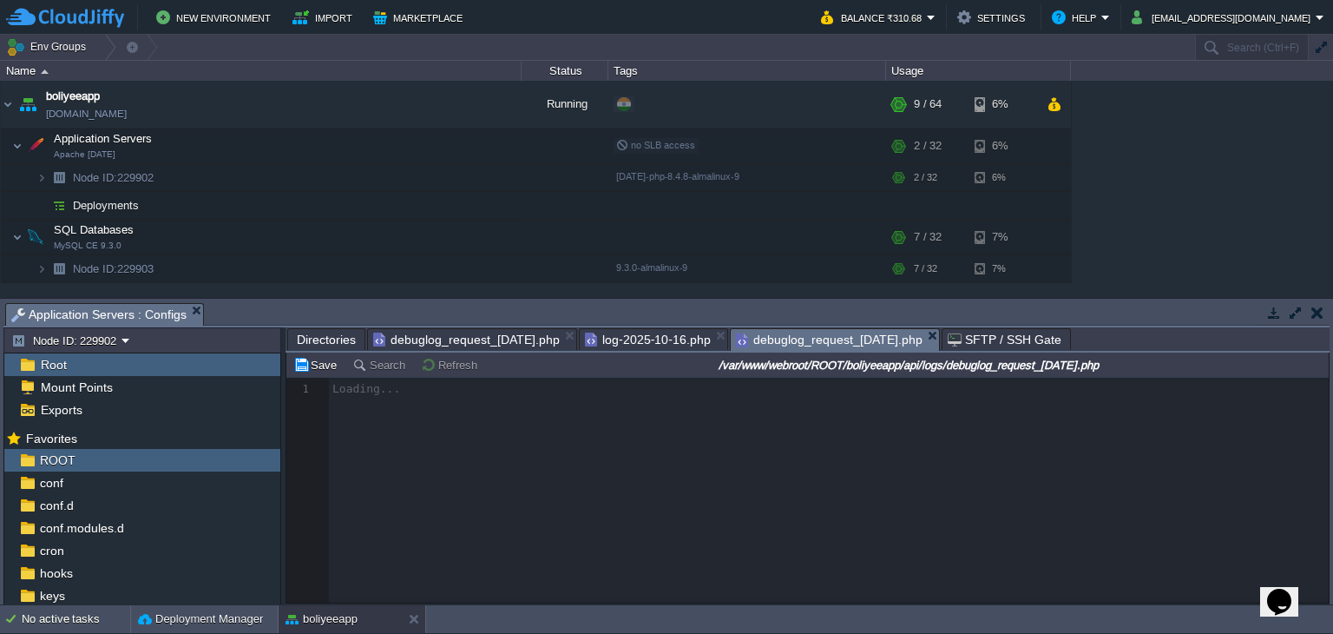
click at [322, 343] on span "Directories" at bounding box center [326, 339] width 59 height 21
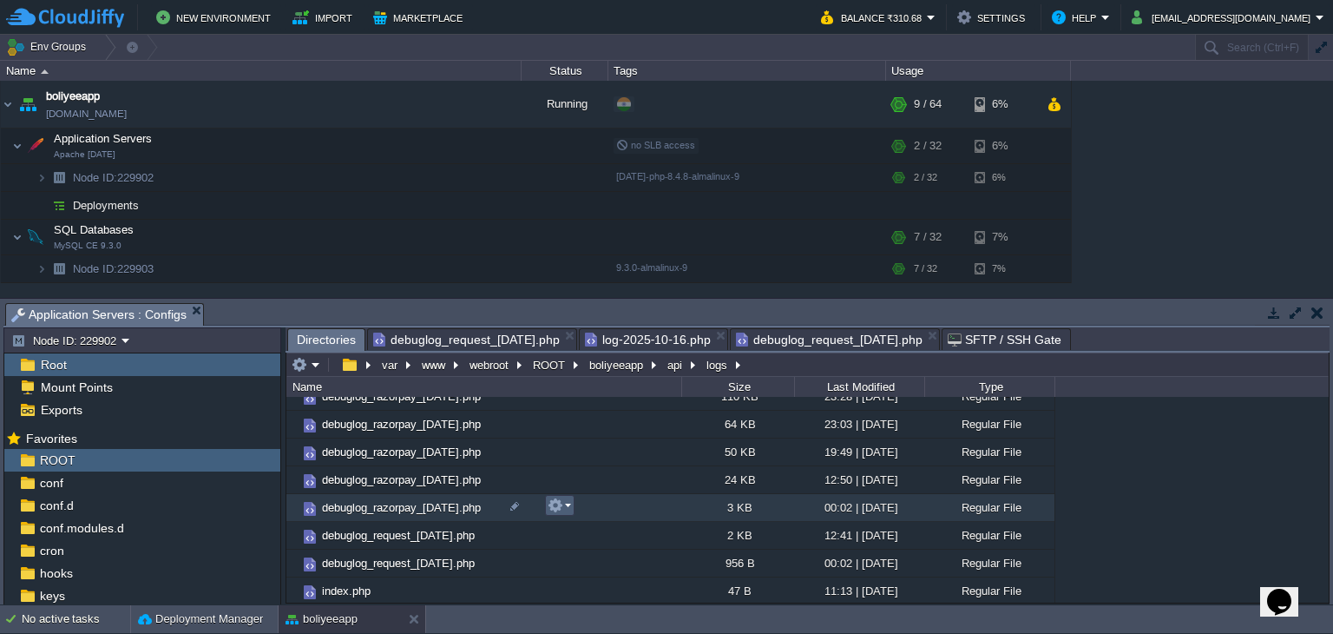
click at [555, 511] on button "button" at bounding box center [556, 505] width 16 height 16
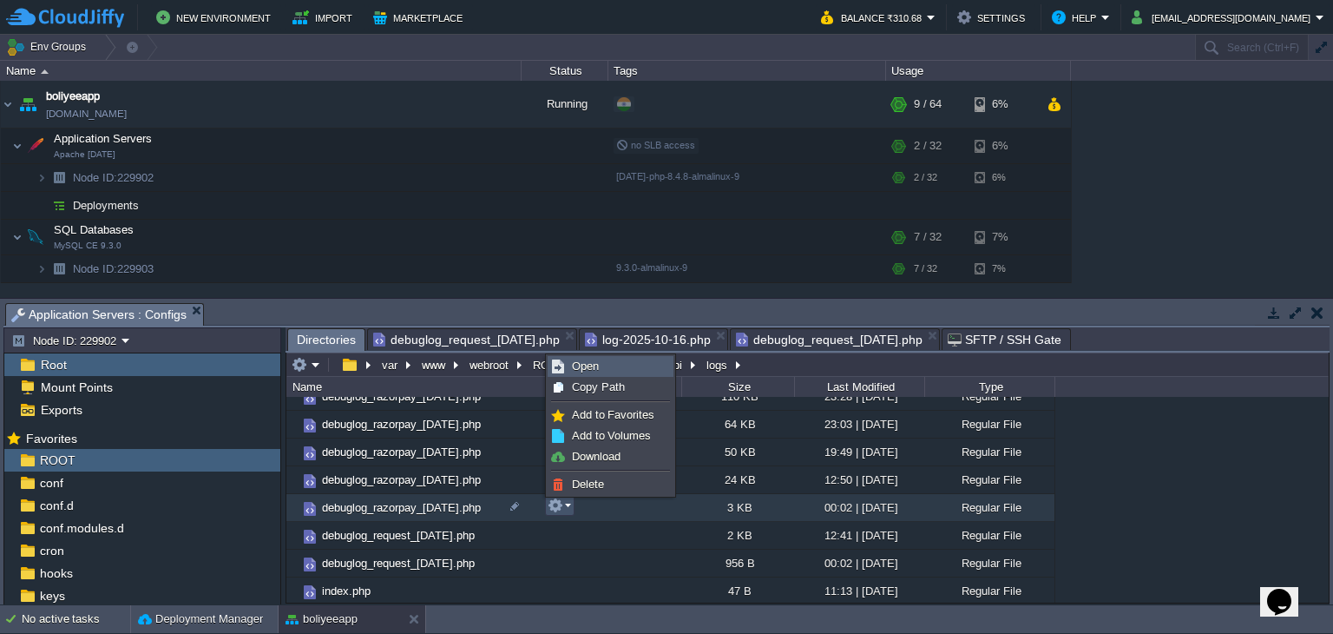
click at [589, 366] on span "Open" at bounding box center [585, 365] width 27 height 13
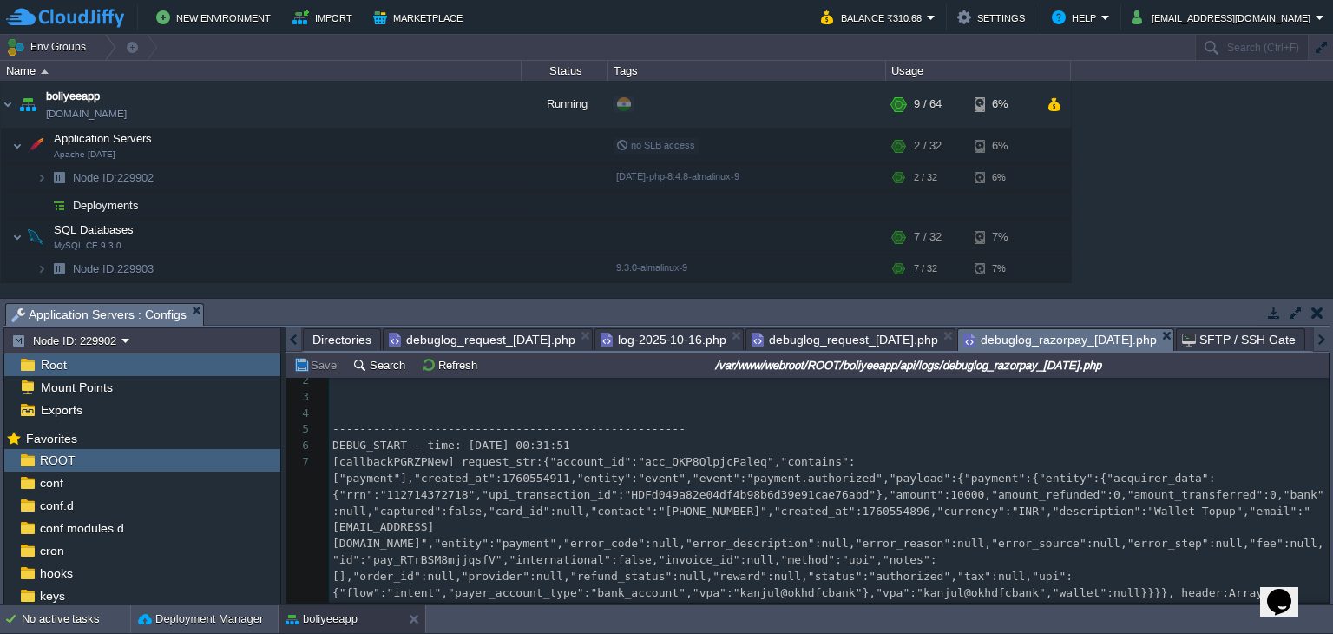
scroll to position [0, 0]
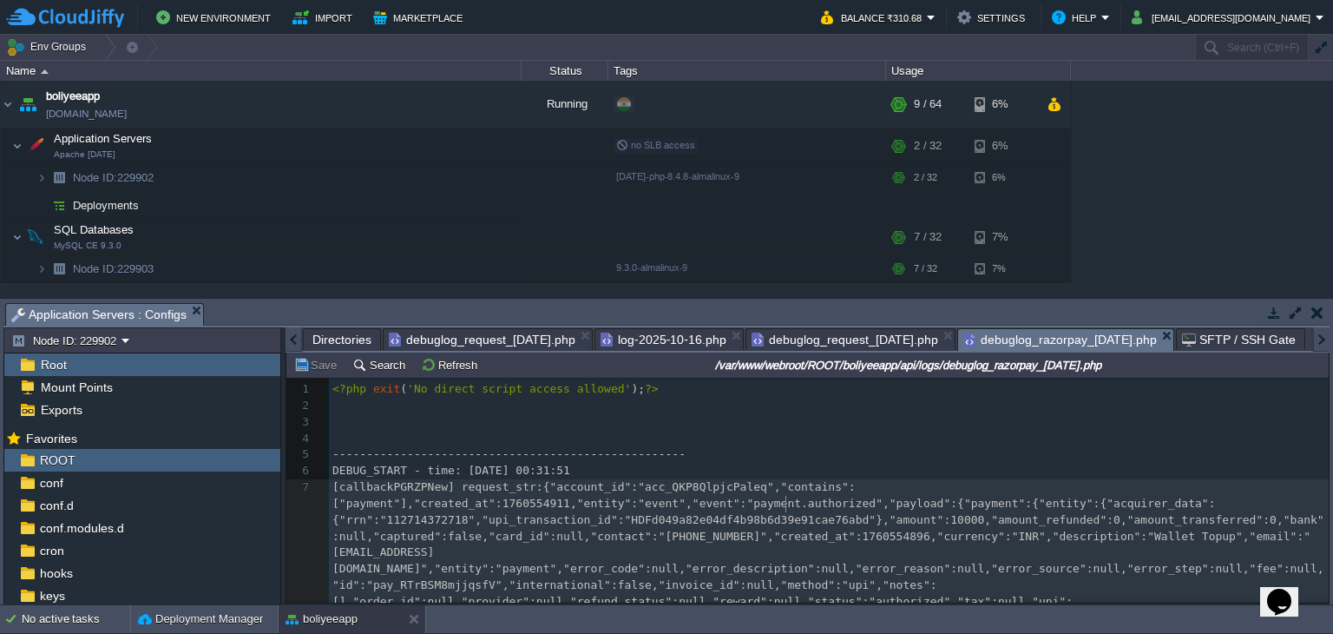
click at [786, 508] on div "39 1 <?php exit ( 'No direct script access allowed' ); ?> 2 ​ 3 ​ 4 ​ 5 -------…" at bounding box center [829, 577] width 1000 height 392
type textarea "authorized"
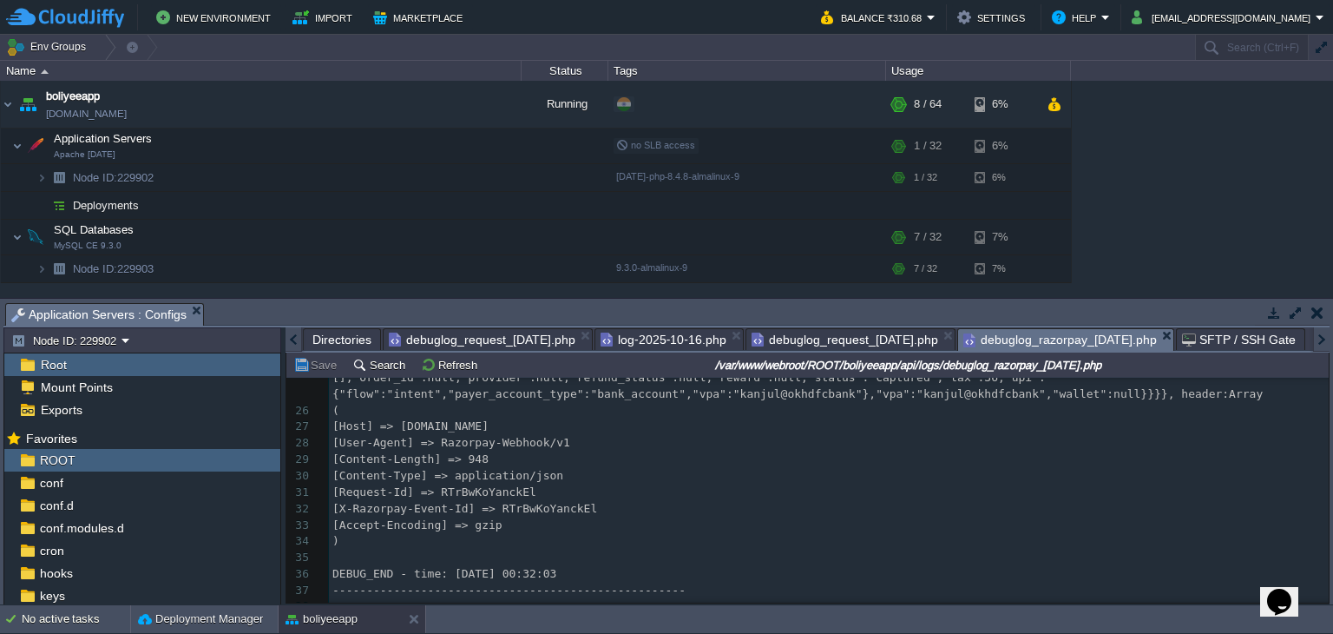
click at [665, 582] on pre "----------------------------------------------------" at bounding box center [829, 590] width 1000 height 16
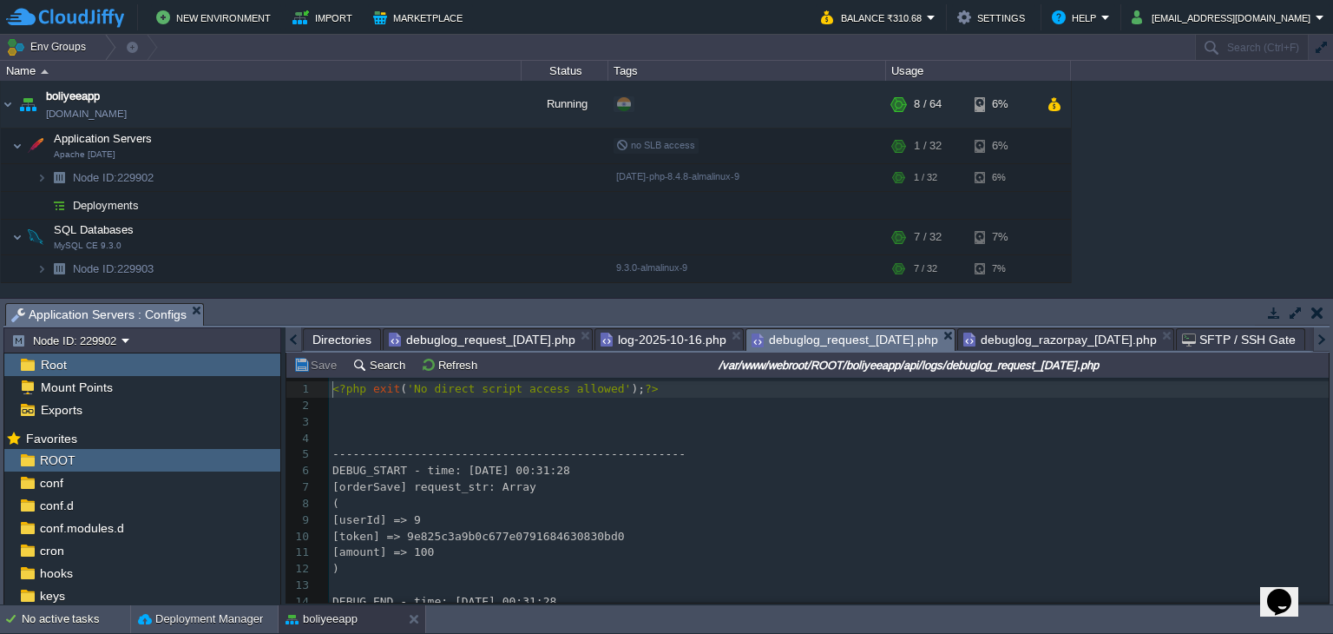
click at [904, 338] on span "debuglog_request_[DATE].php" at bounding box center [845, 340] width 187 height 22
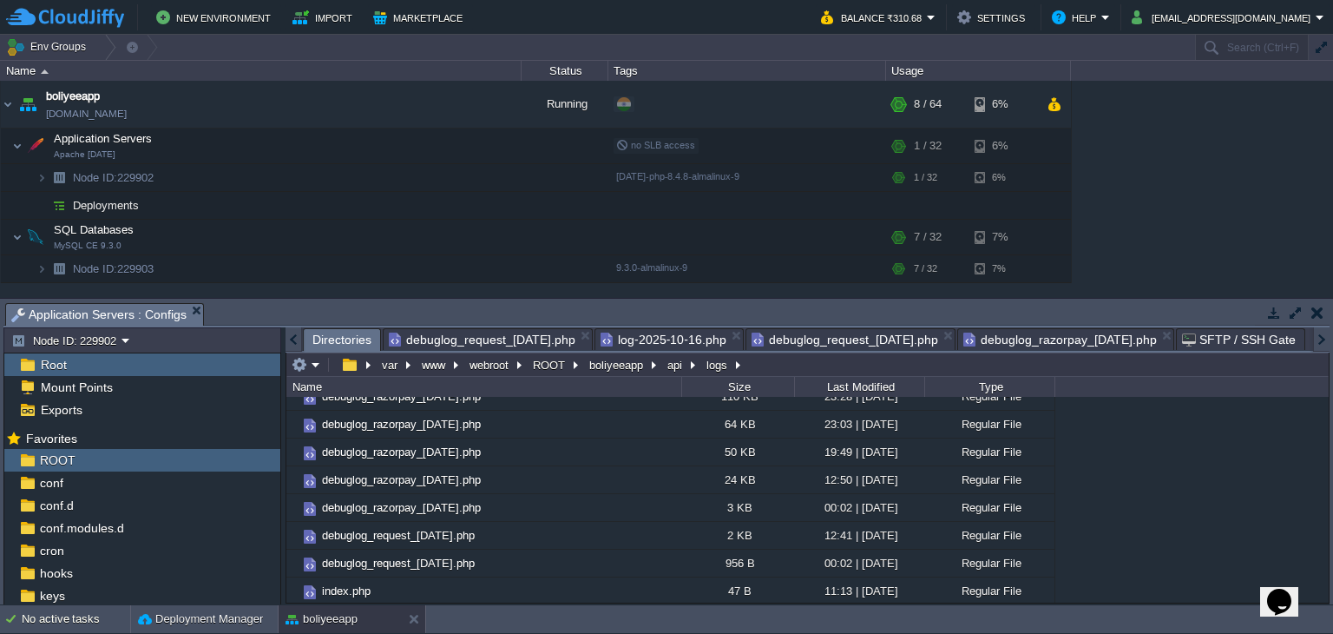
click at [337, 338] on span "Directories" at bounding box center [342, 340] width 59 height 22
click at [668, 366] on button "api" at bounding box center [676, 365] width 22 height 16
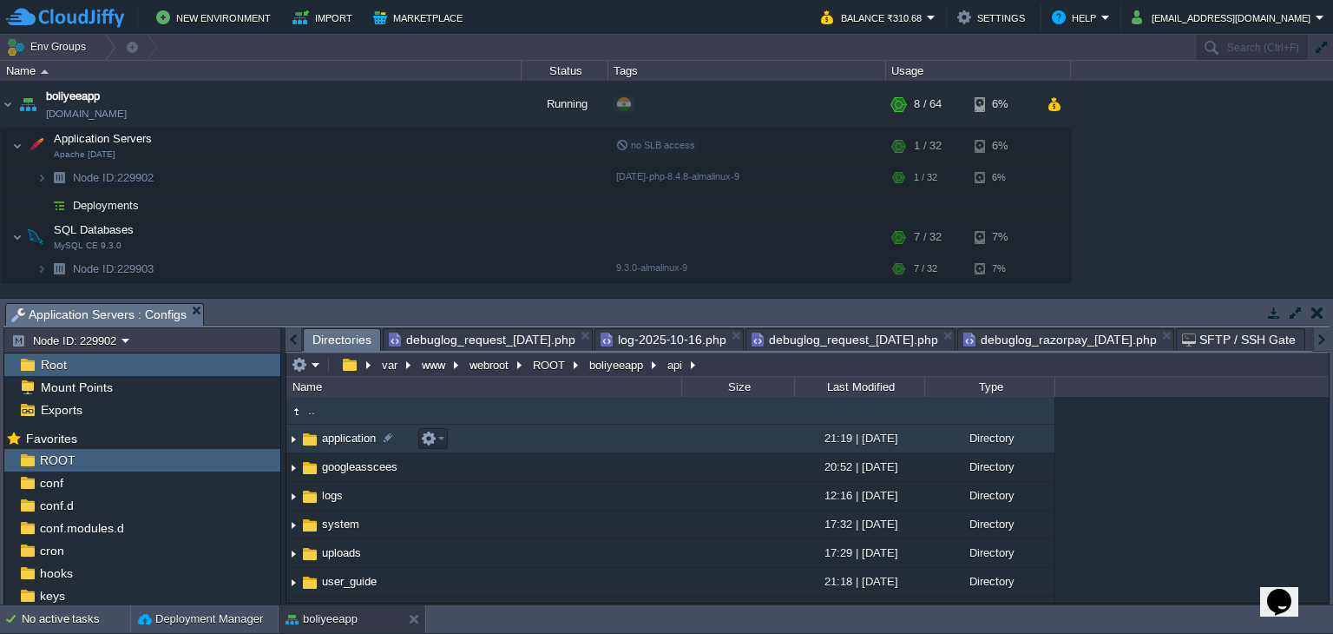
click at [354, 435] on span "application" at bounding box center [348, 438] width 59 height 15
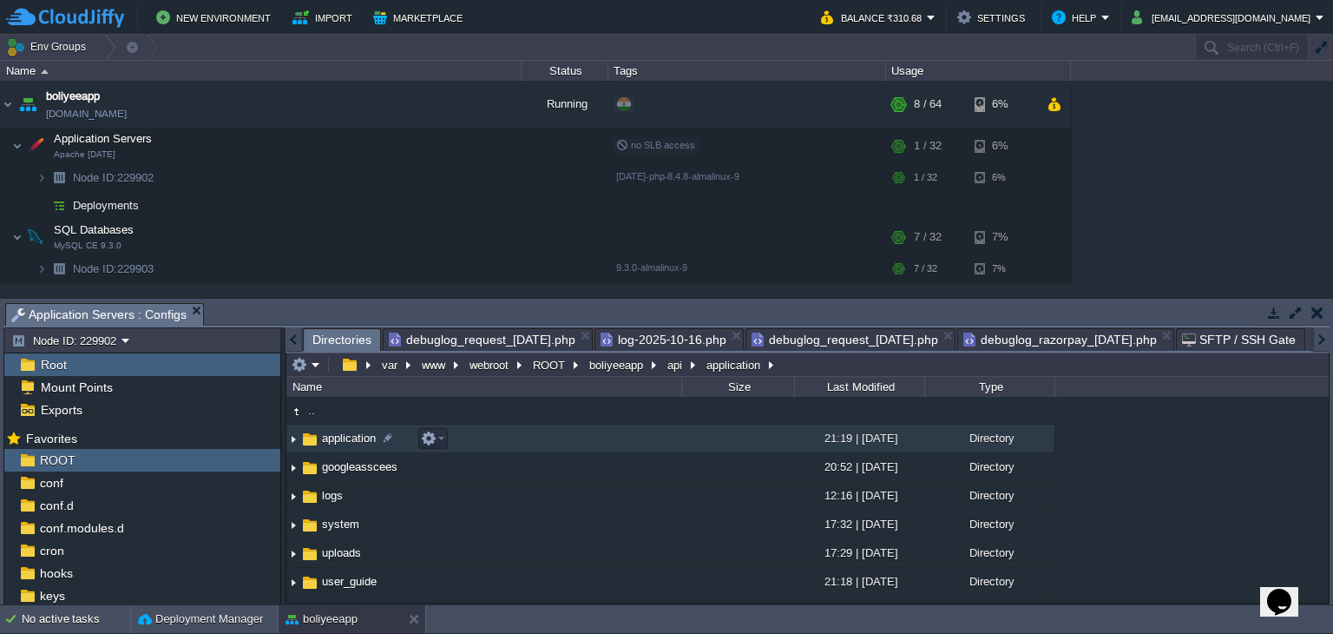
click at [354, 435] on span "application" at bounding box center [348, 438] width 59 height 15
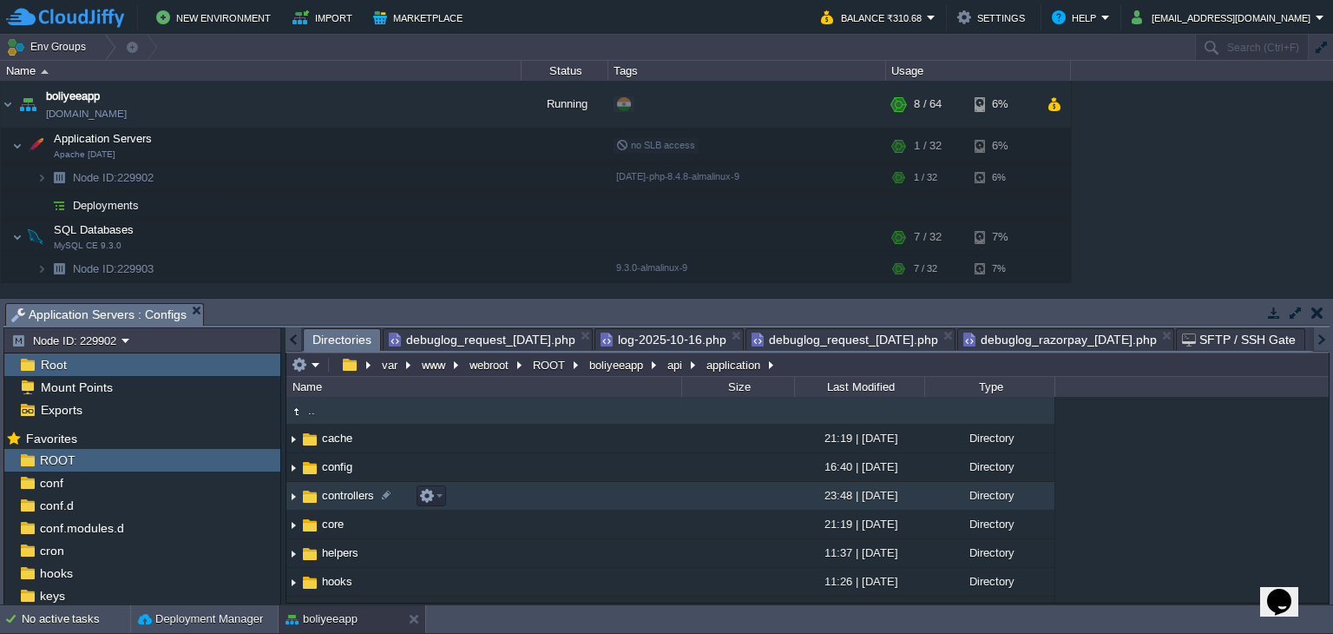
click at [347, 489] on span "controllers" at bounding box center [347, 495] width 57 height 15
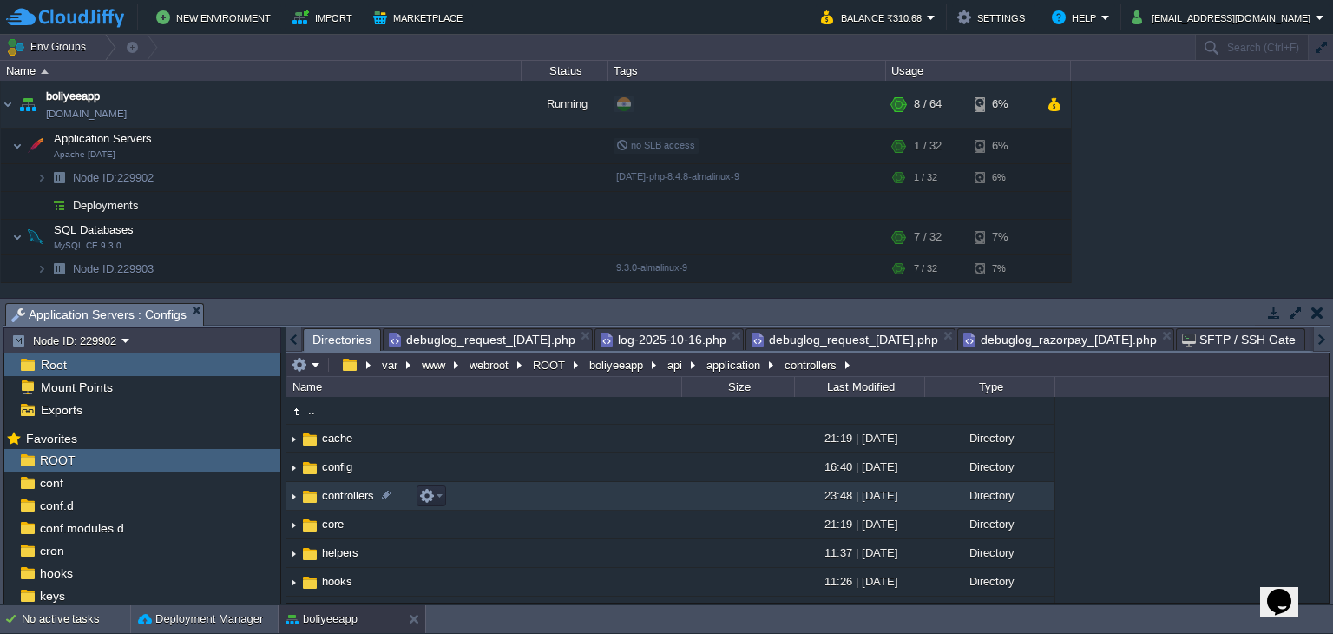
click at [347, 489] on span "controllers" at bounding box center [347, 495] width 57 height 15
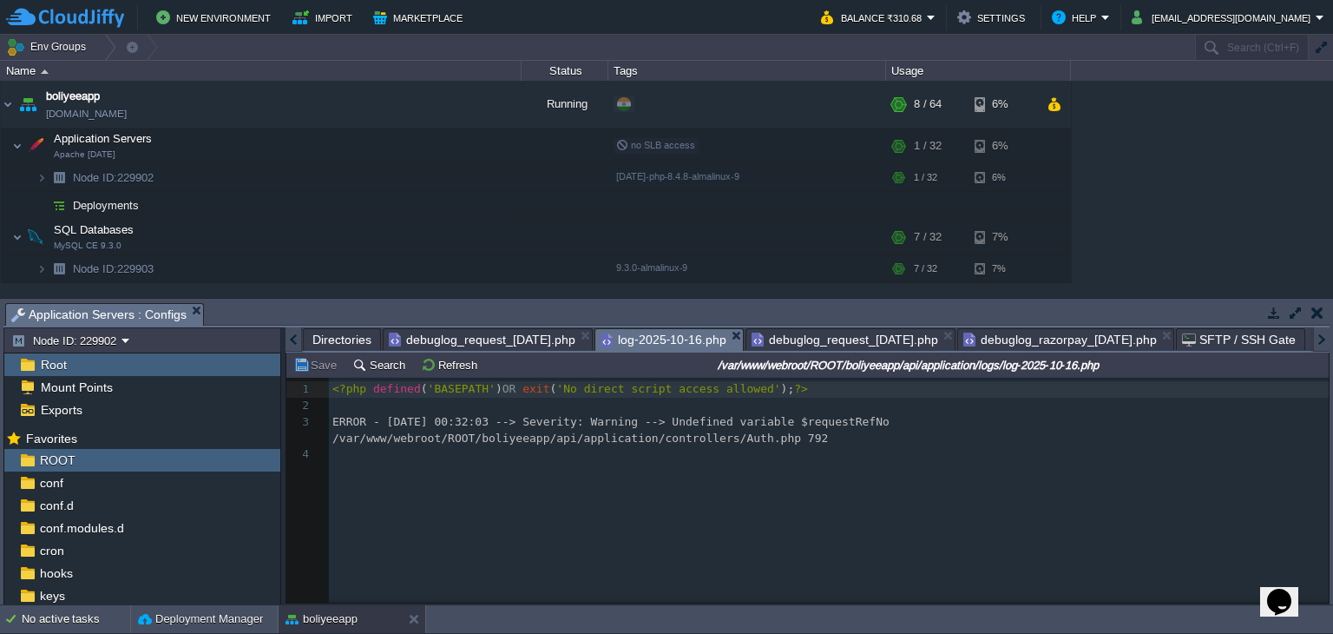
click at [686, 334] on span "log-2025-10-16.php" at bounding box center [664, 340] width 126 height 22
click at [358, 338] on span "Directories" at bounding box center [342, 339] width 59 height 21
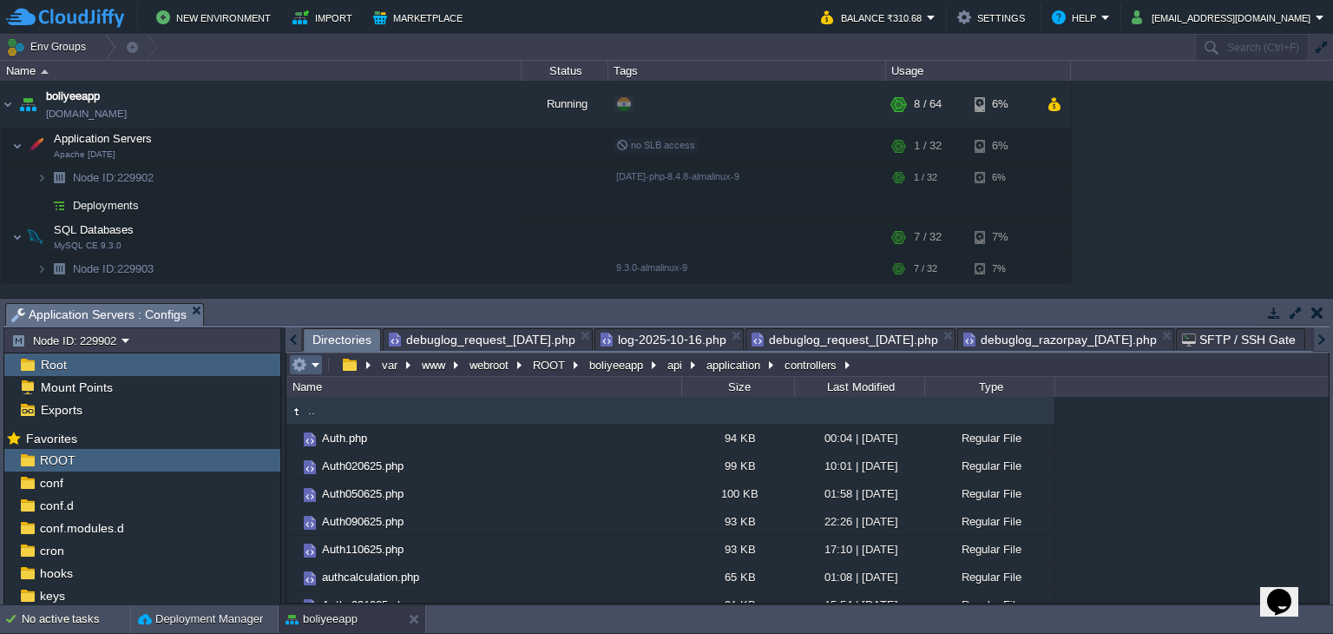
click at [312, 365] on em at bounding box center [306, 365] width 29 height 16
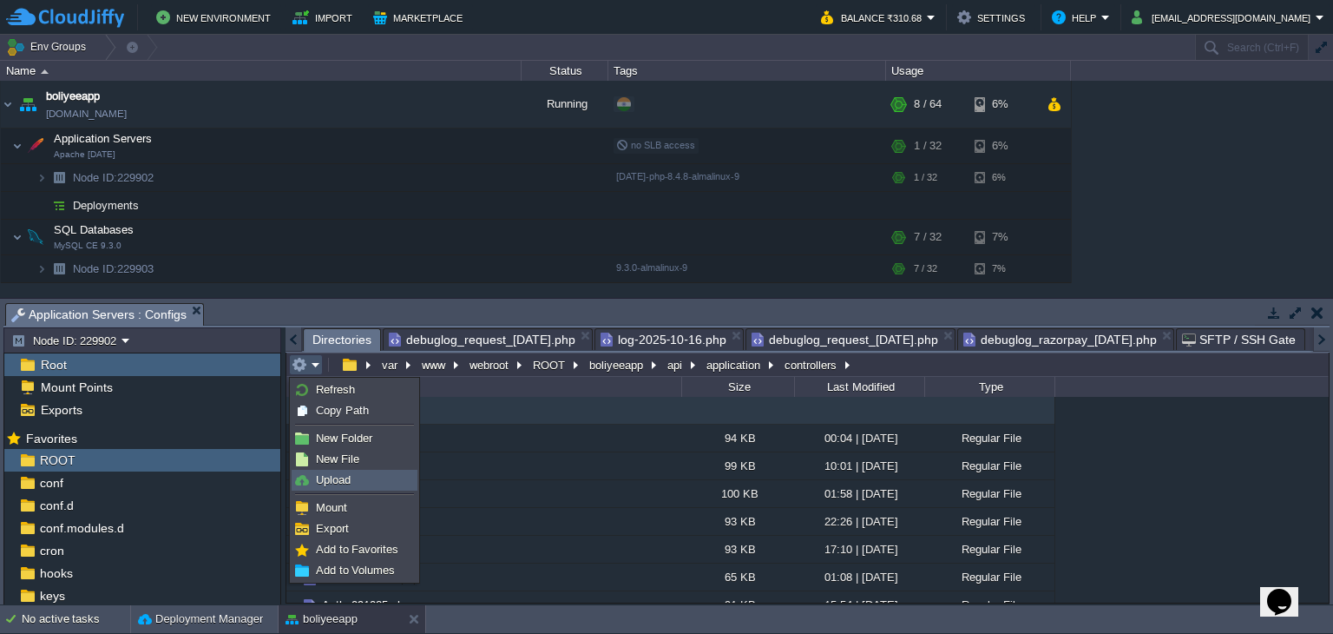
click at [341, 481] on span "Upload" at bounding box center [333, 479] width 35 height 13
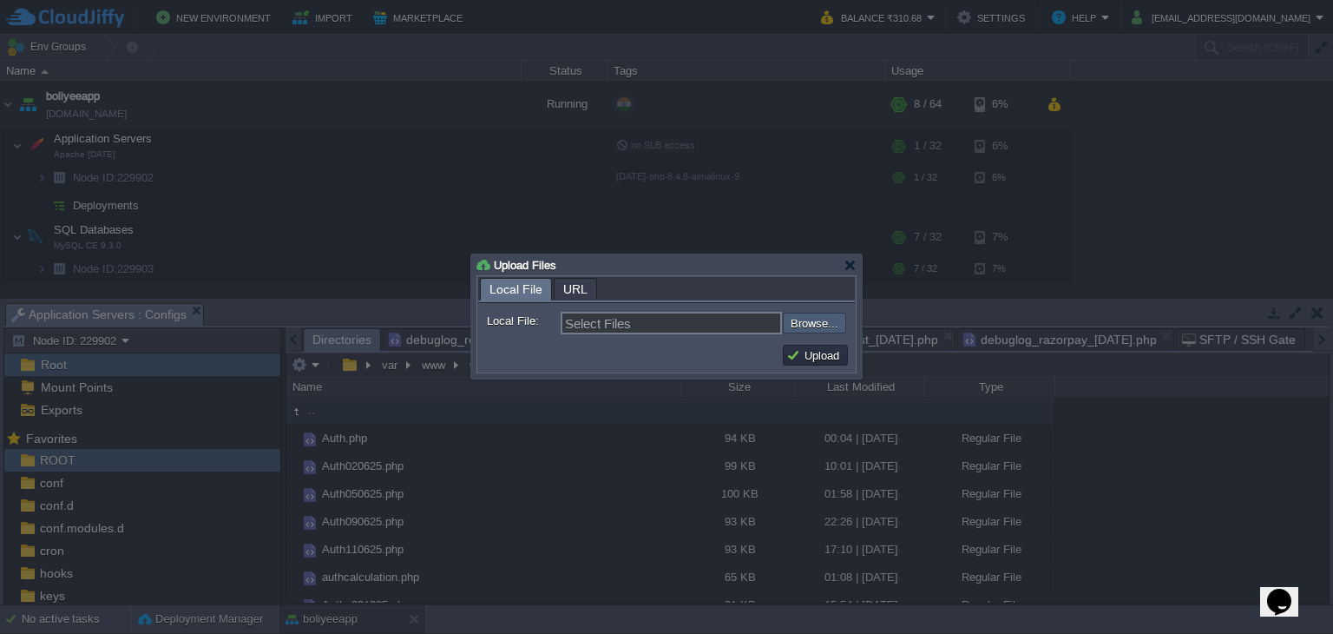
click at [799, 330] on input "file" at bounding box center [737, 323] width 220 height 21
type input "C:\fakepath\Auth.php"
type input "Auth.php"
click at [816, 355] on button "Upload" at bounding box center [815, 355] width 58 height 16
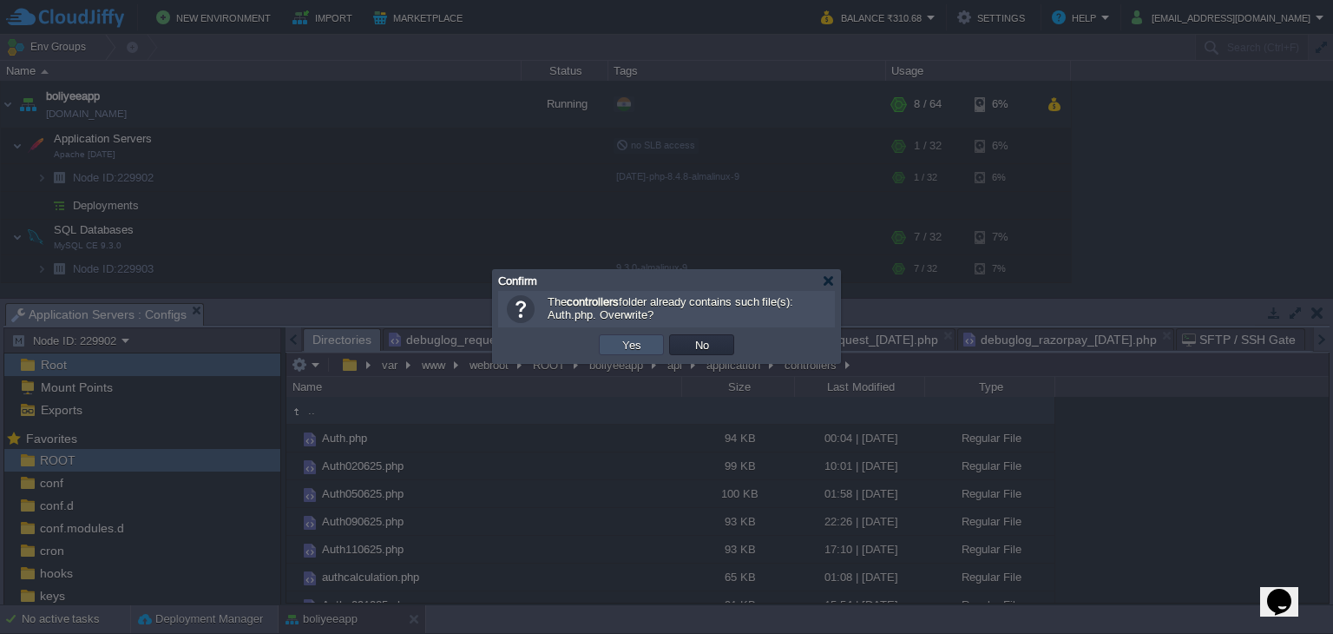
click at [642, 345] on button "Yes" at bounding box center [632, 345] width 30 height 16
